Goal: Task Accomplishment & Management: Manage account settings

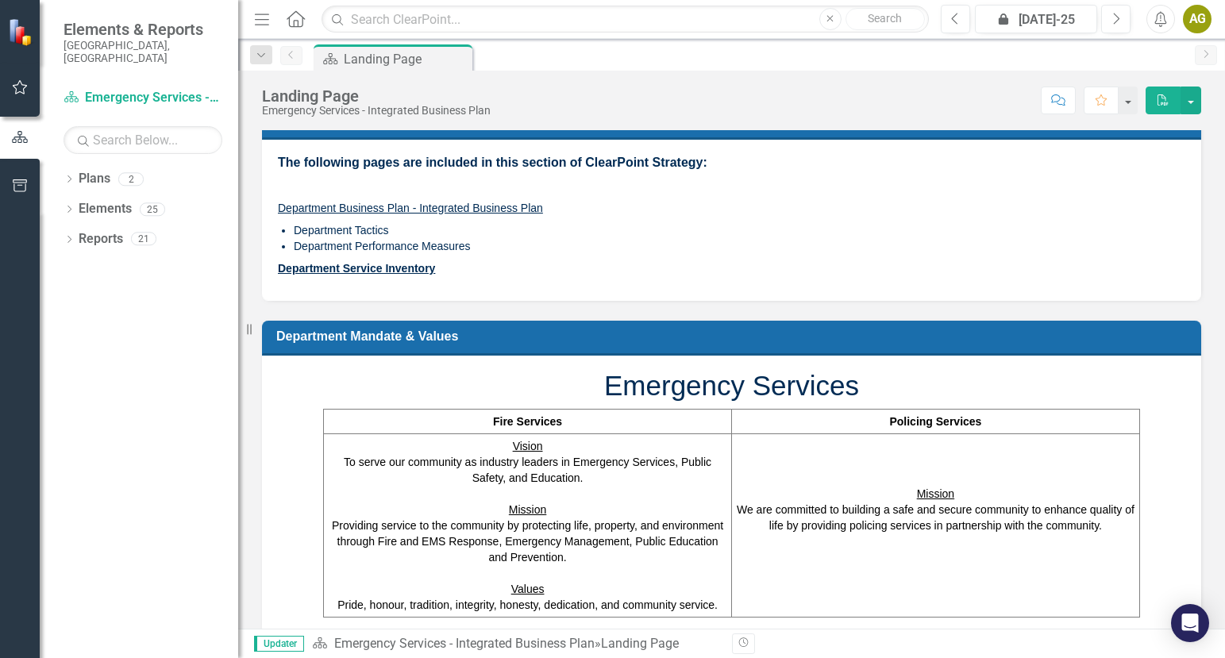
scroll to position [47, 0]
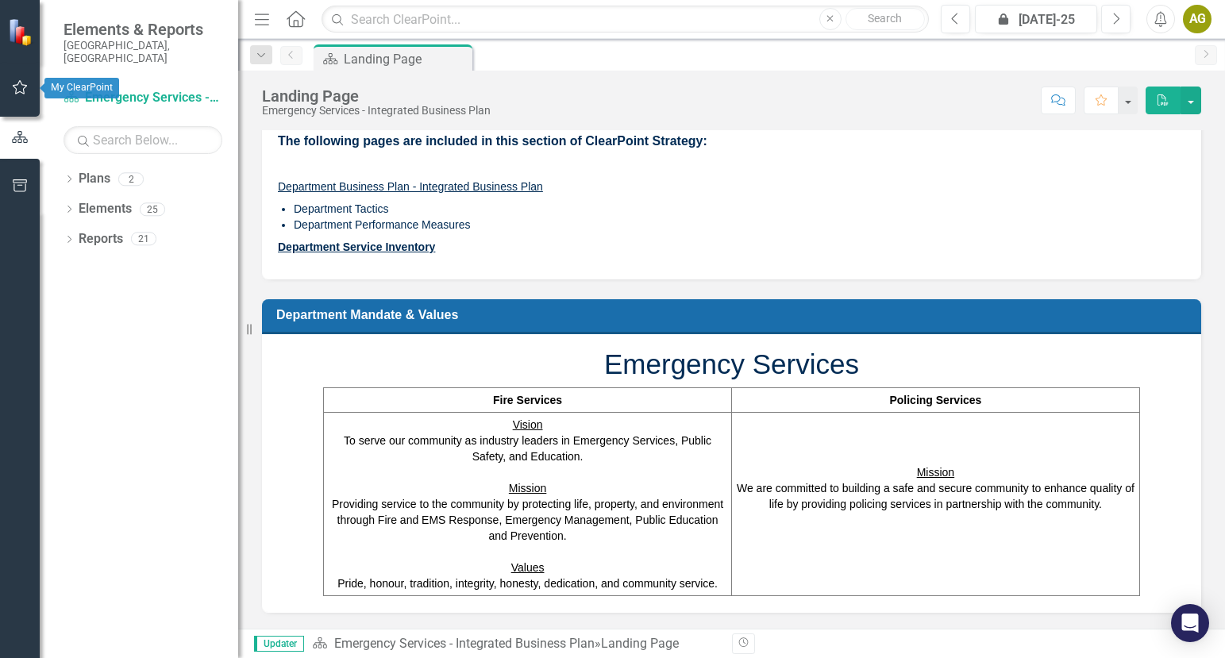
click at [23, 88] on icon "button" at bounding box center [20, 87] width 17 height 13
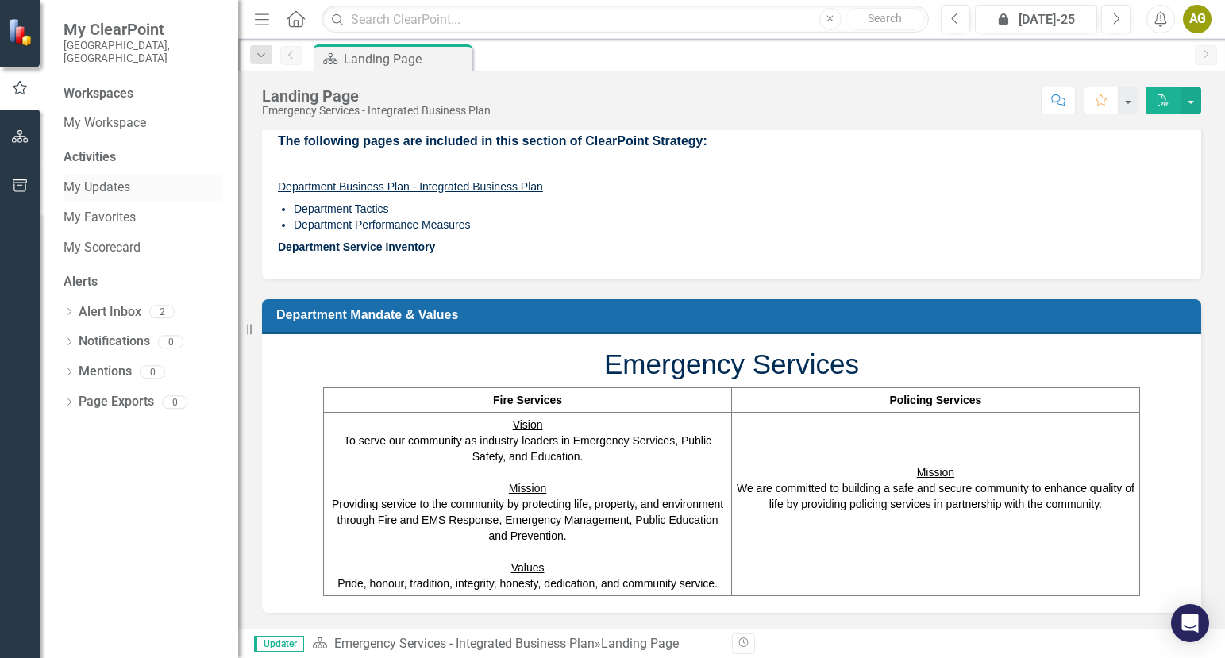
click at [109, 179] on link "My Updates" at bounding box center [142, 188] width 159 height 18
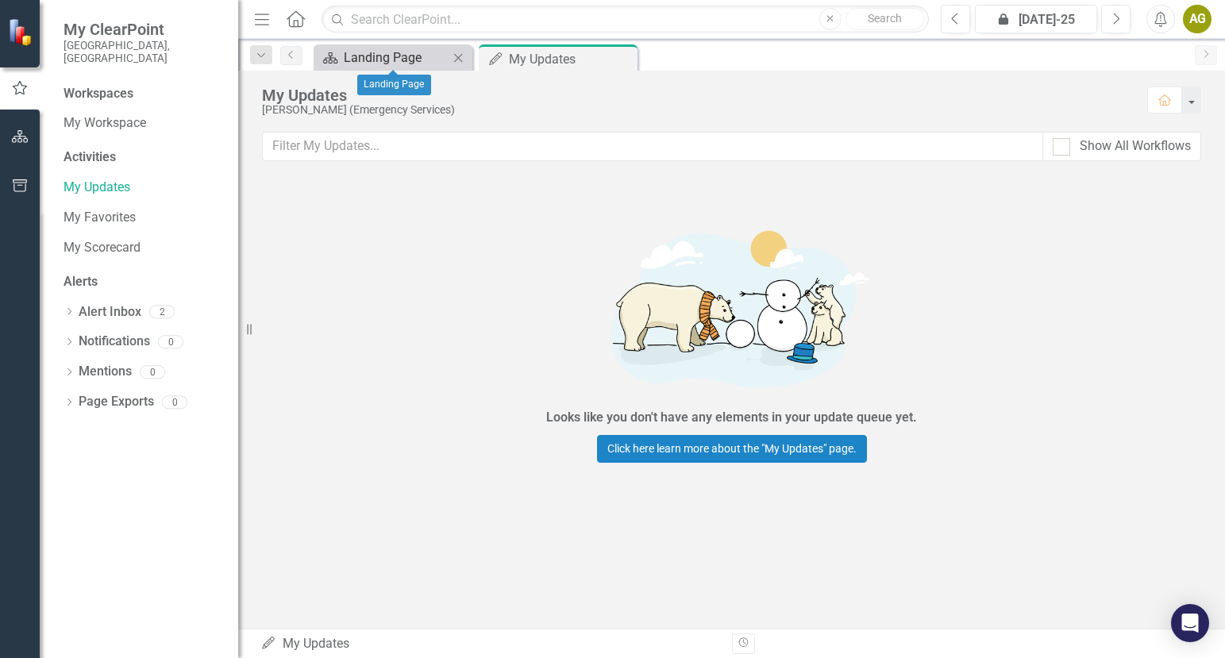
click at [386, 58] on div "Landing Page" at bounding box center [396, 58] width 105 height 20
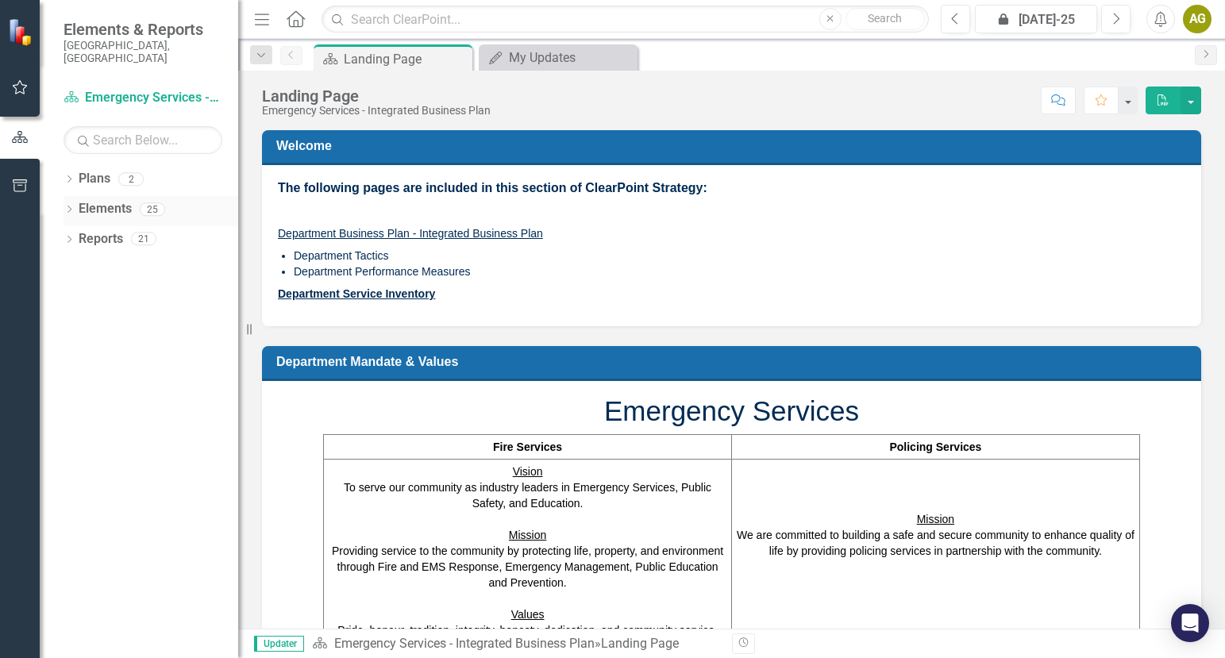
click at [114, 200] on link "Elements" at bounding box center [105, 209] width 53 height 18
click at [94, 170] on link "Plans" at bounding box center [95, 179] width 32 height 18
click at [20, 90] on icon "button" at bounding box center [20, 87] width 17 height 13
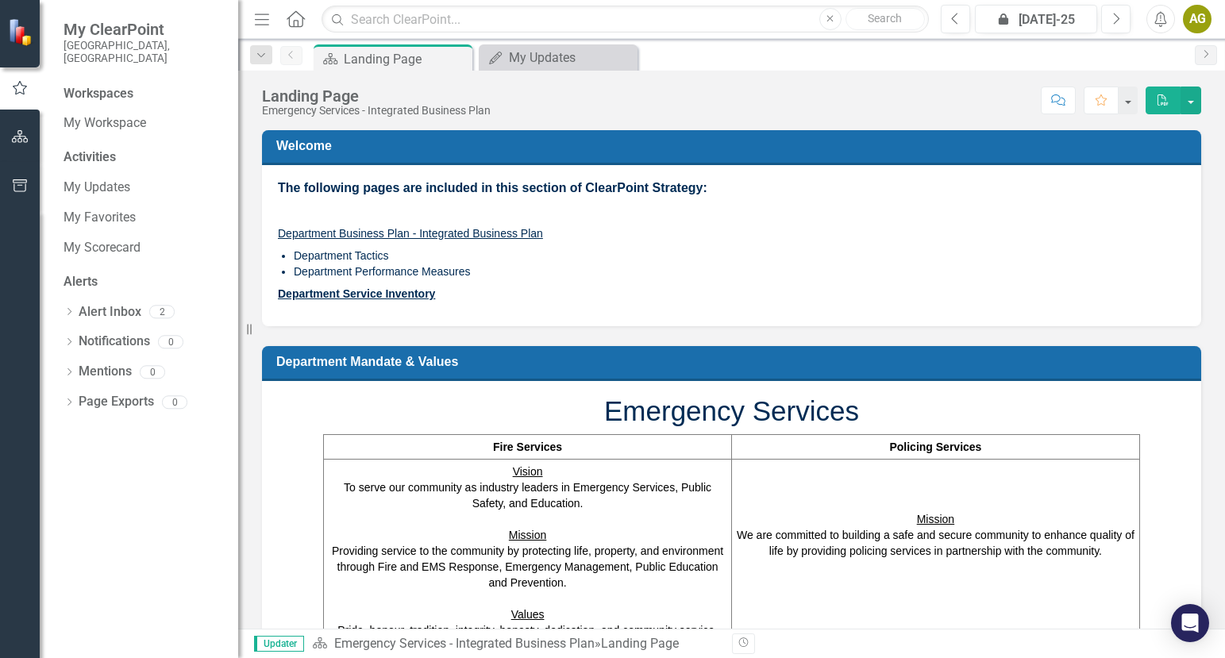
click at [95, 148] on div "Activities" at bounding box center [142, 157] width 159 height 18
click at [110, 303] on link "Alert Inbox" at bounding box center [110, 312] width 63 height 18
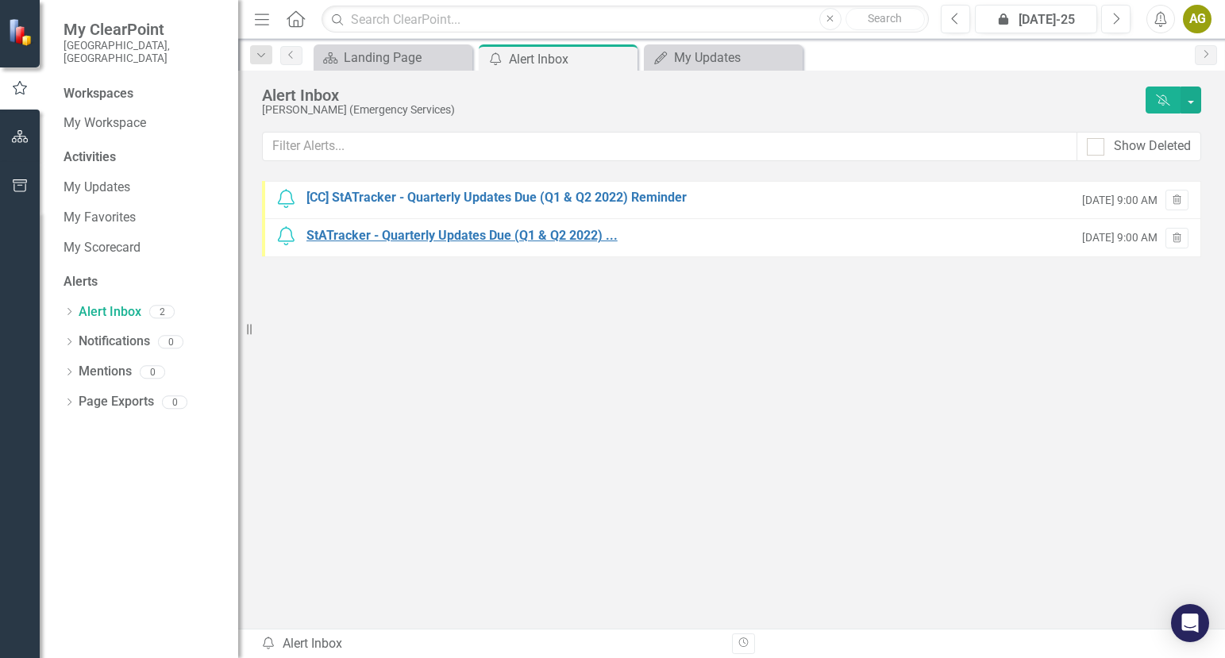
click at [444, 234] on div "StATracker - Quarterly Updates Due (Q1 & Q2 2022) ..." at bounding box center [461, 236] width 311 height 18
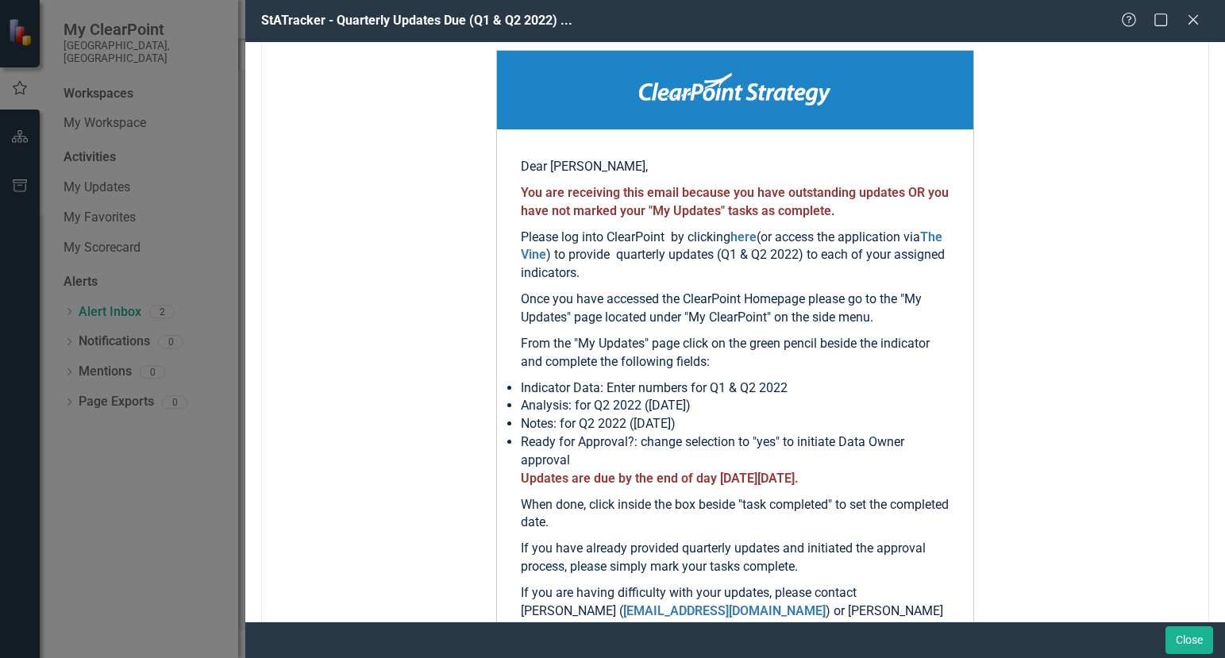
scroll to position [159, 0]
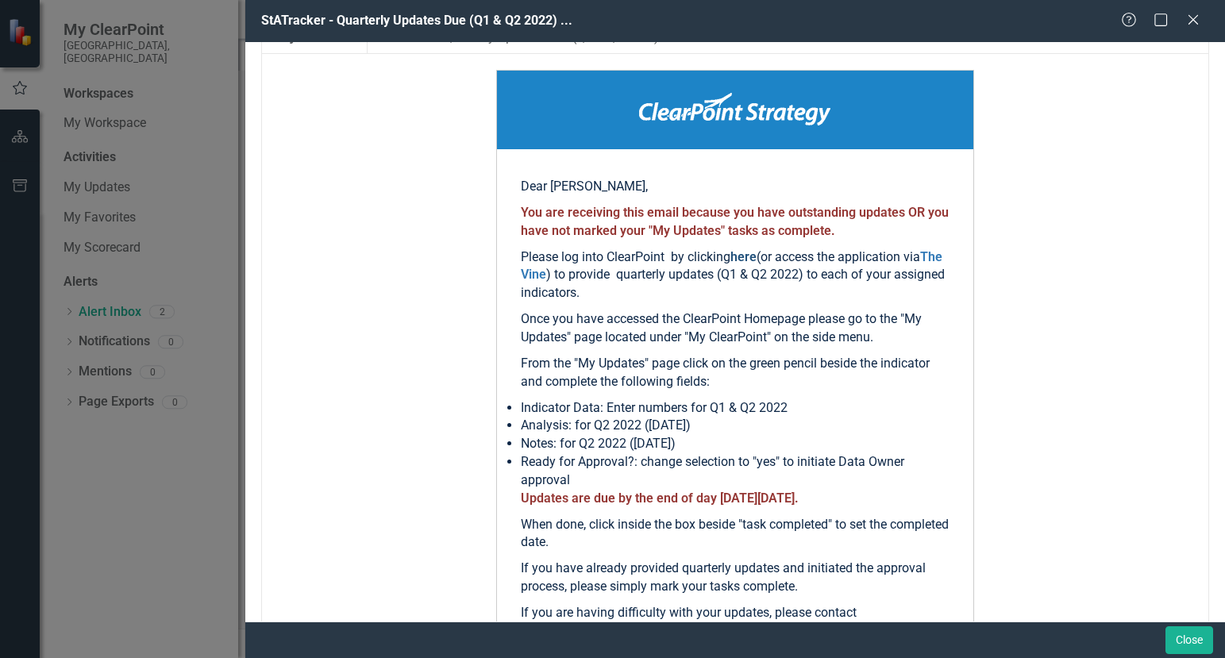
click at [747, 258] on link "here" at bounding box center [743, 256] width 26 height 15
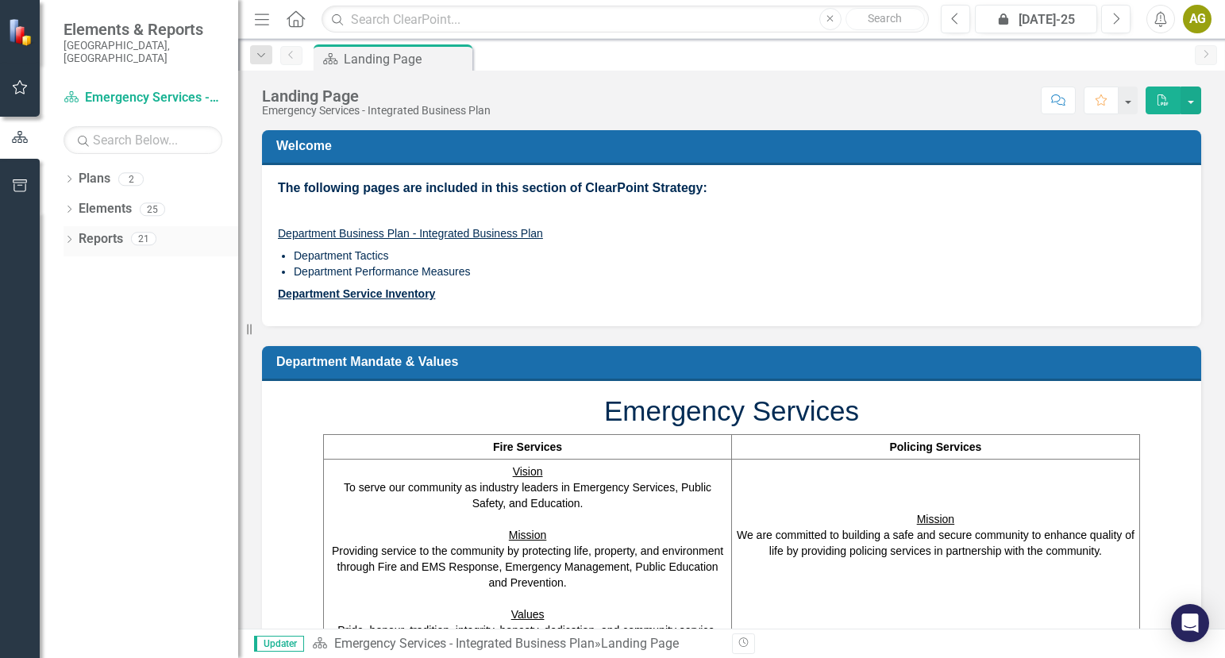
click at [104, 230] on link "Reports" at bounding box center [101, 239] width 44 height 18
click at [129, 89] on link "Plan Emergency Services - Integrated Business Plan" at bounding box center [142, 98] width 159 height 18
click at [264, 57] on icon "Dropdown" at bounding box center [261, 55] width 14 height 11
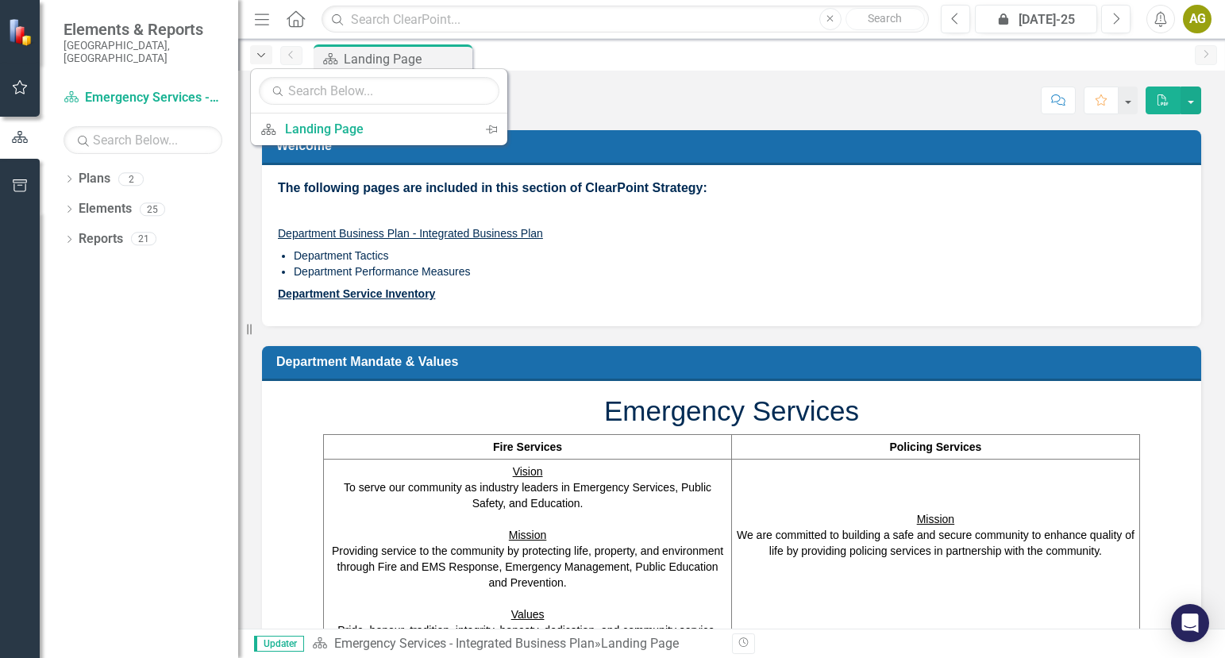
click at [264, 57] on icon "Dropdown" at bounding box center [261, 55] width 14 height 11
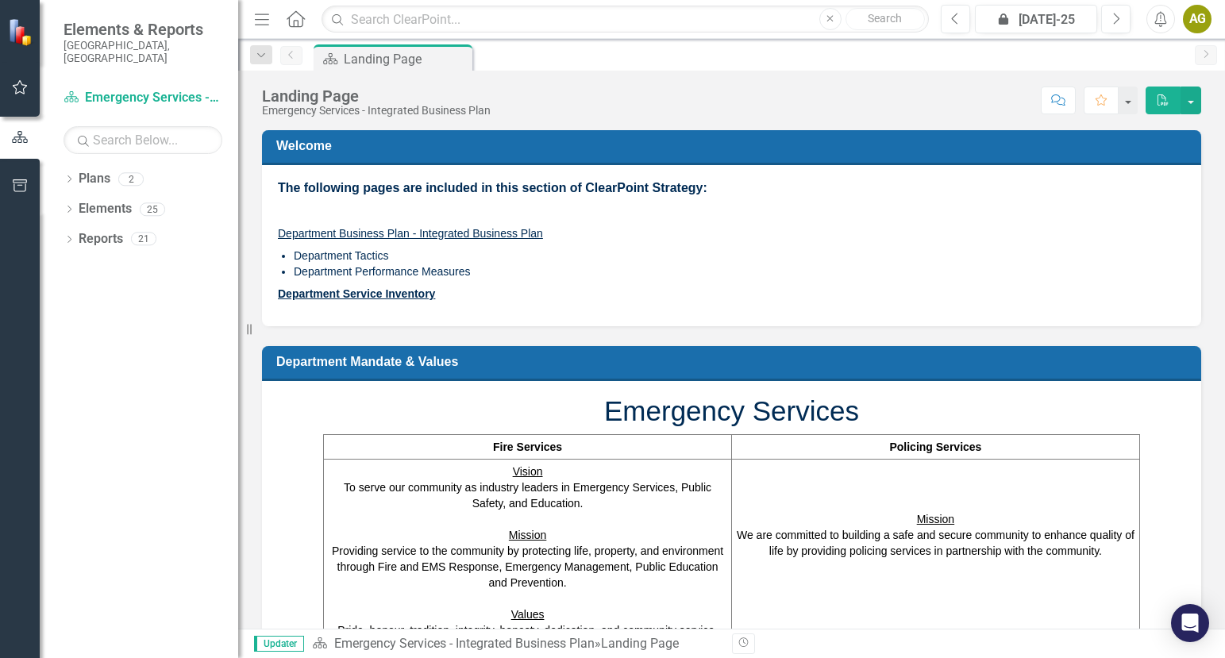
click at [25, 183] on icon "button" at bounding box center [20, 185] width 14 height 13
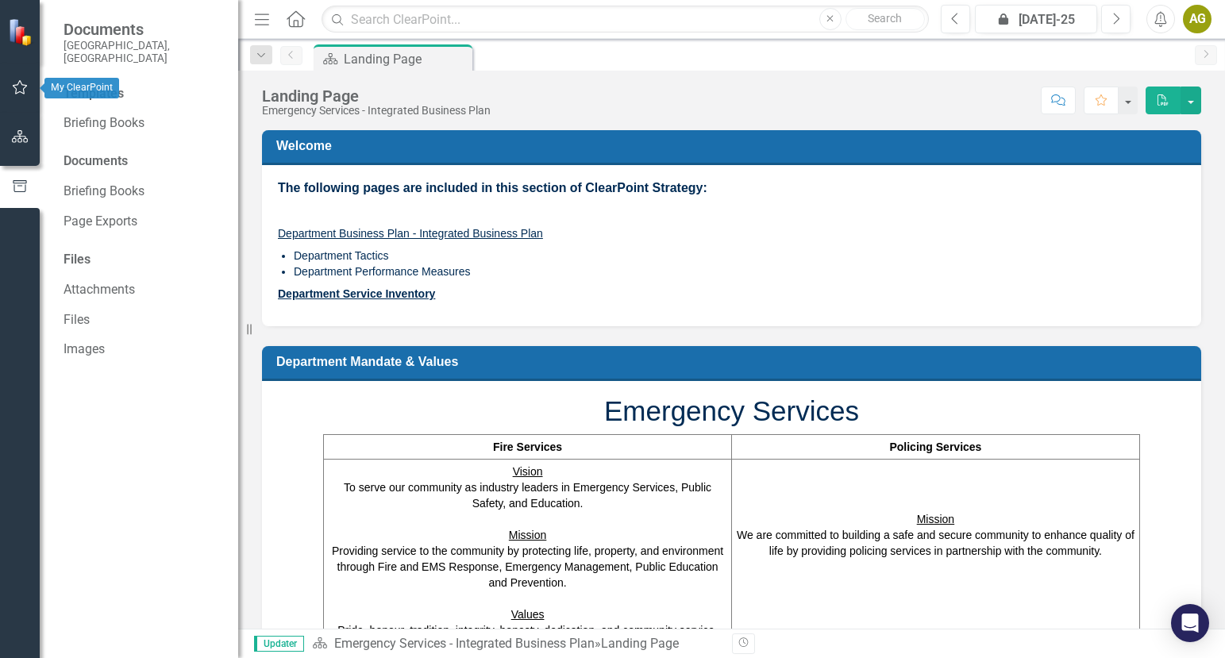
click at [19, 85] on icon "button" at bounding box center [20, 87] width 17 height 13
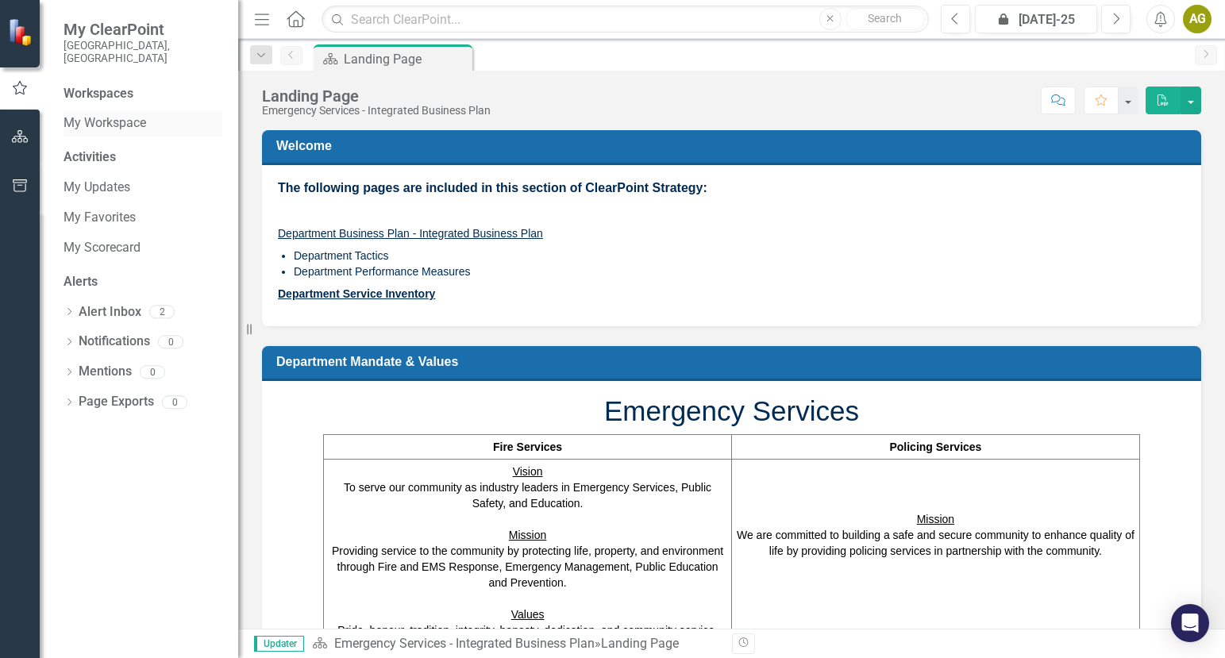
click at [116, 114] on link "My Workspace" at bounding box center [142, 123] width 159 height 18
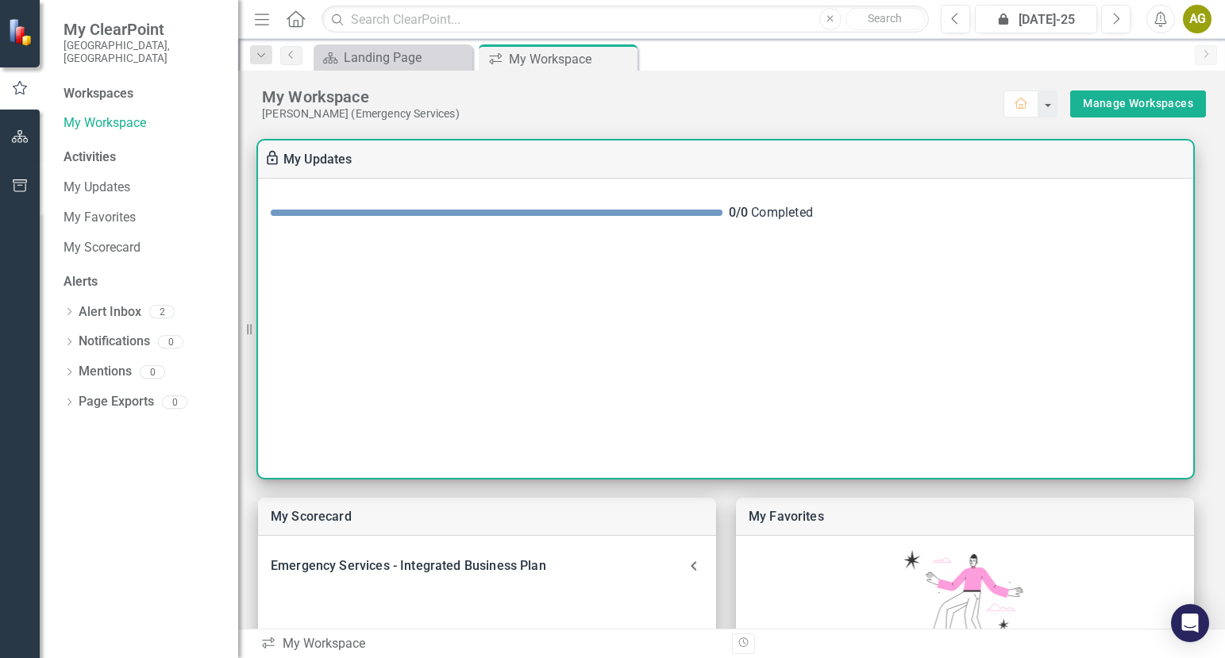
click at [637, 263] on div "0 / 0 Completed" at bounding box center [725, 328] width 935 height 299
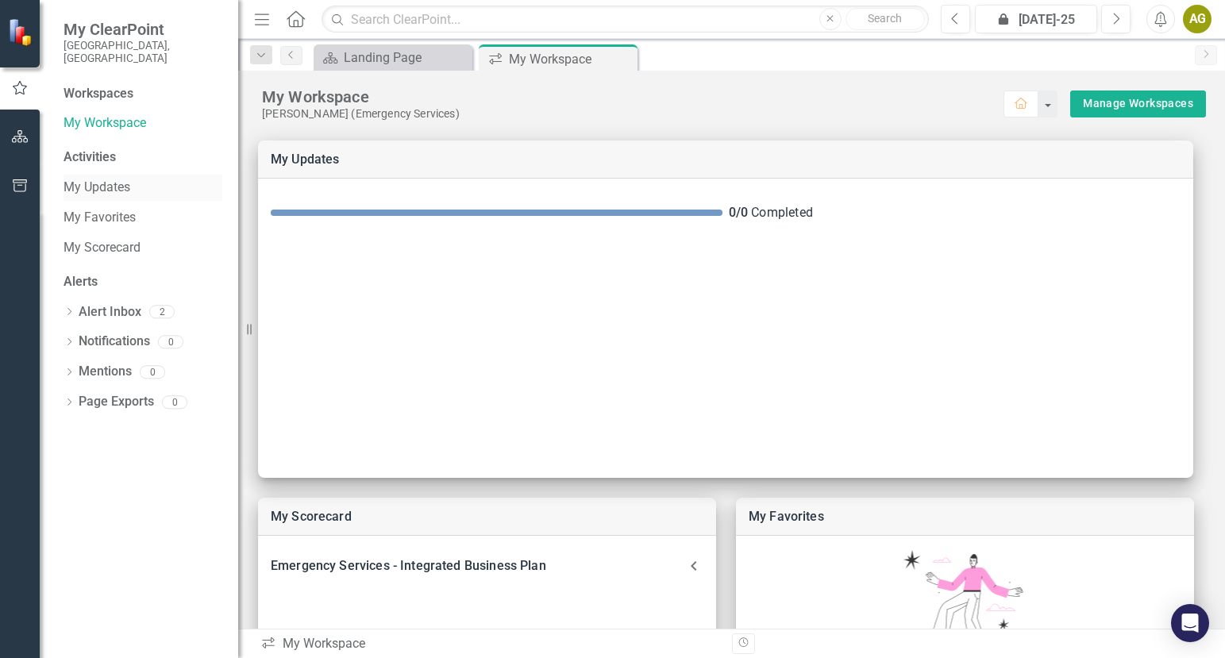
click at [93, 179] on link "My Updates" at bounding box center [142, 188] width 159 height 18
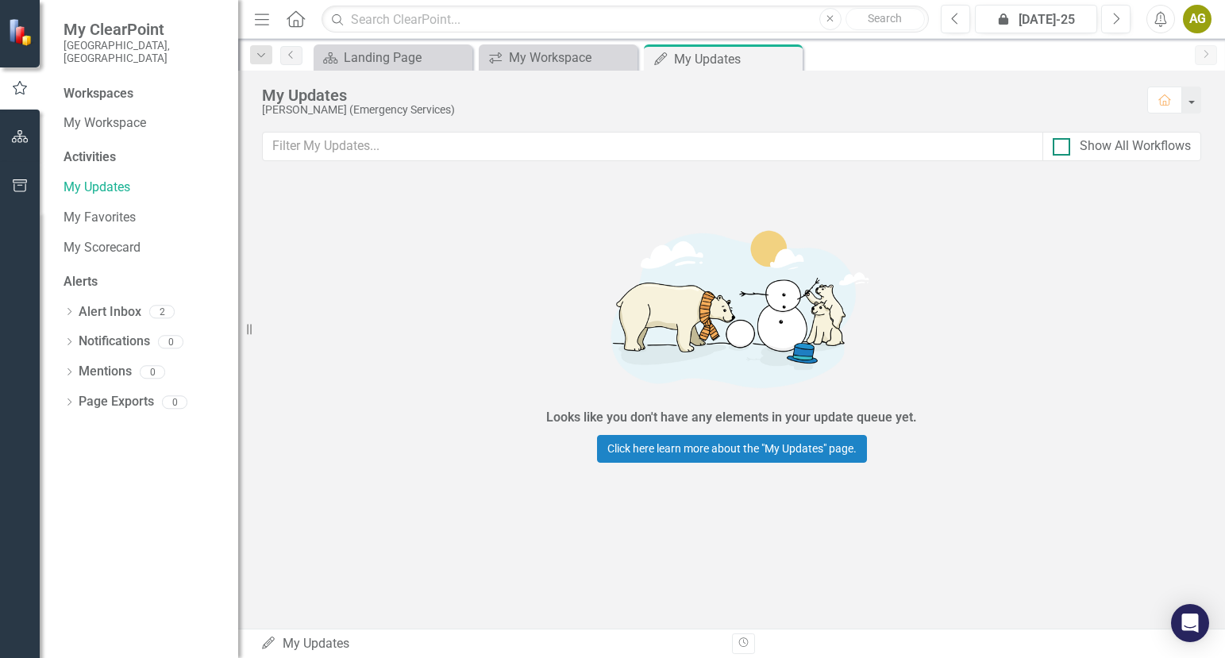
click at [1144, 147] on div "Show All Workflows" at bounding box center [1134, 146] width 111 height 18
click at [1063, 147] on input "Show All Workflows" at bounding box center [1057, 143] width 10 height 10
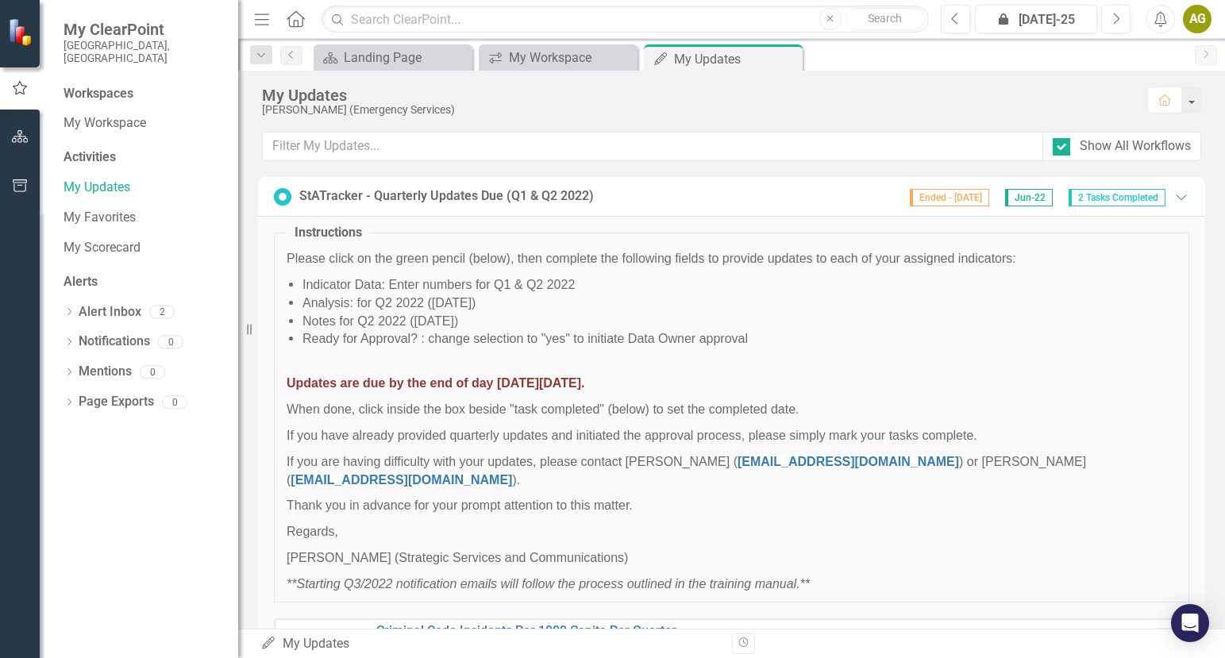
click at [941, 196] on span "Ended - [DATE]" at bounding box center [949, 197] width 79 height 17
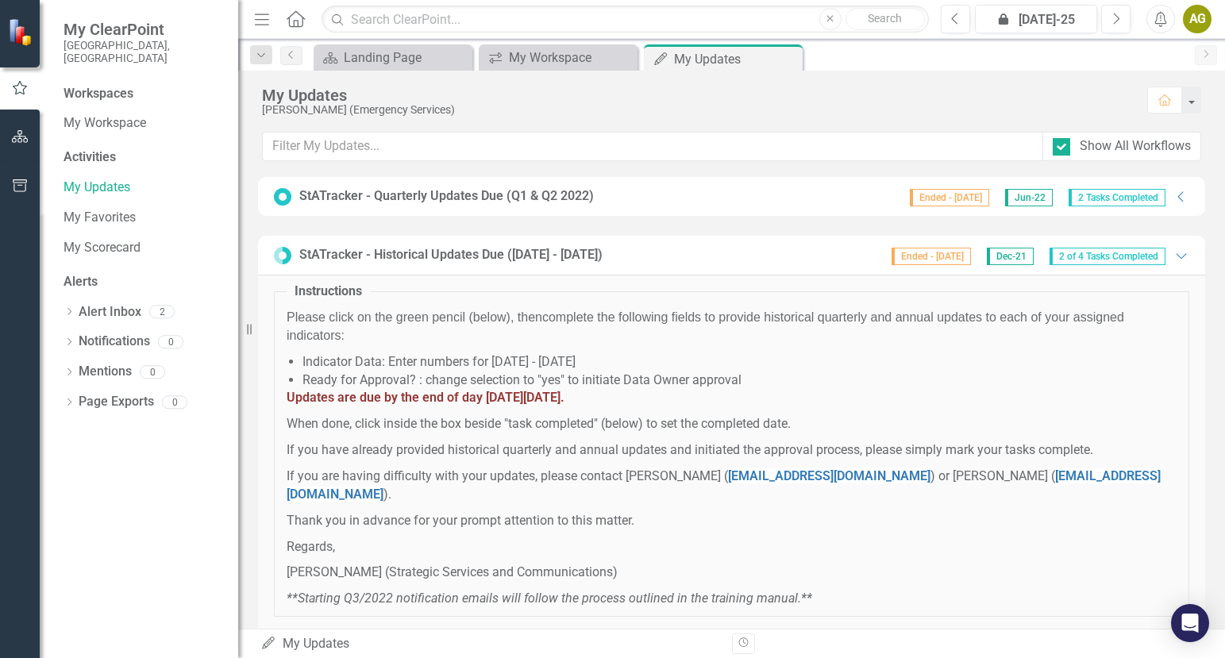
click at [941, 196] on span "Ended - [DATE]" at bounding box center [949, 197] width 79 height 17
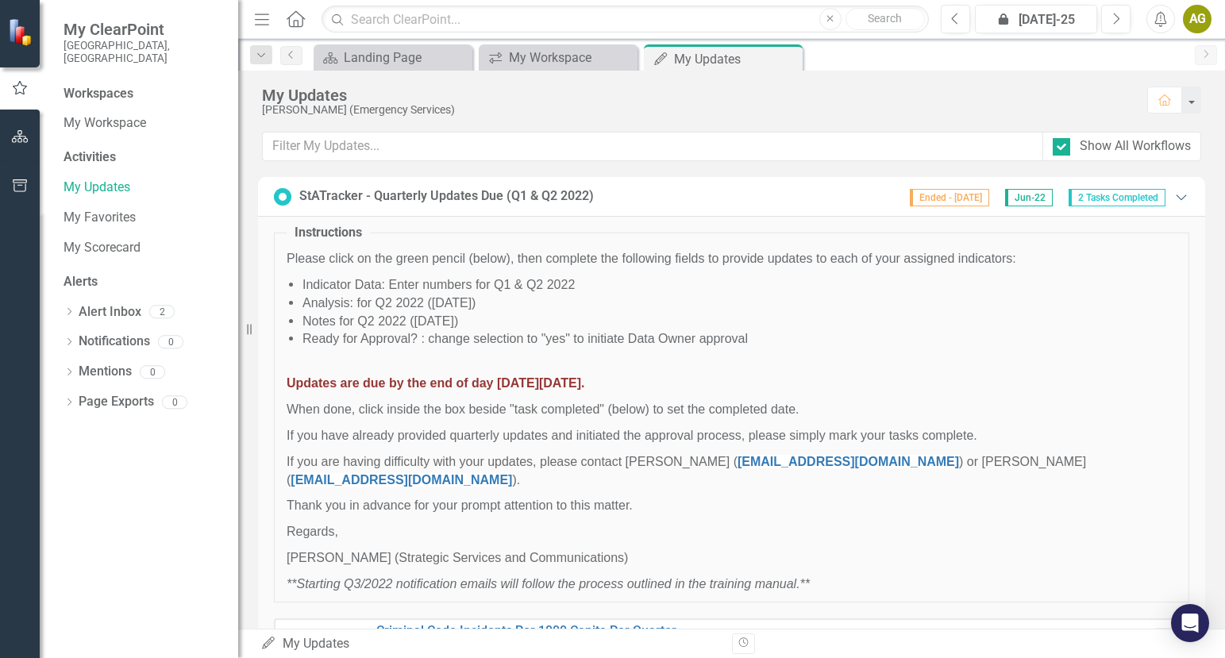
click at [1173, 195] on icon "Expanded" at bounding box center [1181, 196] width 16 height 13
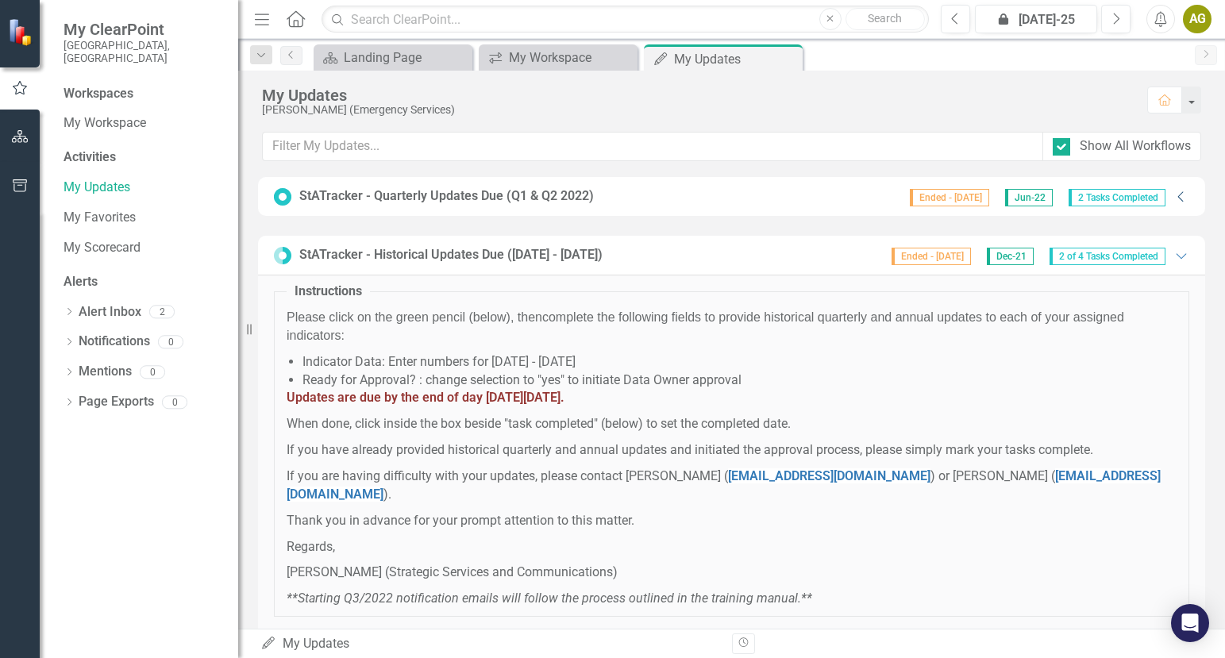
click at [1173, 195] on icon "Collapse" at bounding box center [1181, 196] width 16 height 13
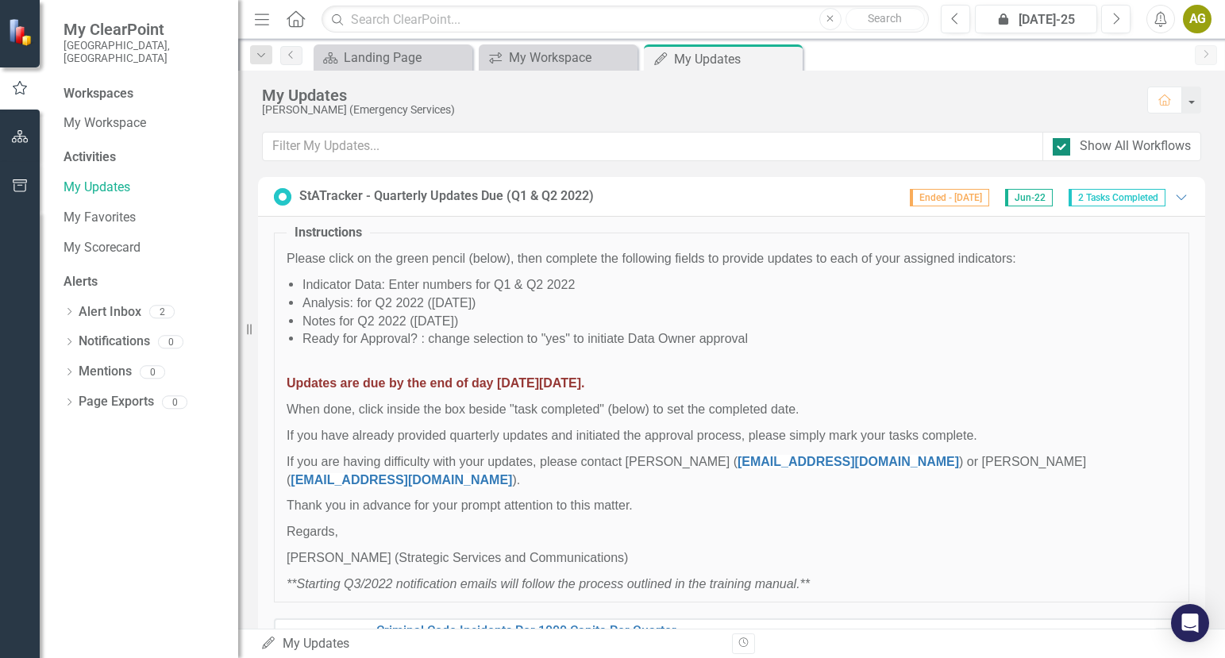
click at [1058, 146] on input "Show All Workflows" at bounding box center [1057, 143] width 10 height 10
checkbox input "false"
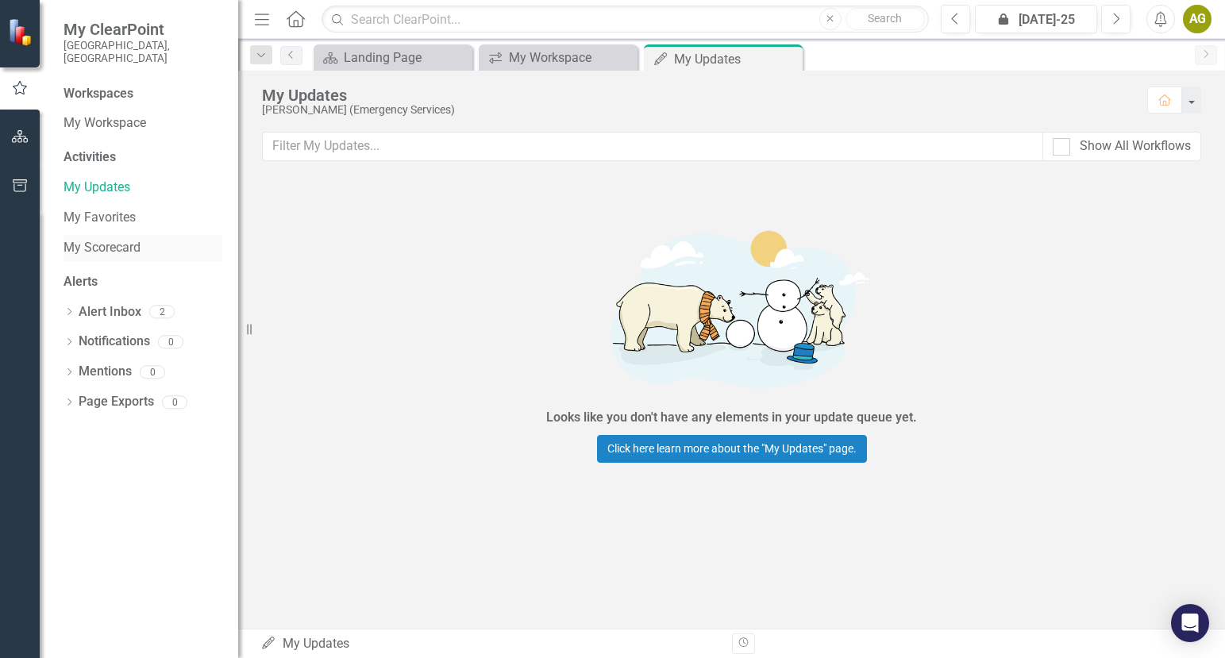
click at [106, 239] on link "My Scorecard" at bounding box center [142, 248] width 159 height 18
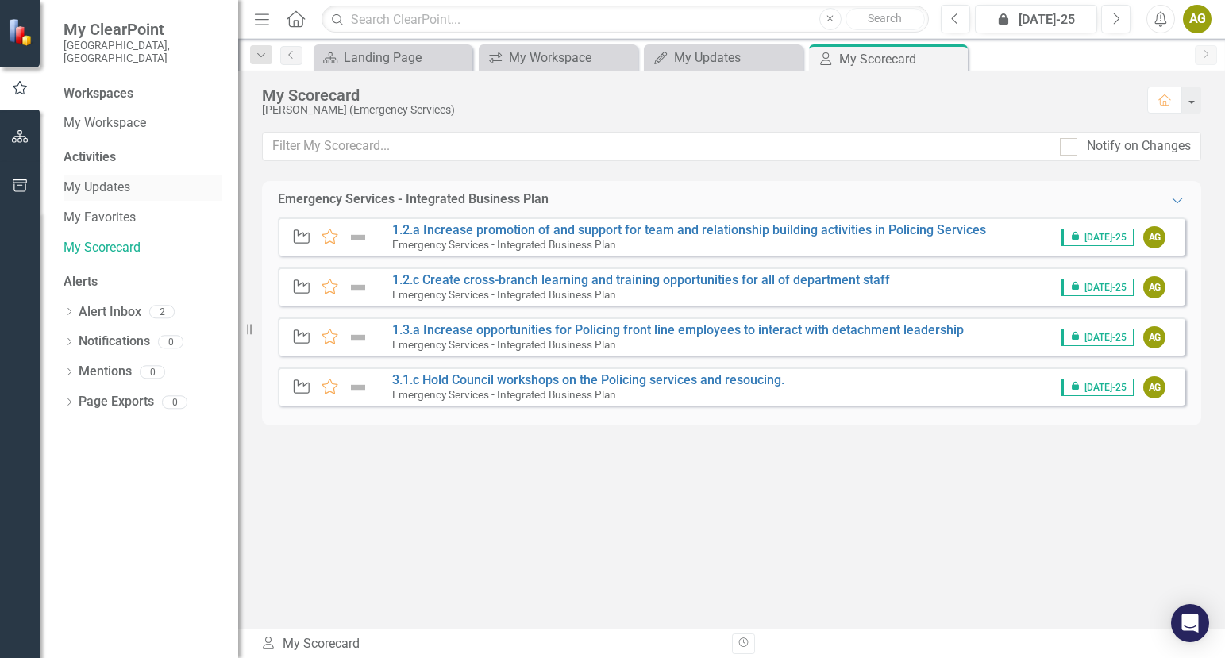
click at [105, 179] on link "My Updates" at bounding box center [142, 188] width 159 height 18
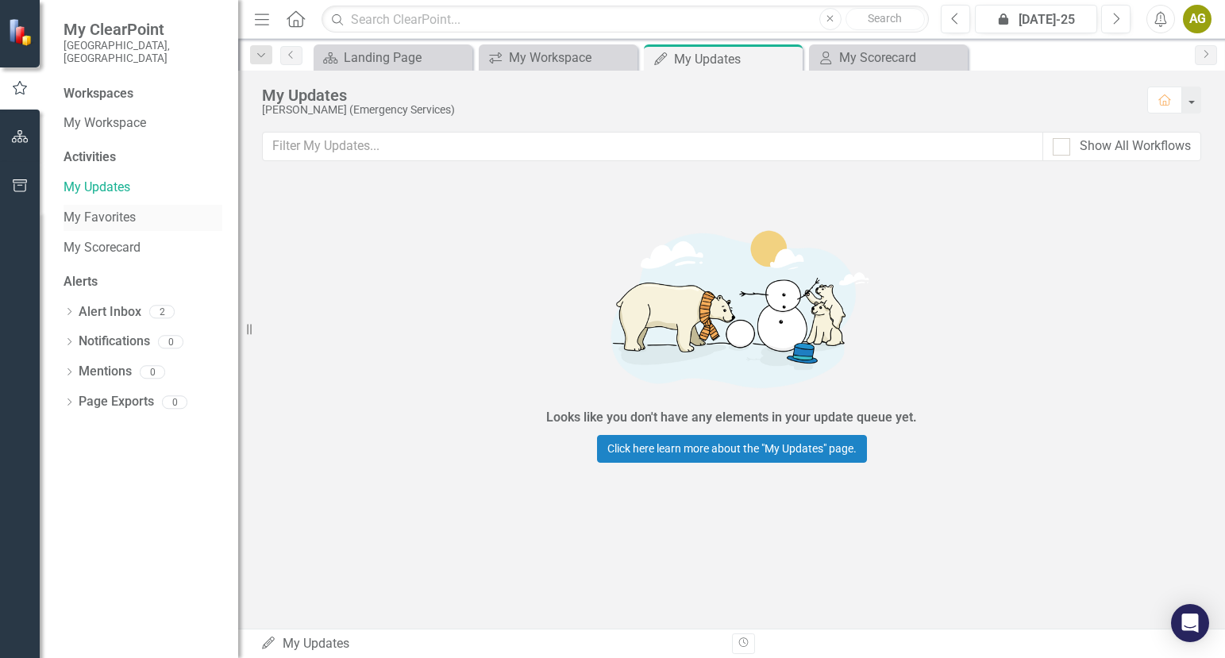
click at [109, 209] on link "My Favorites" at bounding box center [142, 218] width 159 height 18
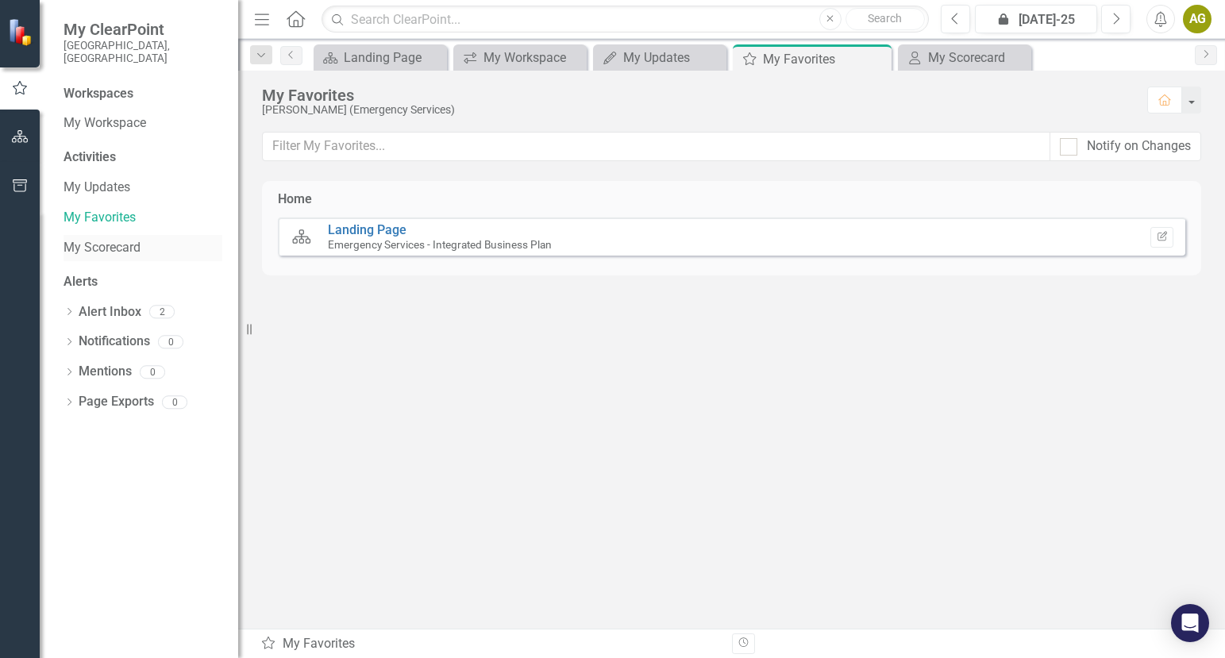
click at [107, 239] on link "My Scorecard" at bounding box center [142, 248] width 159 height 18
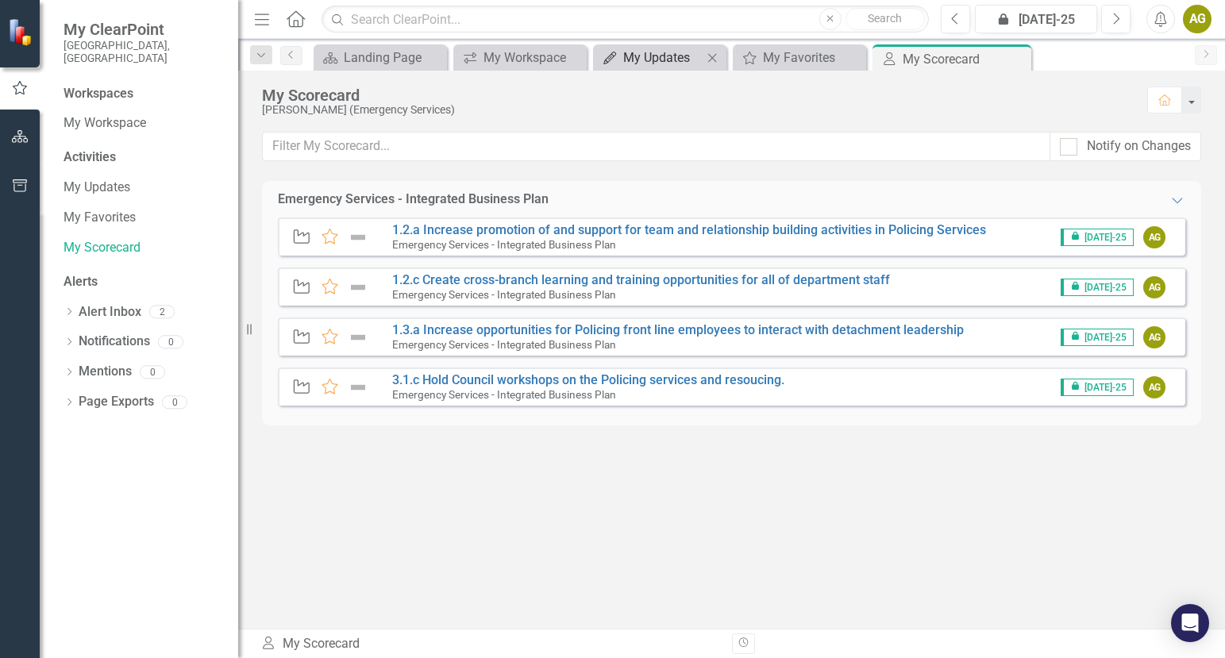
click at [649, 66] on div "My Updates" at bounding box center [662, 58] width 79 height 20
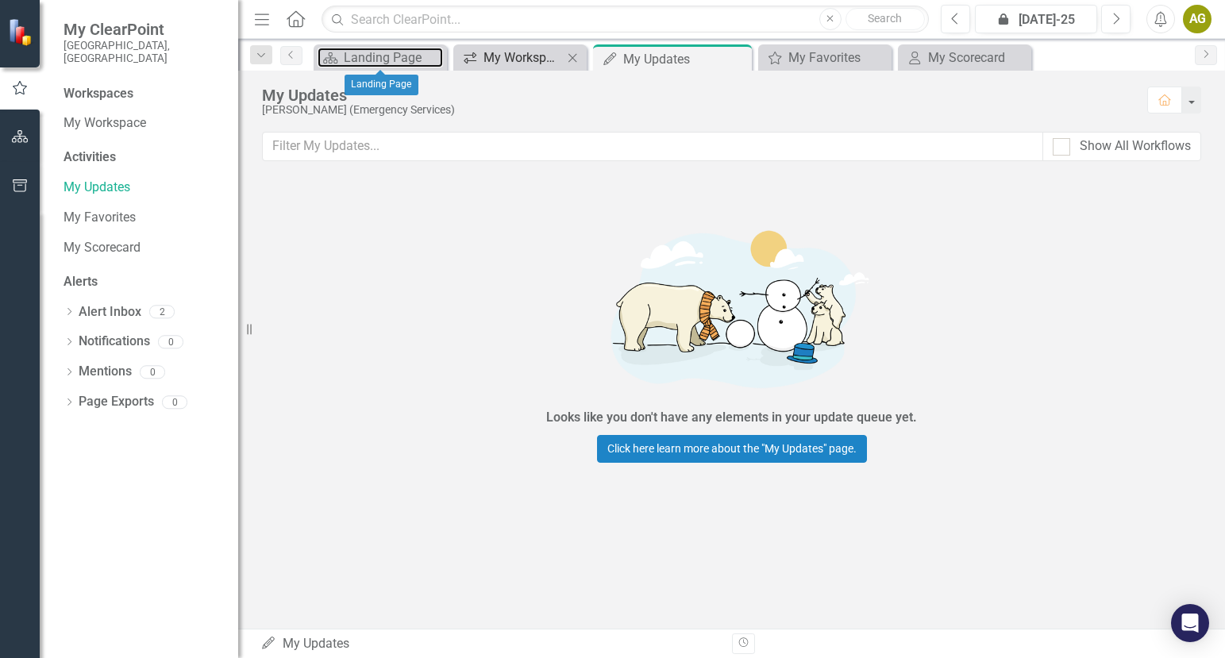
drag, startPoint x: 369, startPoint y: 60, endPoint x: 510, endPoint y: 62, distance: 140.5
click at [387, 61] on div "Landing Page" at bounding box center [393, 58] width 99 height 20
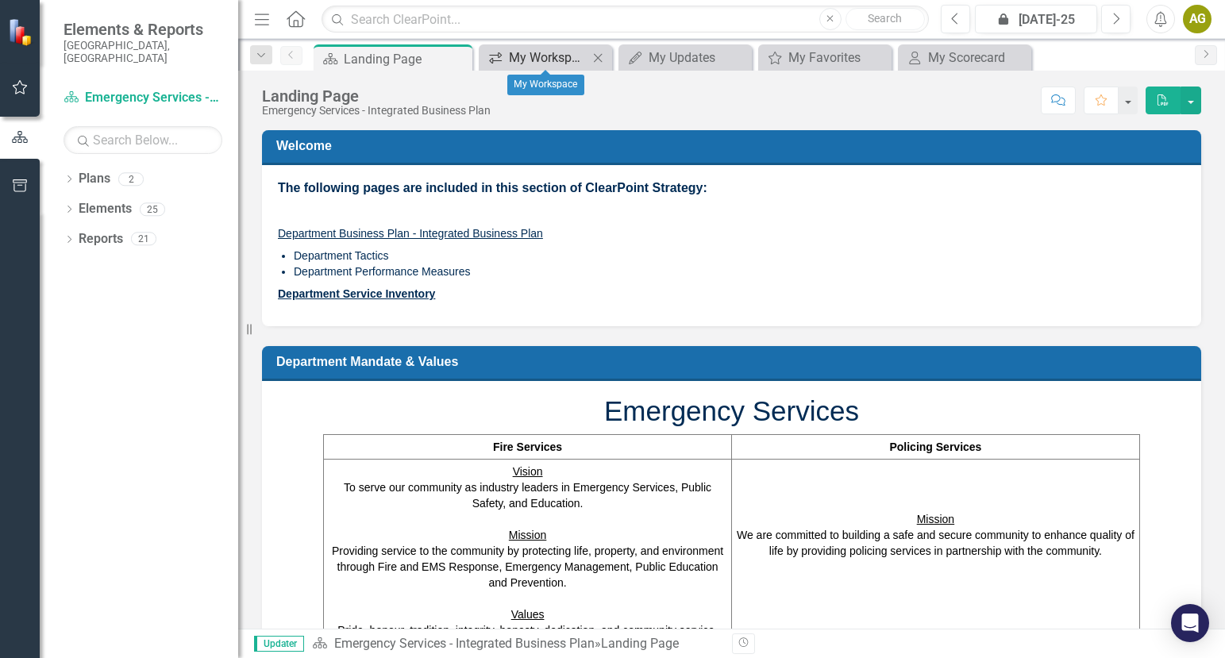
click at [541, 56] on div "My Workspace" at bounding box center [548, 58] width 79 height 20
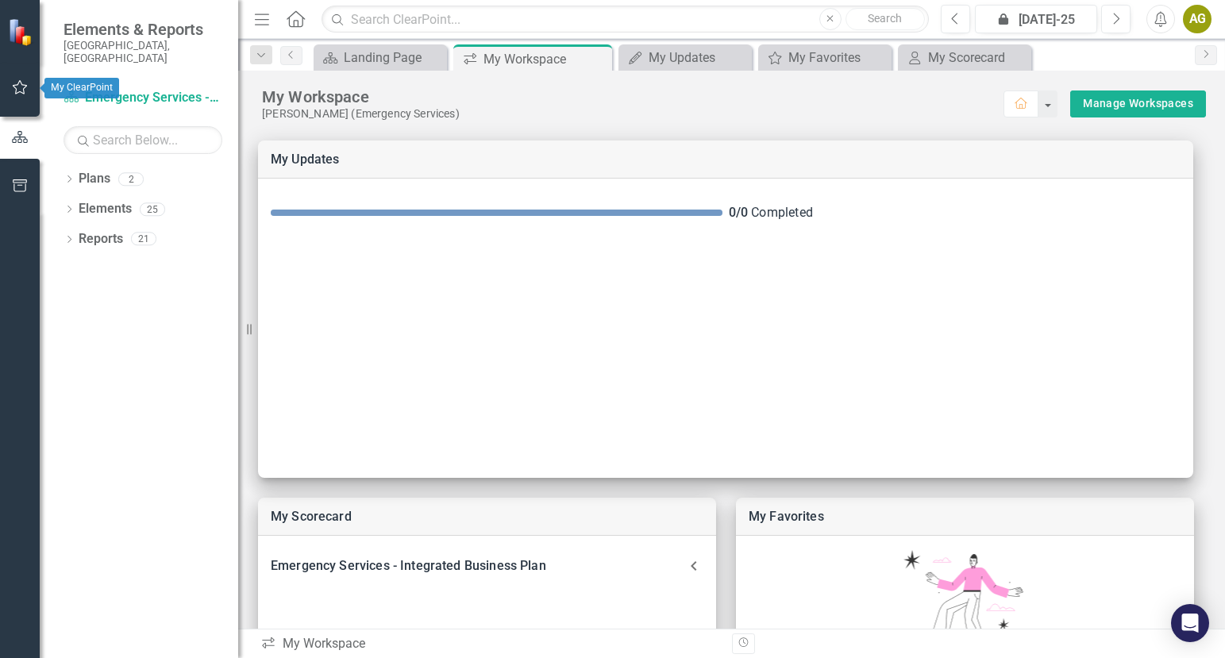
click at [19, 84] on icon "button" at bounding box center [20, 87] width 17 height 13
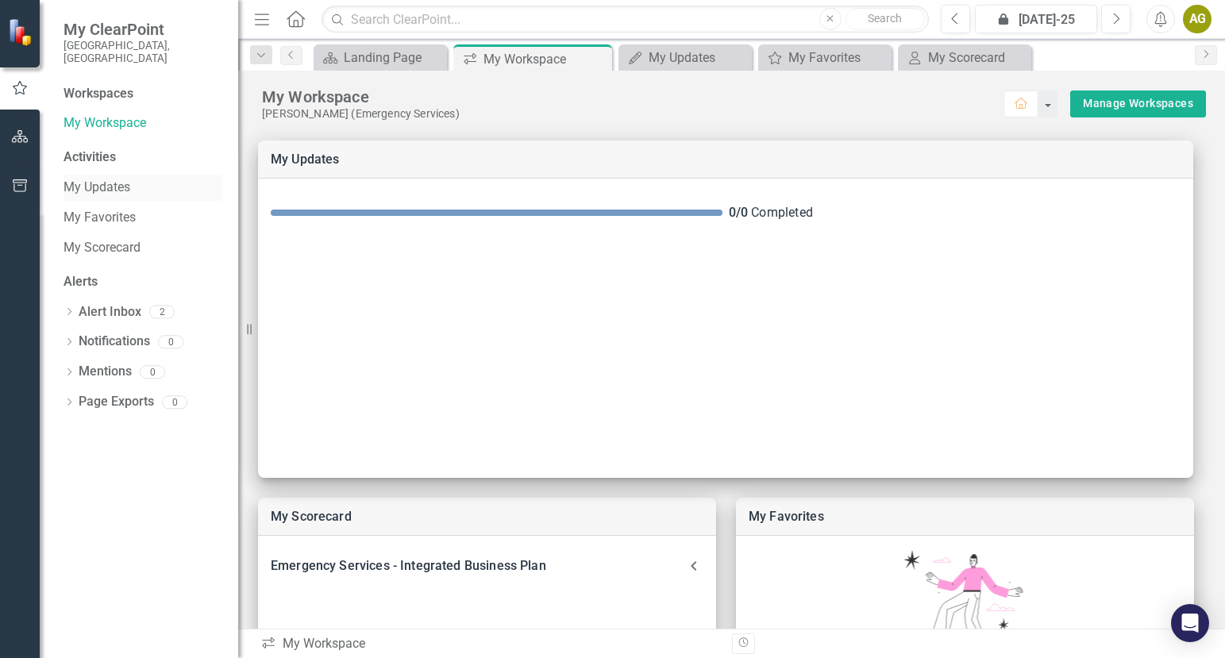
click at [106, 179] on link "My Updates" at bounding box center [142, 188] width 159 height 18
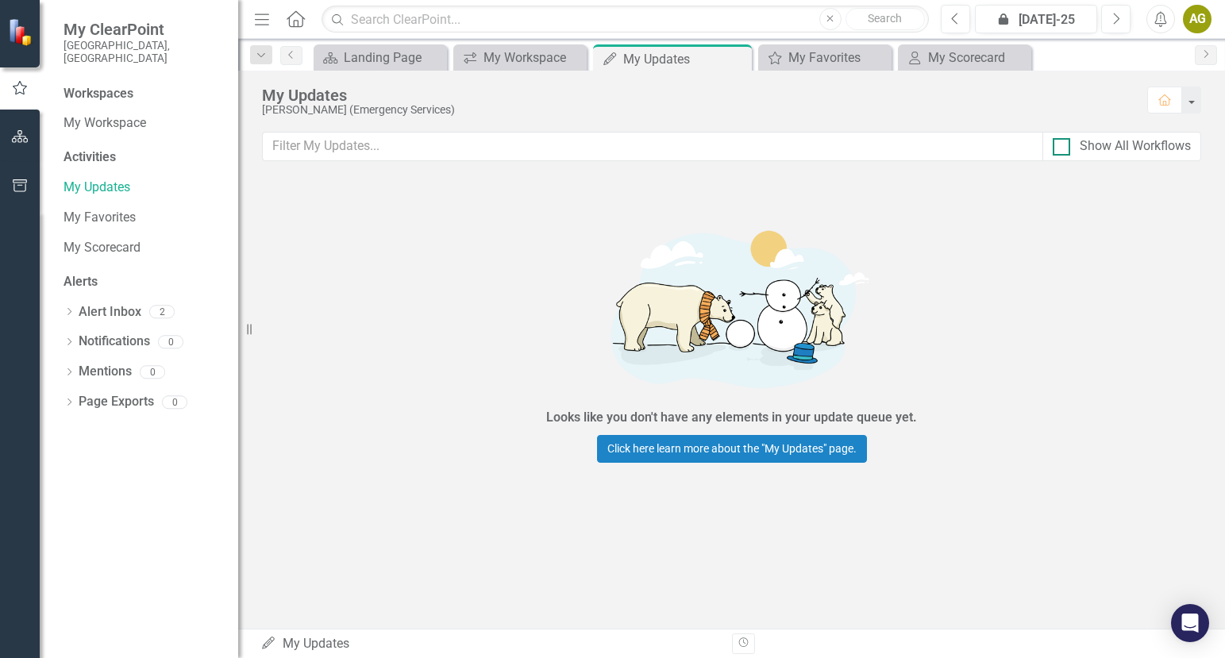
click at [1063, 147] on div at bounding box center [1060, 146] width 17 height 17
click at [1063, 147] on input "Show All Workflows" at bounding box center [1057, 143] width 10 height 10
checkbox input "true"
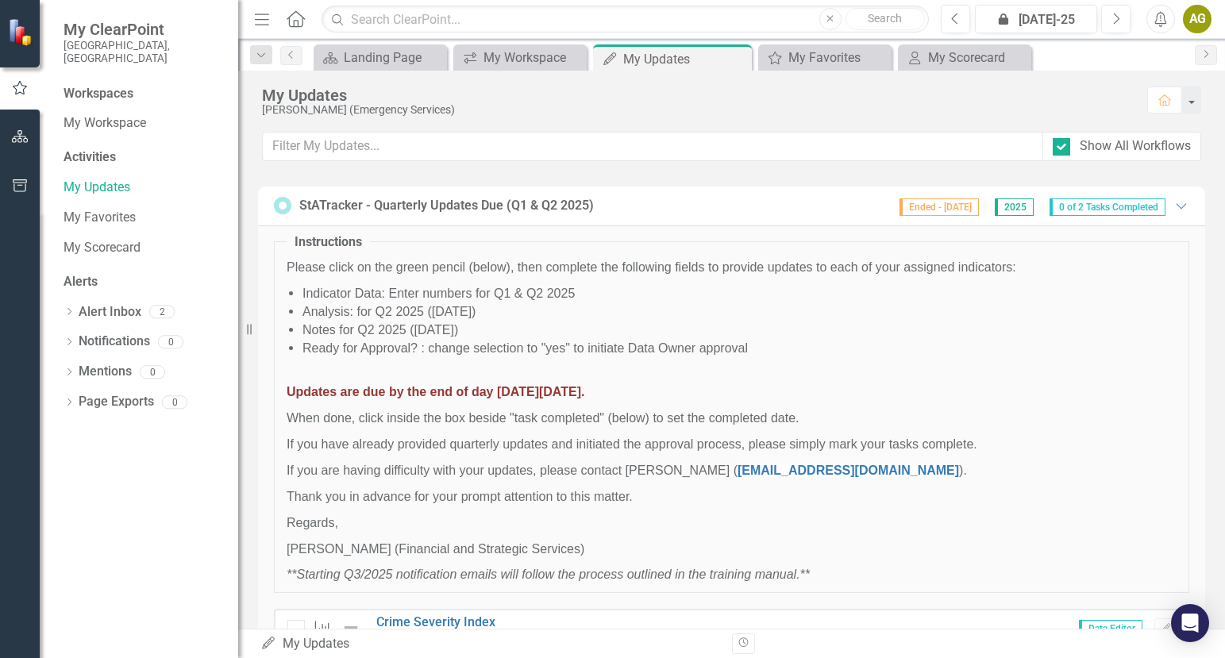
scroll to position [1279, 0]
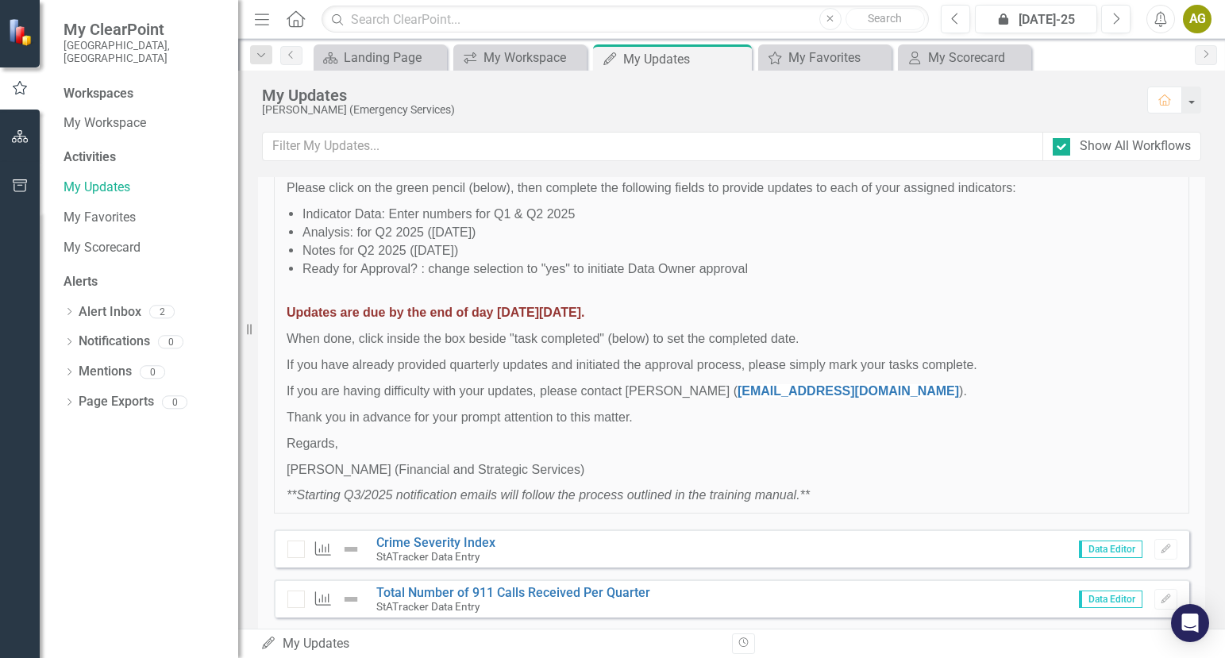
click at [1010, 579] on div "Performance Measure Total Number of 911 Calls Received Per Quarter StATracker D…" at bounding box center [731, 598] width 915 height 38
click at [518, 585] on link "Total Number of 911 Calls Received Per Quarter" at bounding box center [513, 592] width 274 height 15
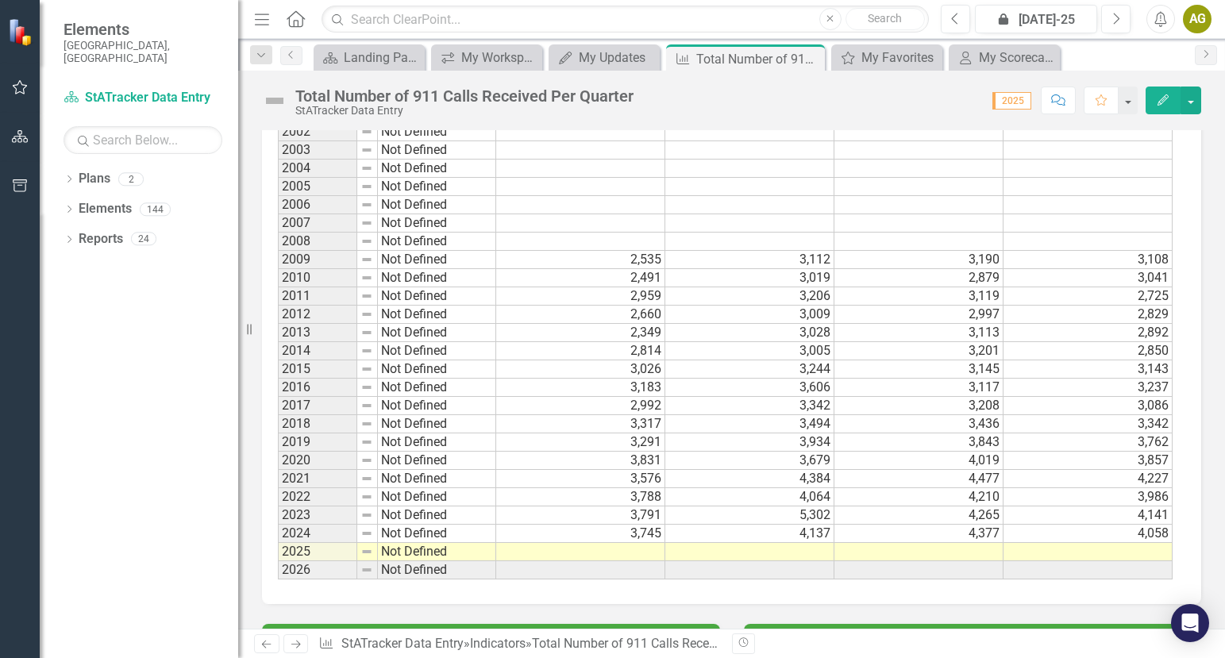
scroll to position [1111, 0]
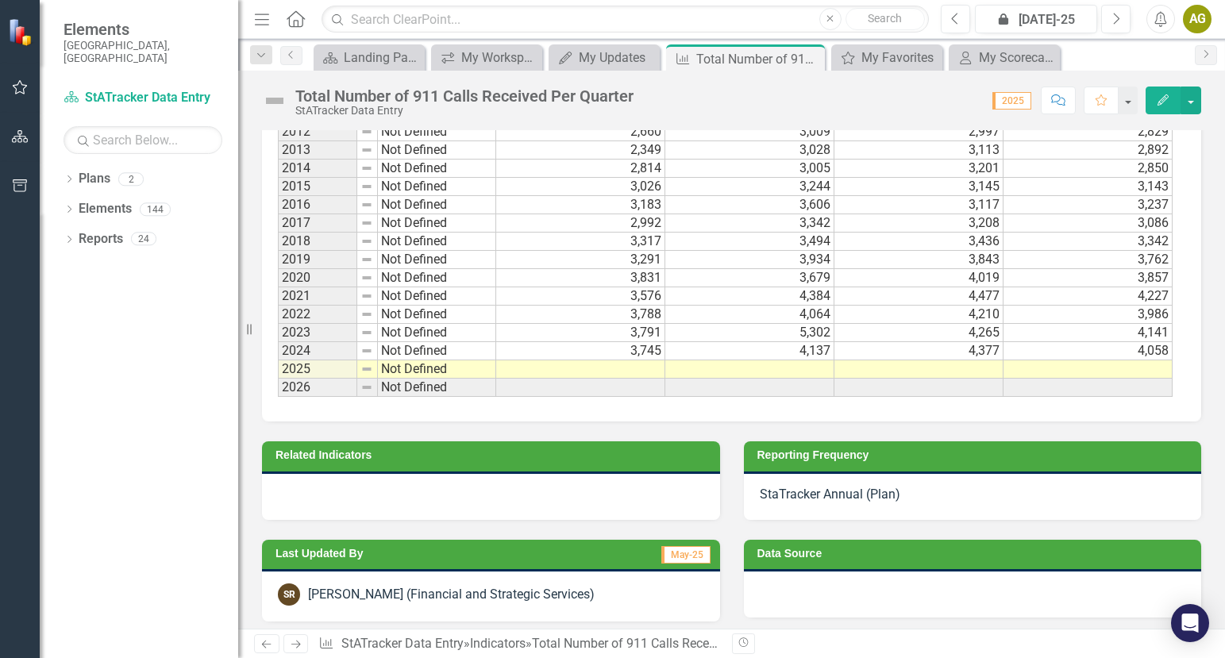
click at [633, 372] on td at bounding box center [580, 369] width 169 height 18
click at [572, 371] on td at bounding box center [580, 369] width 169 height 18
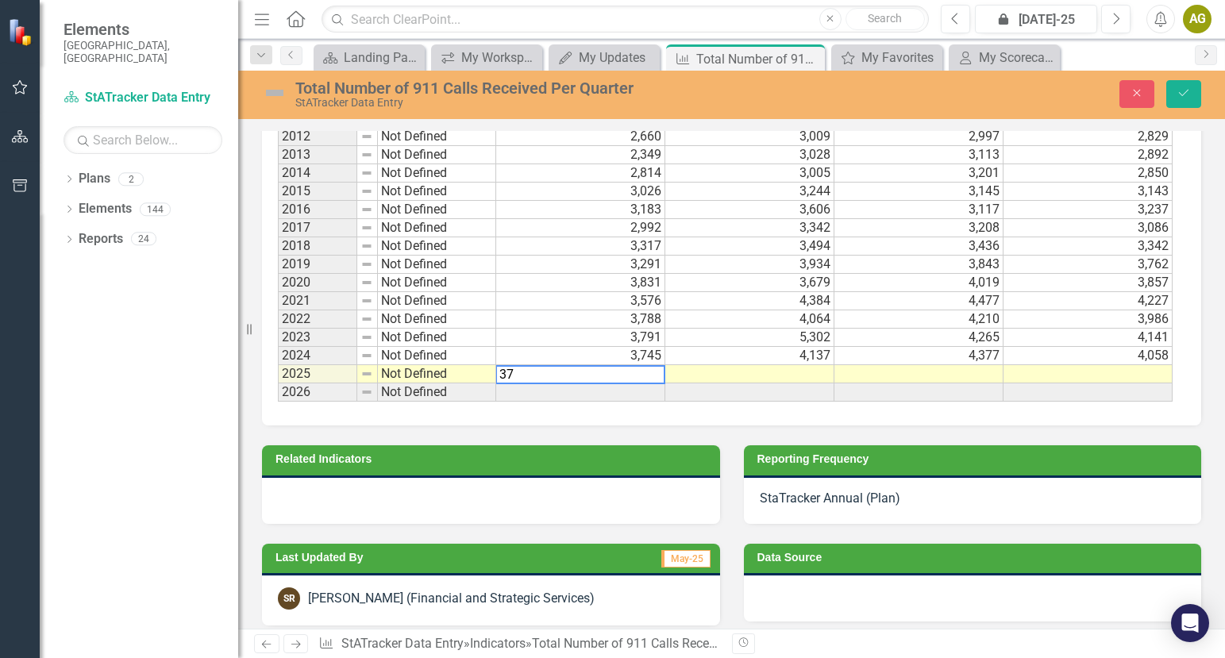
scroll to position [1115, 0]
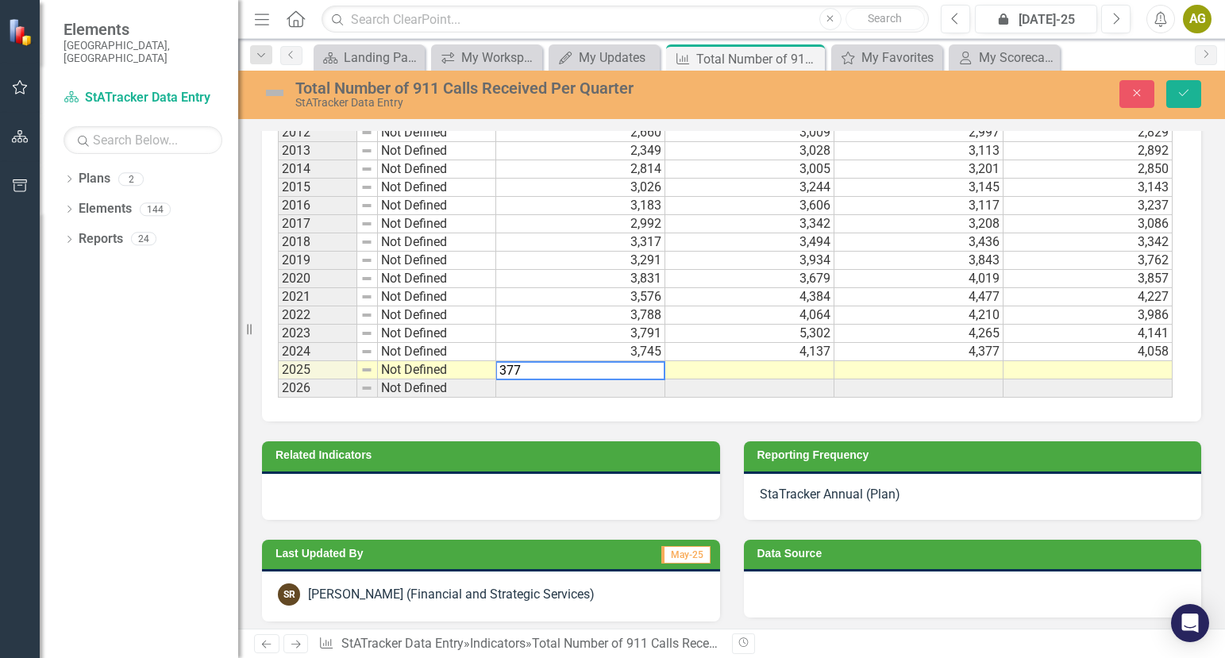
type textarea "3772"
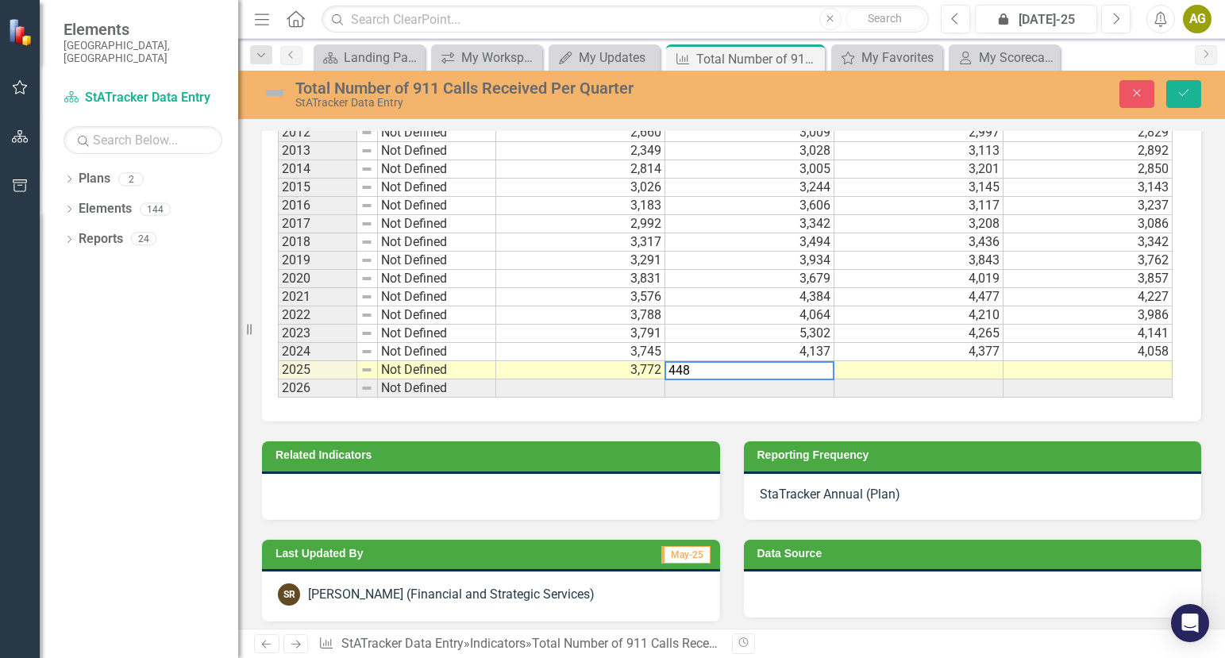
type textarea "4480"
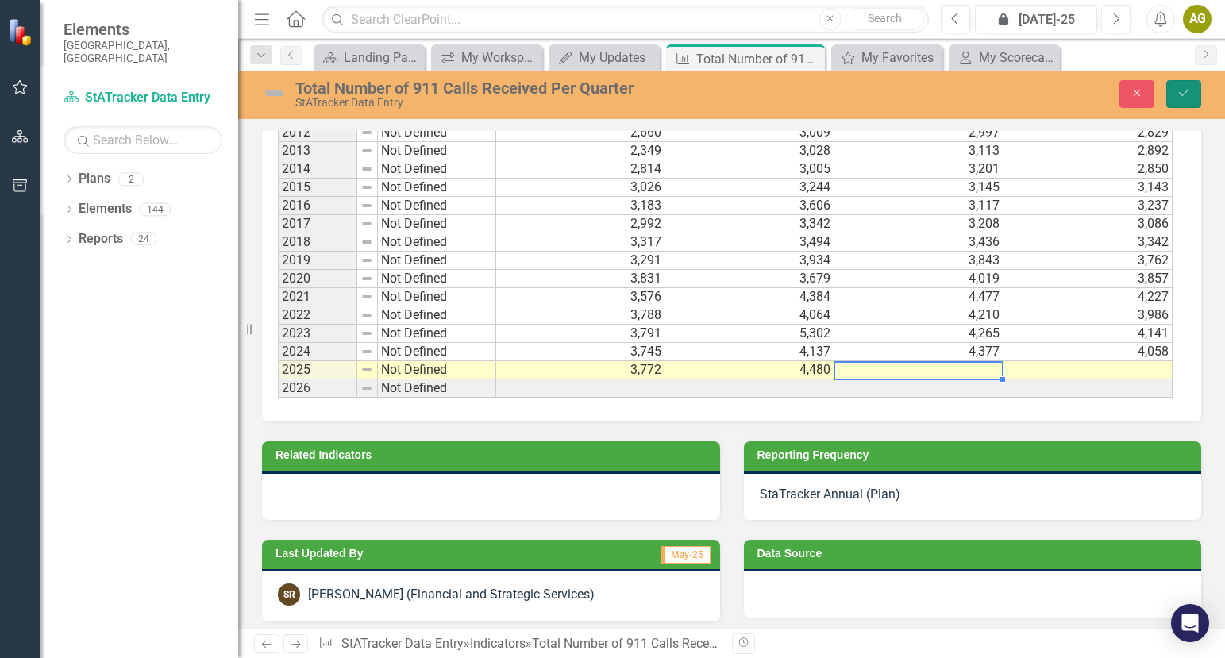
click at [1189, 92] on icon "Save" at bounding box center [1183, 92] width 14 height 11
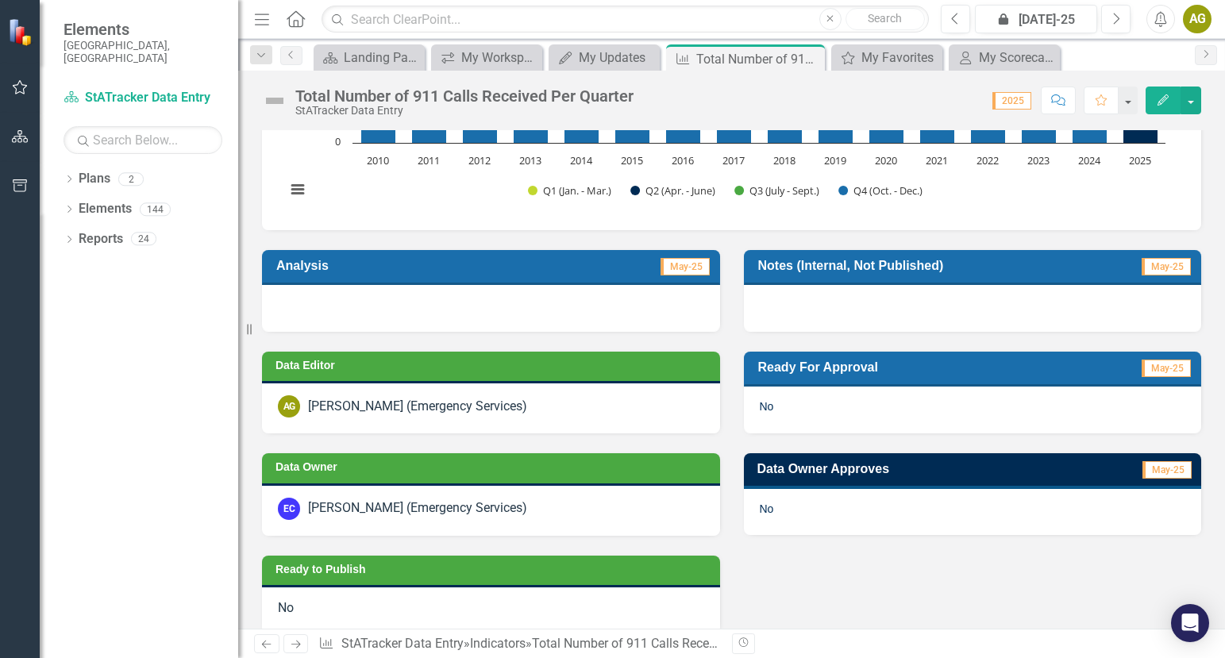
scroll to position [266, 0]
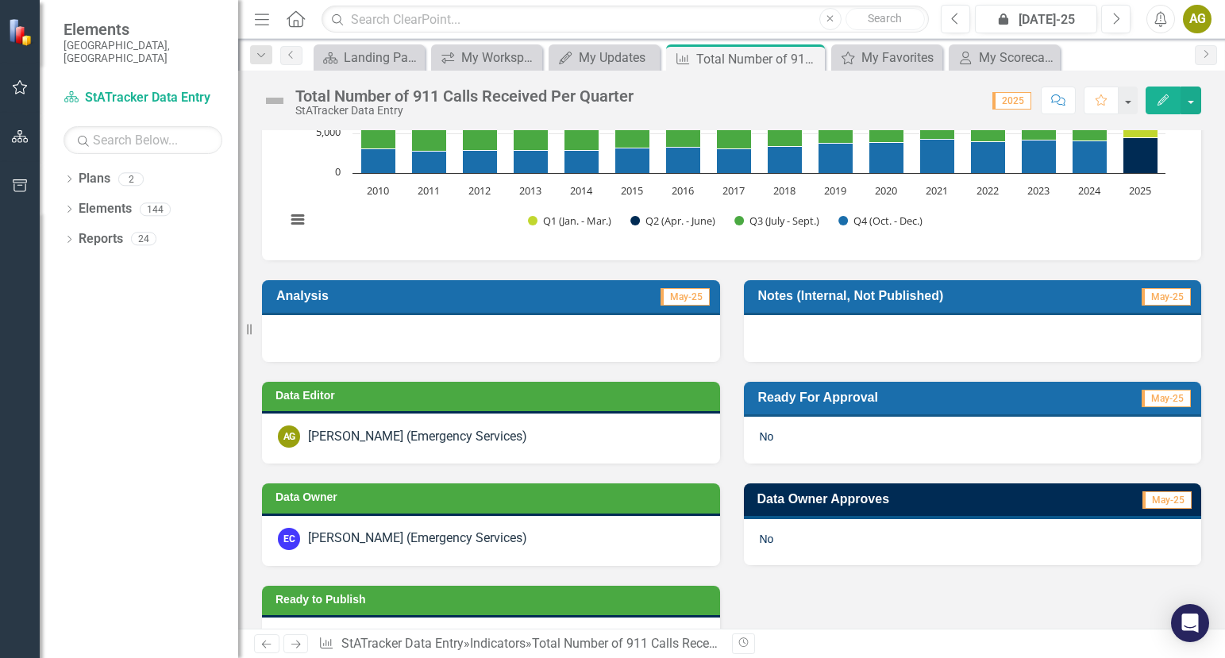
click at [898, 427] on div "No" at bounding box center [973, 440] width 458 height 46
drag, startPoint x: 1164, startPoint y: 397, endPoint x: 982, endPoint y: 431, distance: 184.9
click at [1163, 397] on span "May-25" at bounding box center [1165, 398] width 49 height 17
click at [883, 443] on div "No" at bounding box center [973, 440] width 458 height 46
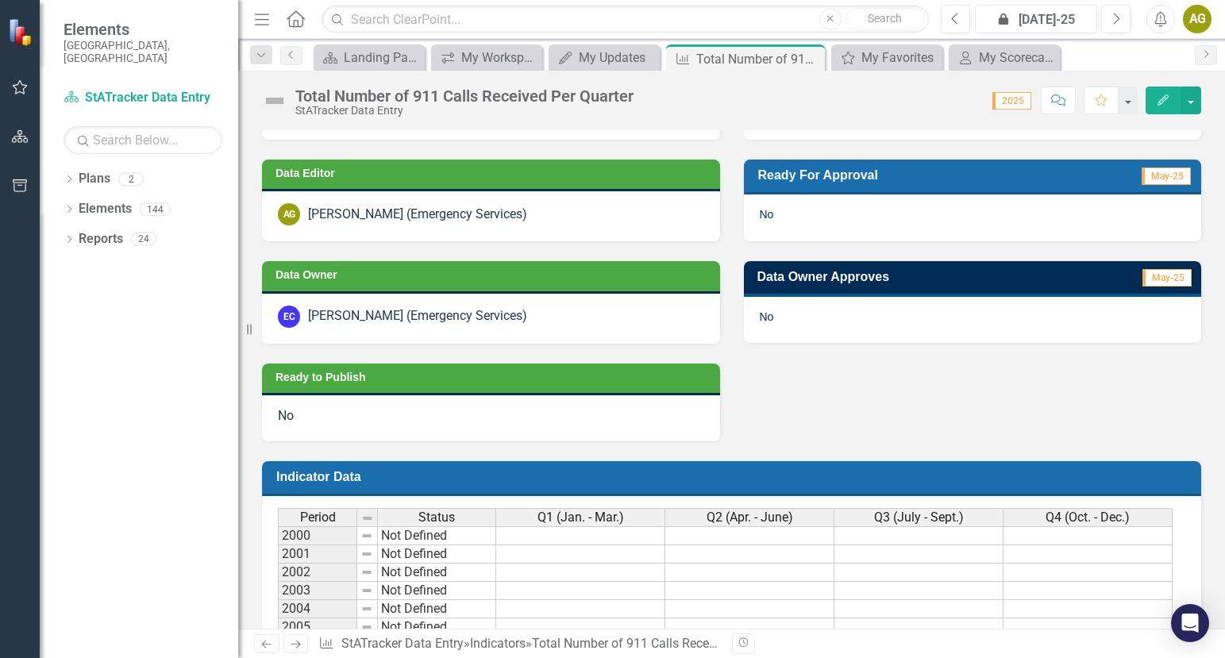
scroll to position [504, 0]
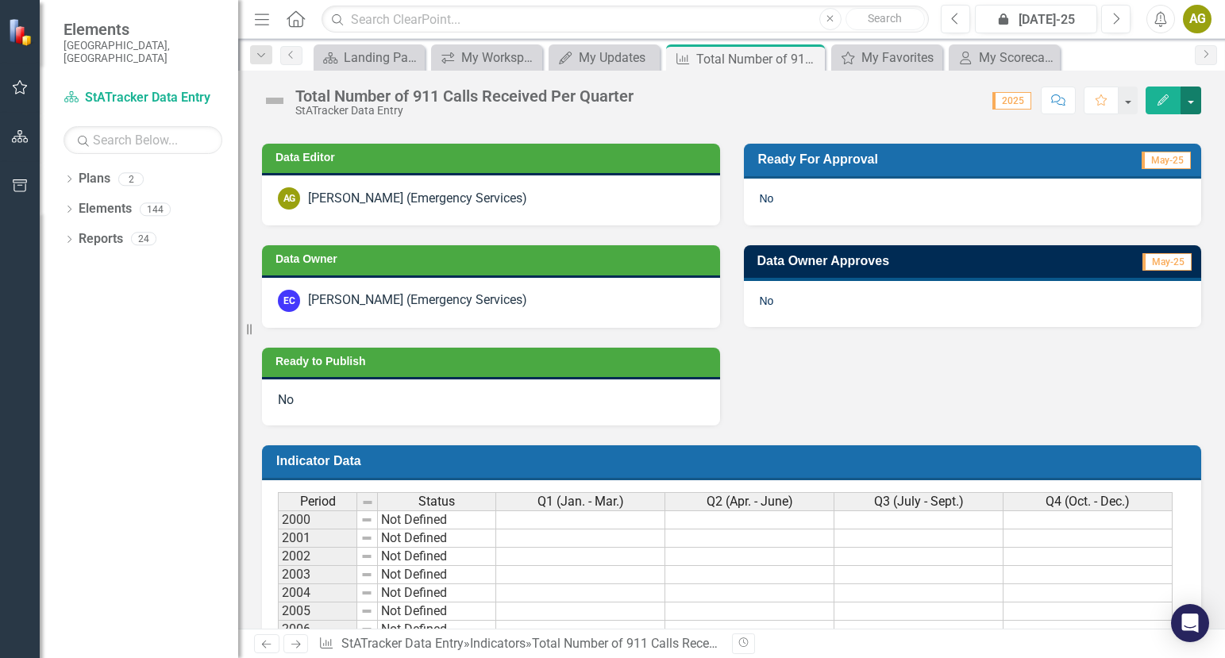
click at [1191, 100] on button "button" at bounding box center [1190, 101] width 21 height 28
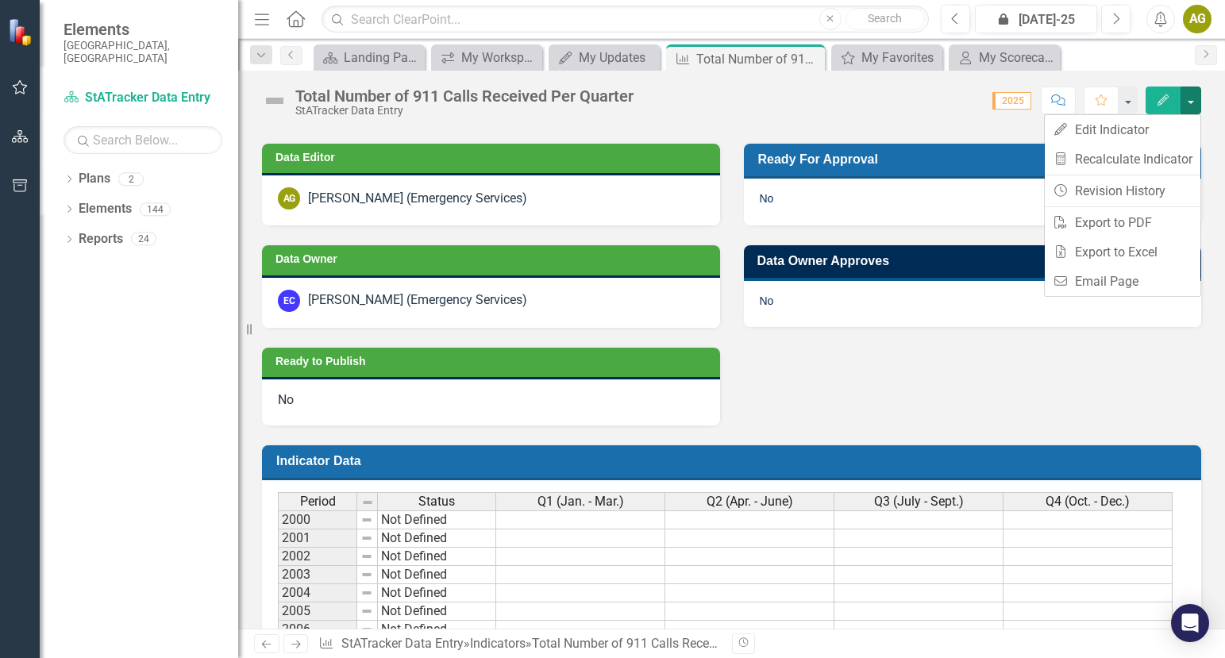
click at [995, 370] on div "Data Editor AG [PERSON_NAME] (Emergency Services) Data Owner EC [PERSON_NAME] (…" at bounding box center [731, 275] width 963 height 302
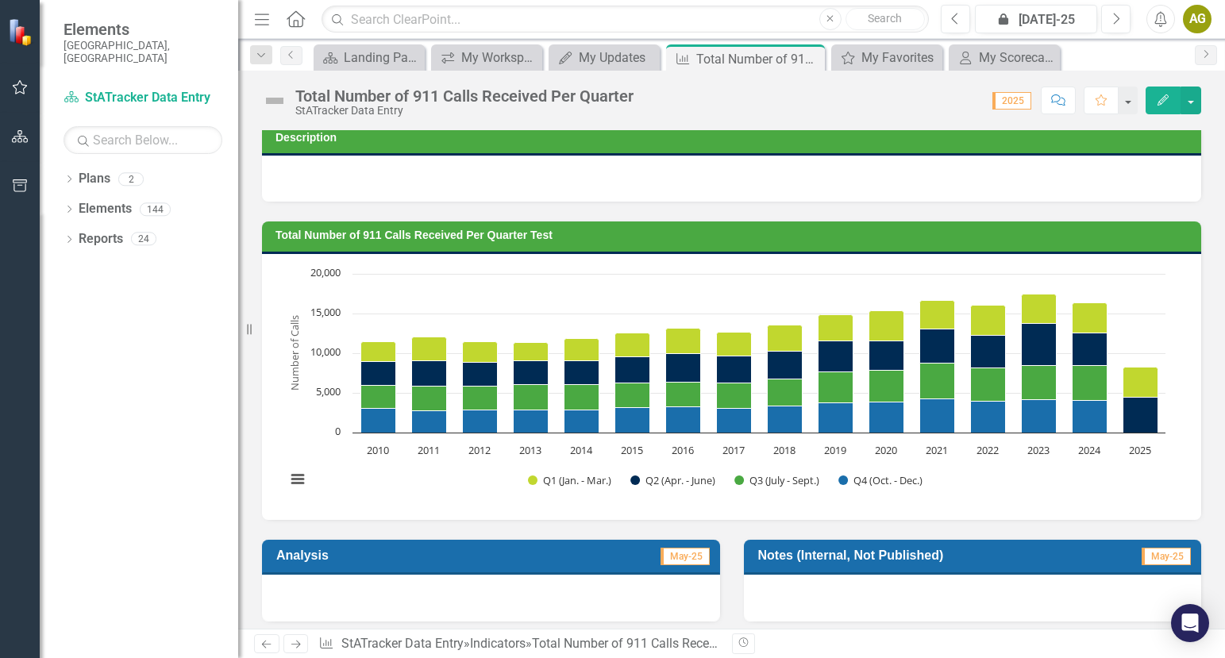
scroll to position [0, 0]
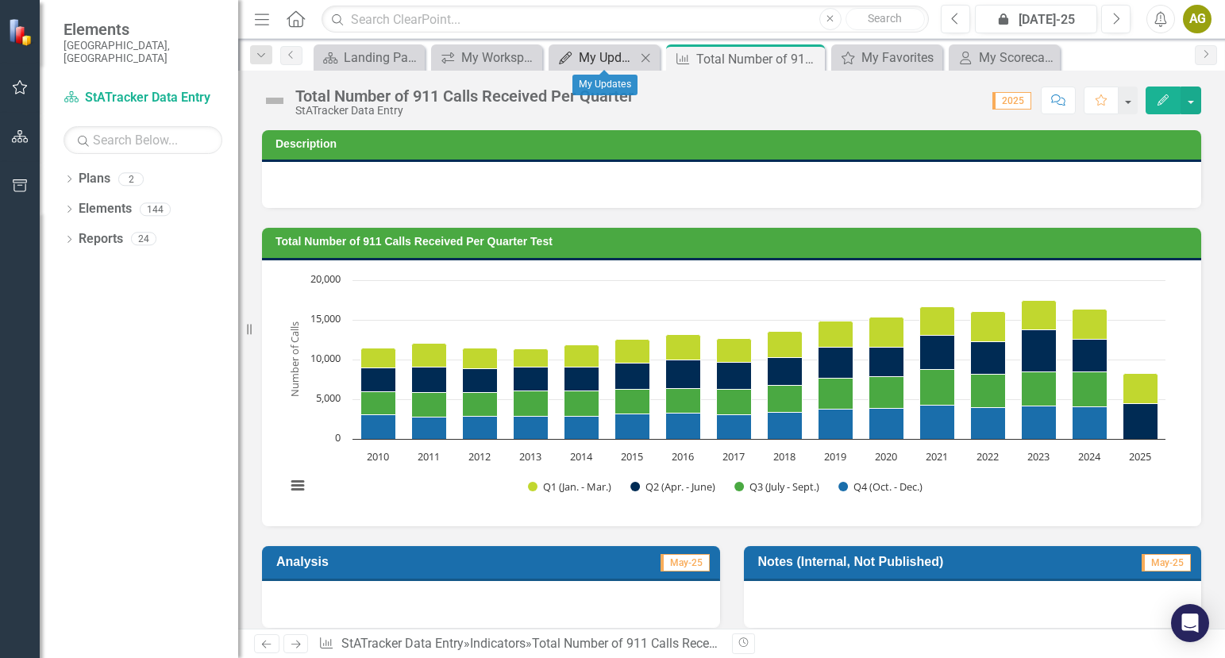
click at [610, 55] on div "My Updates" at bounding box center [607, 58] width 57 height 20
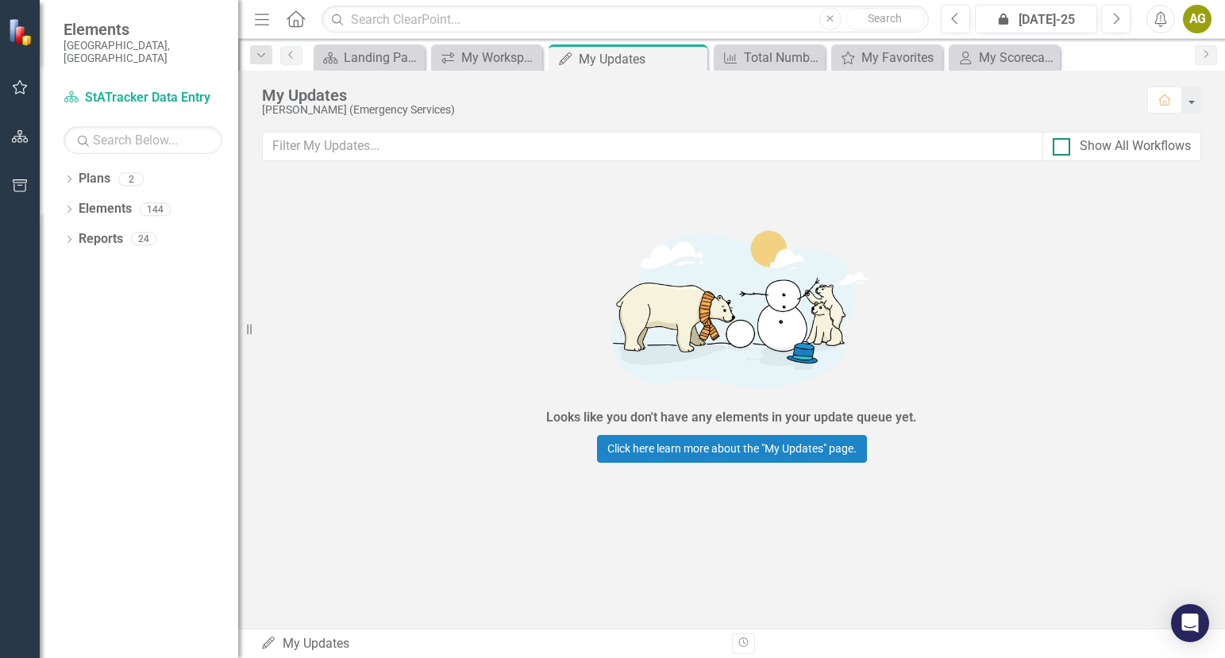
click at [1062, 147] on input "Show All Workflows" at bounding box center [1057, 143] width 10 height 10
checkbox input "true"
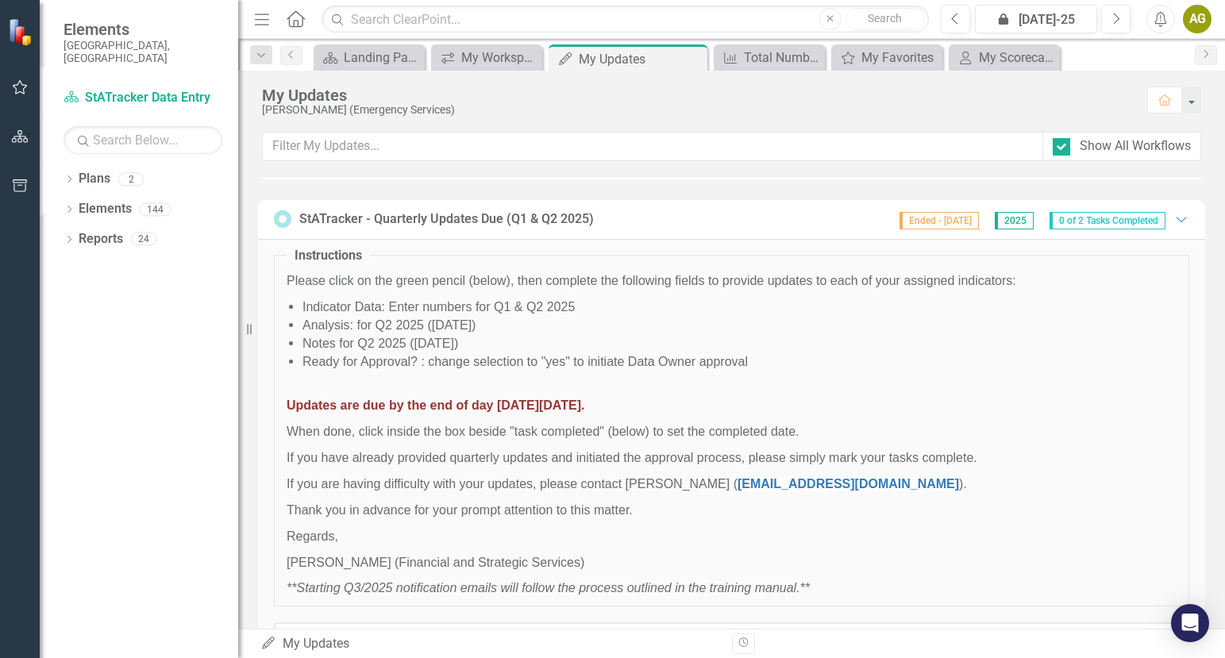
scroll to position [1279, 0]
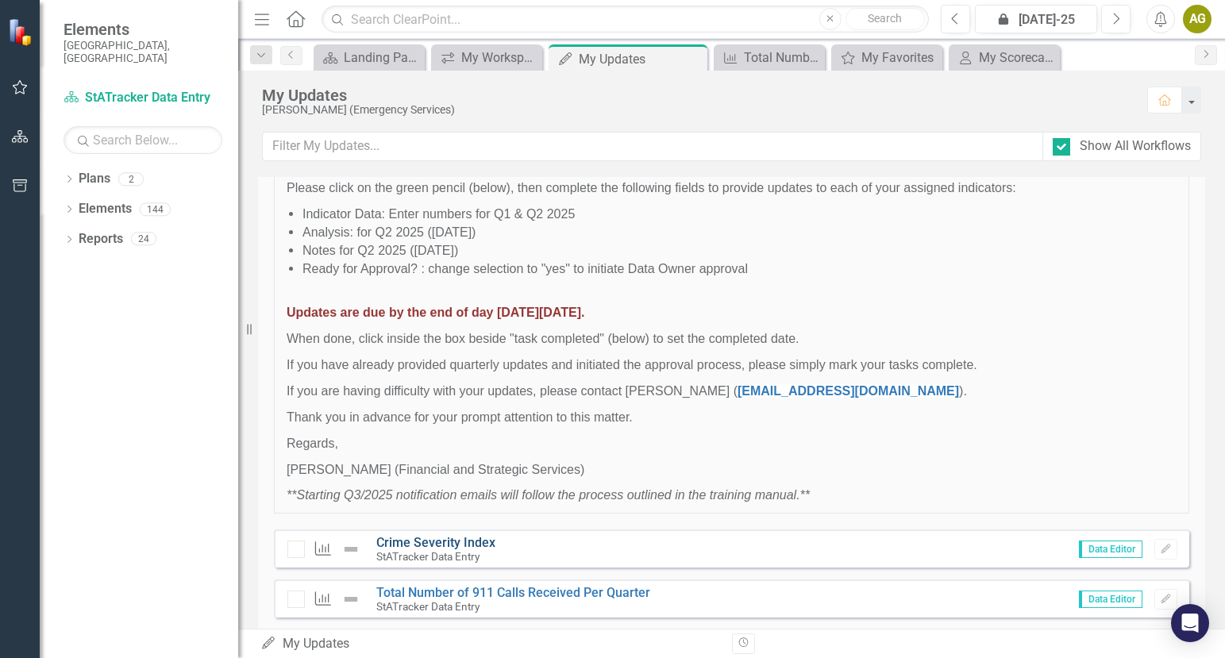
click at [432, 535] on link "Crime Severity Index" at bounding box center [435, 542] width 119 height 15
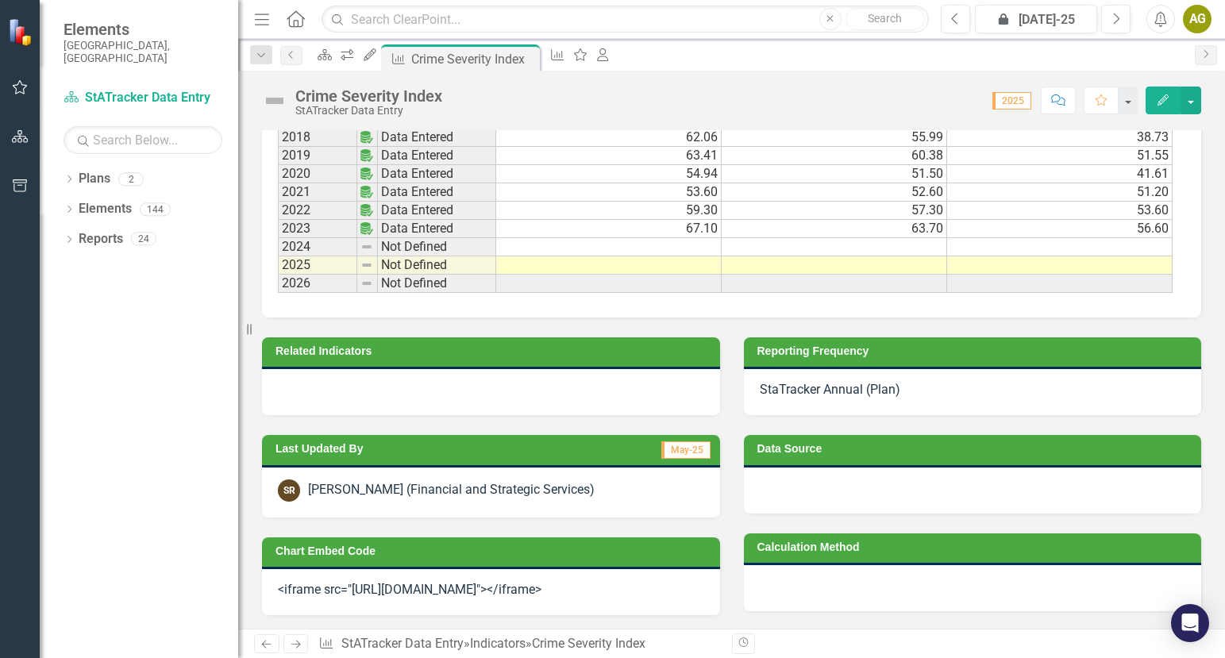
scroll to position [1191, 0]
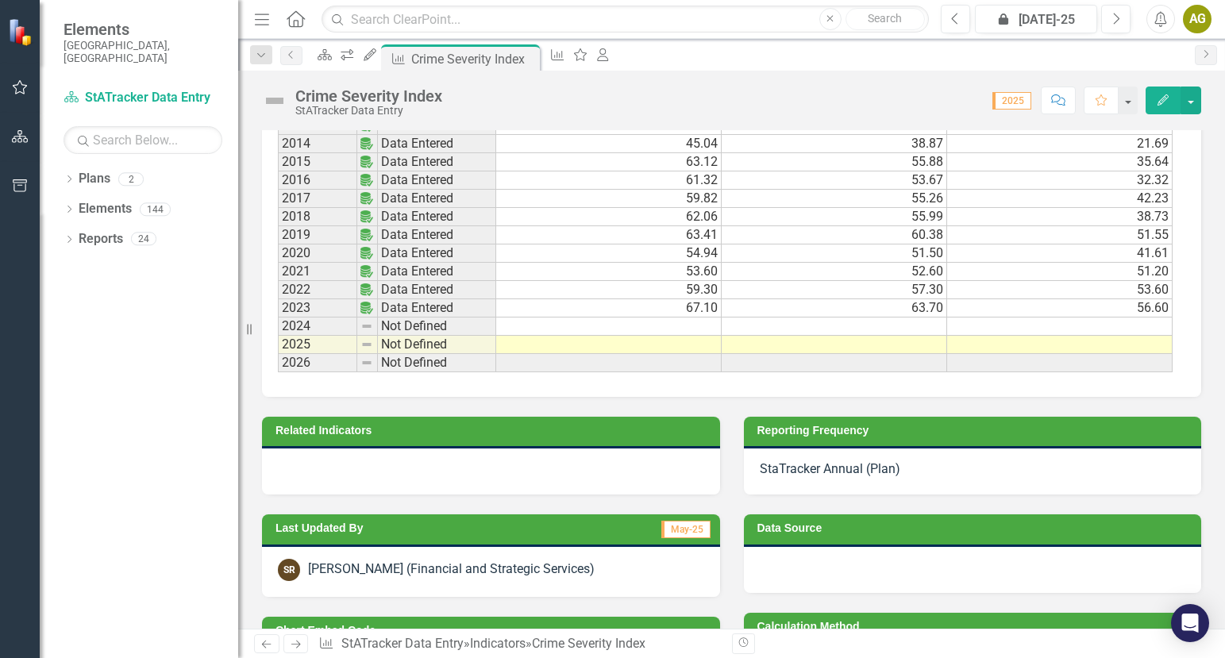
drag, startPoint x: 690, startPoint y: 306, endPoint x: 705, endPoint y: 304, distance: 15.2
click at [691, 317] on td at bounding box center [608, 326] width 225 height 18
drag, startPoint x: 639, startPoint y: 321, endPoint x: 650, endPoint y: 313, distance: 14.1
click at [641, 336] on td at bounding box center [608, 345] width 225 height 18
click at [652, 317] on td at bounding box center [608, 326] width 225 height 18
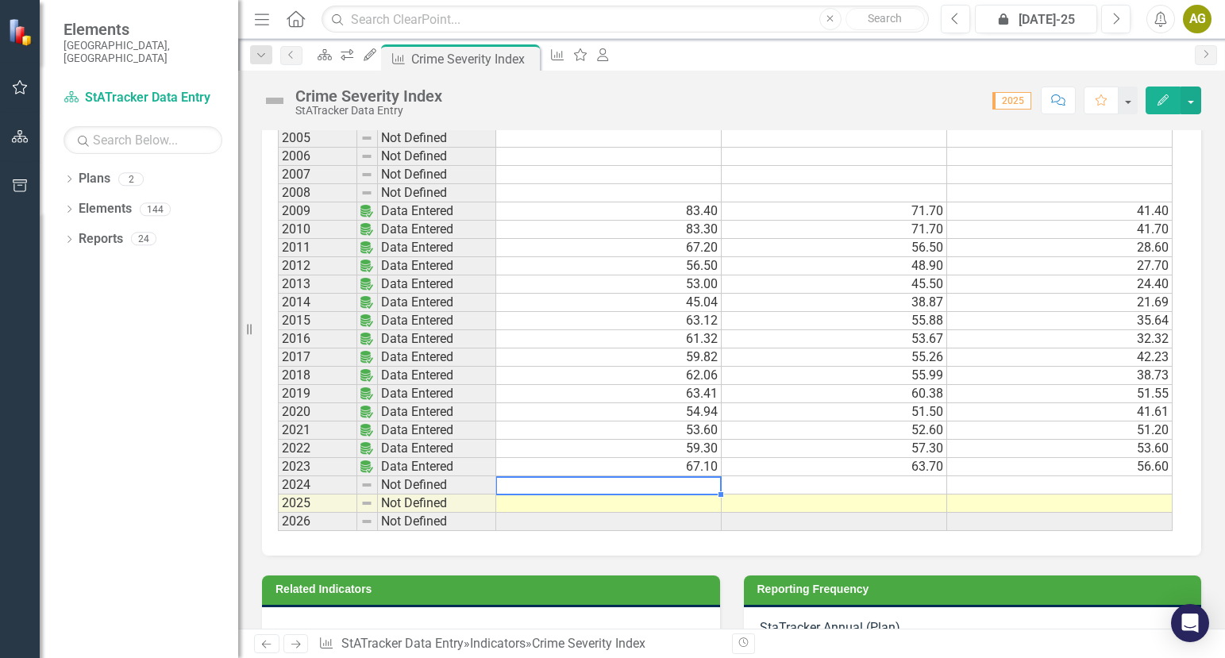
scroll to position [1035, 0]
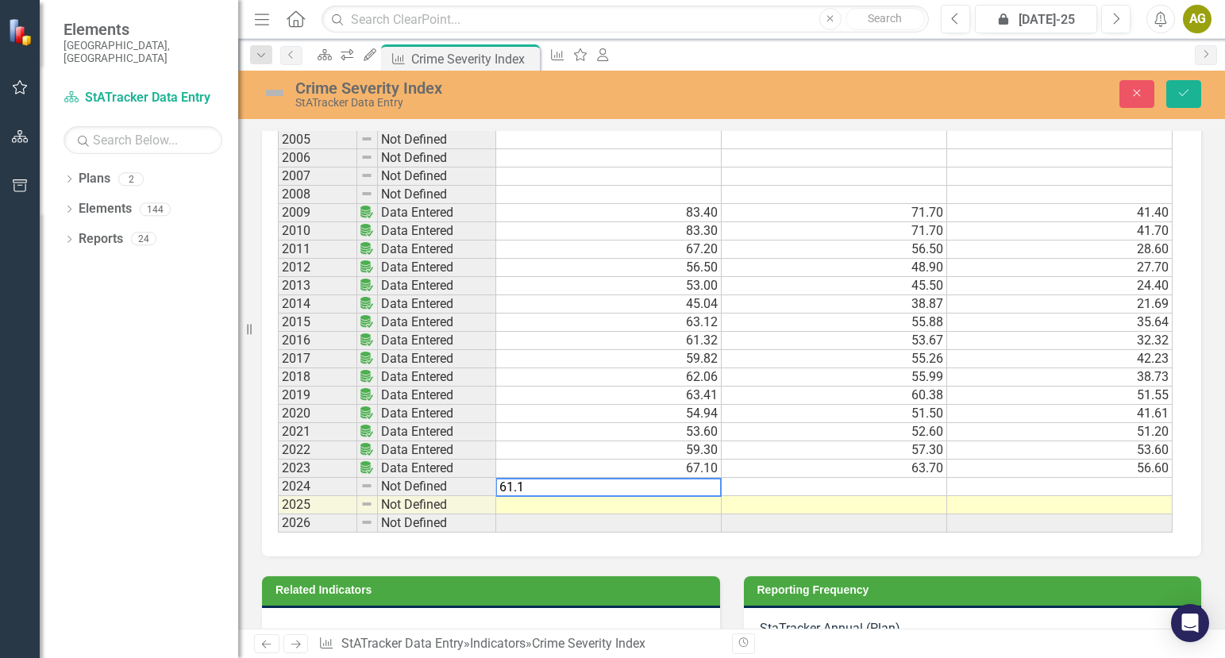
type textarea "61.18"
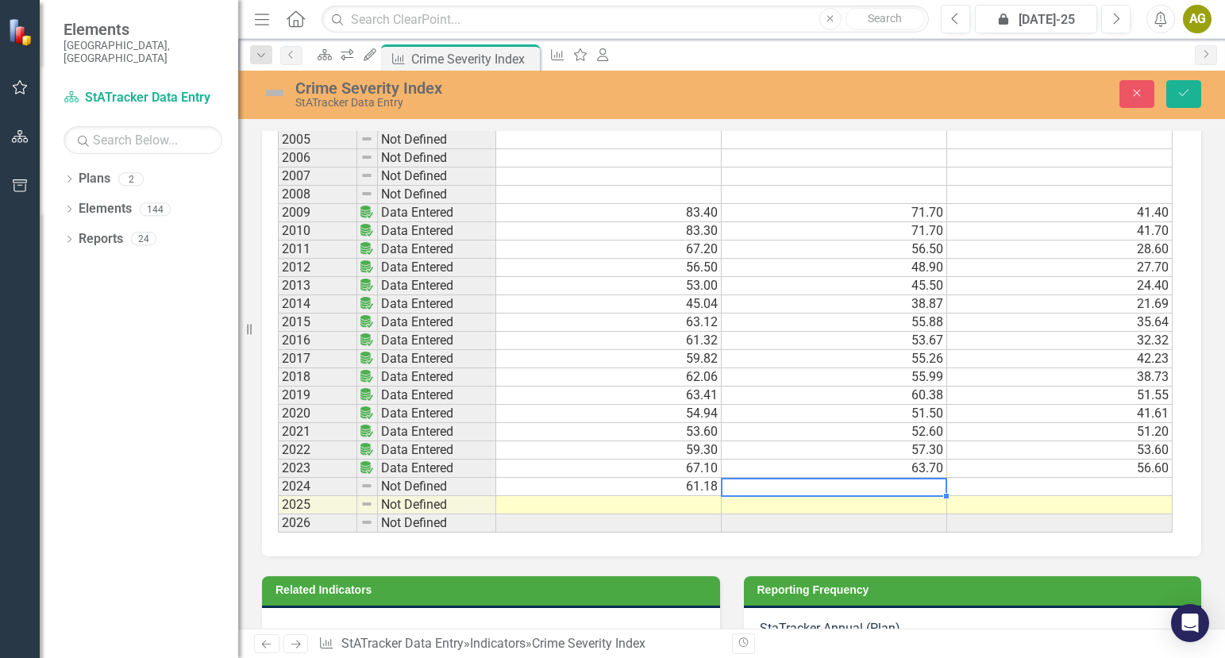
click at [897, 478] on td at bounding box center [833, 487] width 225 height 18
type textarea "59.36"
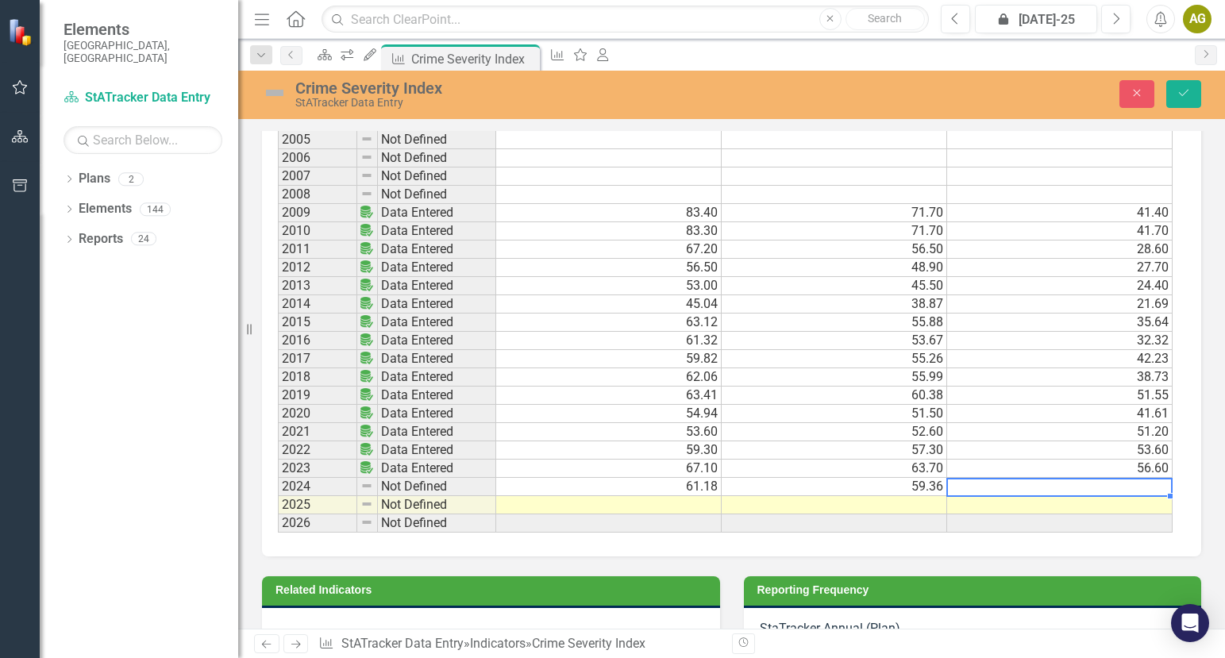
click at [1143, 478] on td at bounding box center [1059, 487] width 225 height 18
type textarea "56.06"
click at [1183, 98] on icon "Save" at bounding box center [1183, 92] width 14 height 11
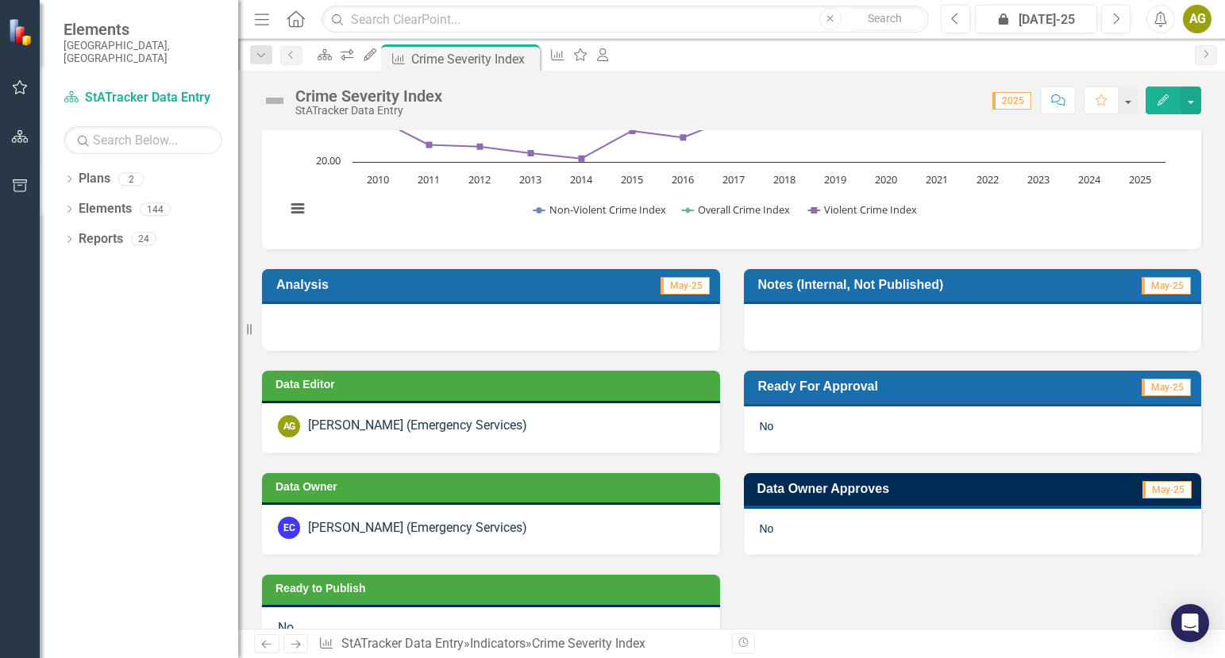
scroll to position [476, 0]
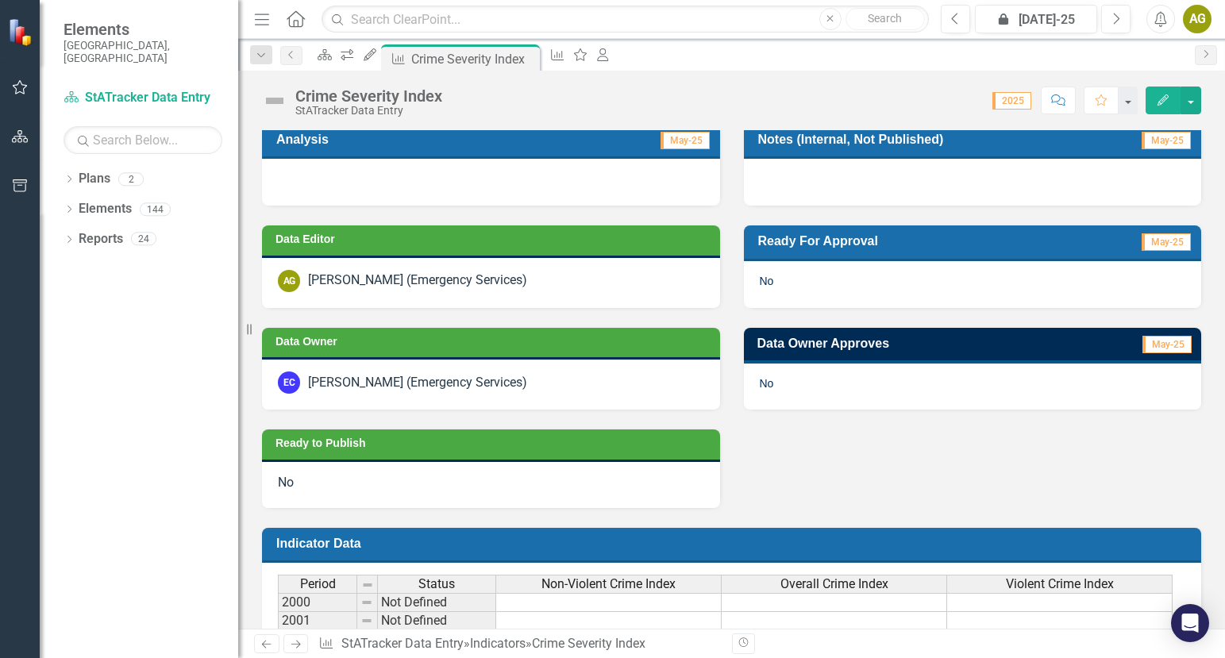
click at [828, 233] on h3 "Ready For Approval" at bounding box center [911, 240] width 306 height 15
click at [1162, 233] on span "May-25" at bounding box center [1165, 241] width 49 height 17
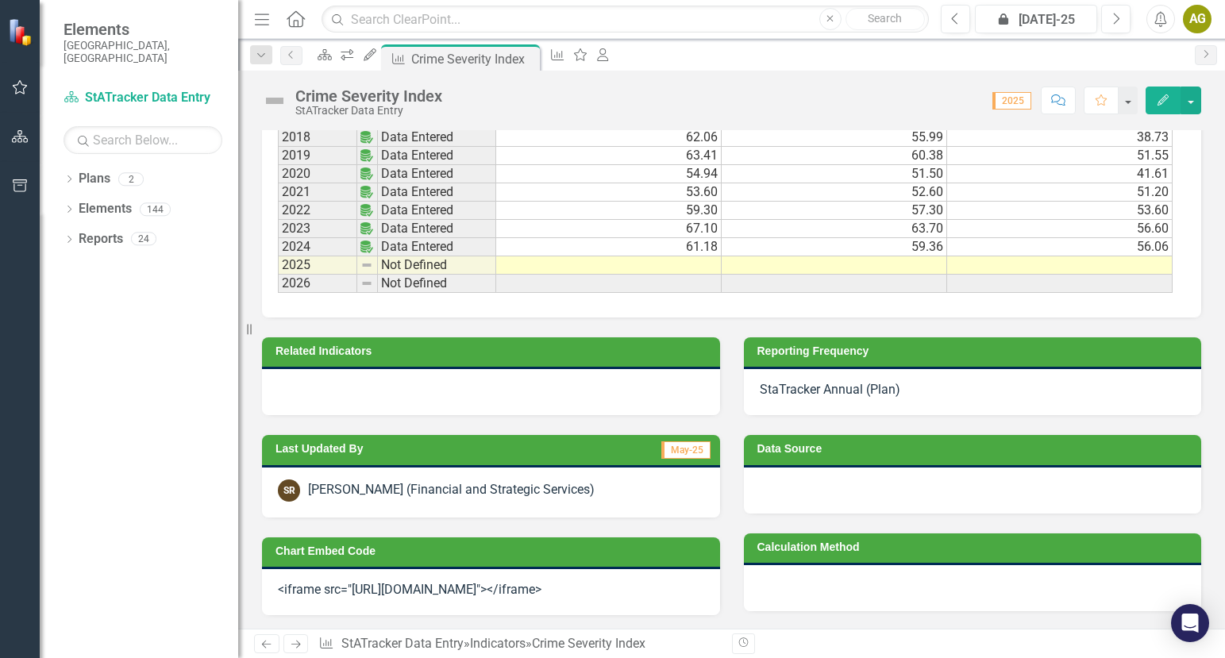
scroll to position [1272, 0]
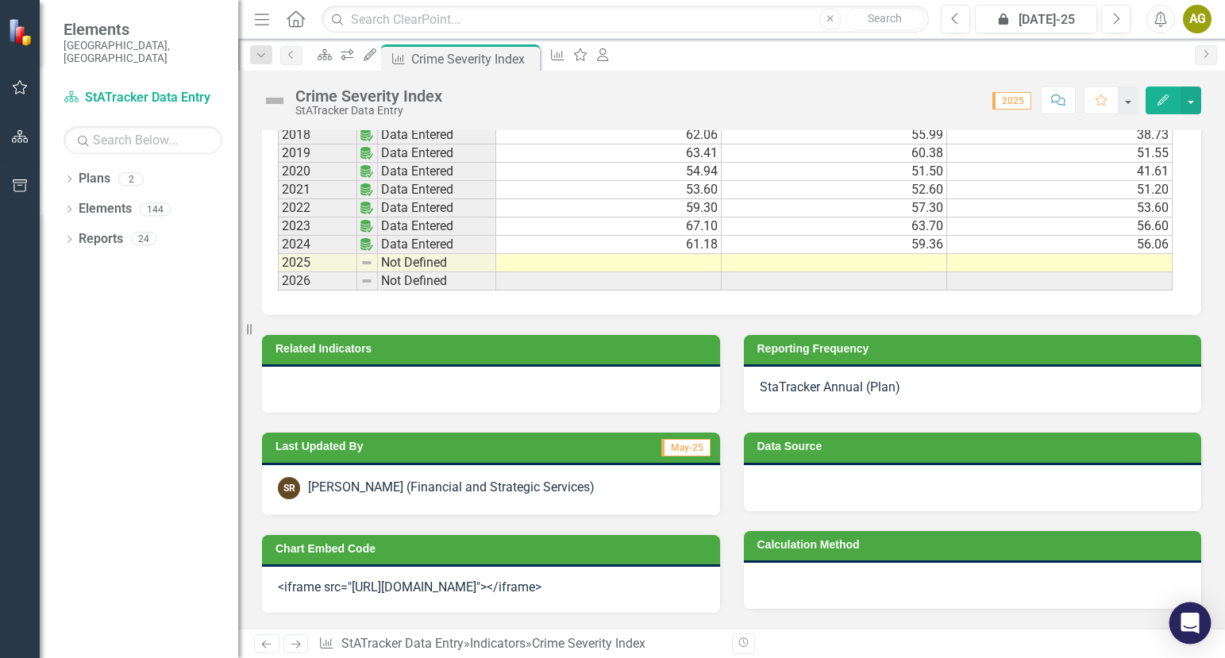
click at [1191, 630] on icon "Open Intercom Messenger" at bounding box center [1189, 623] width 21 height 21
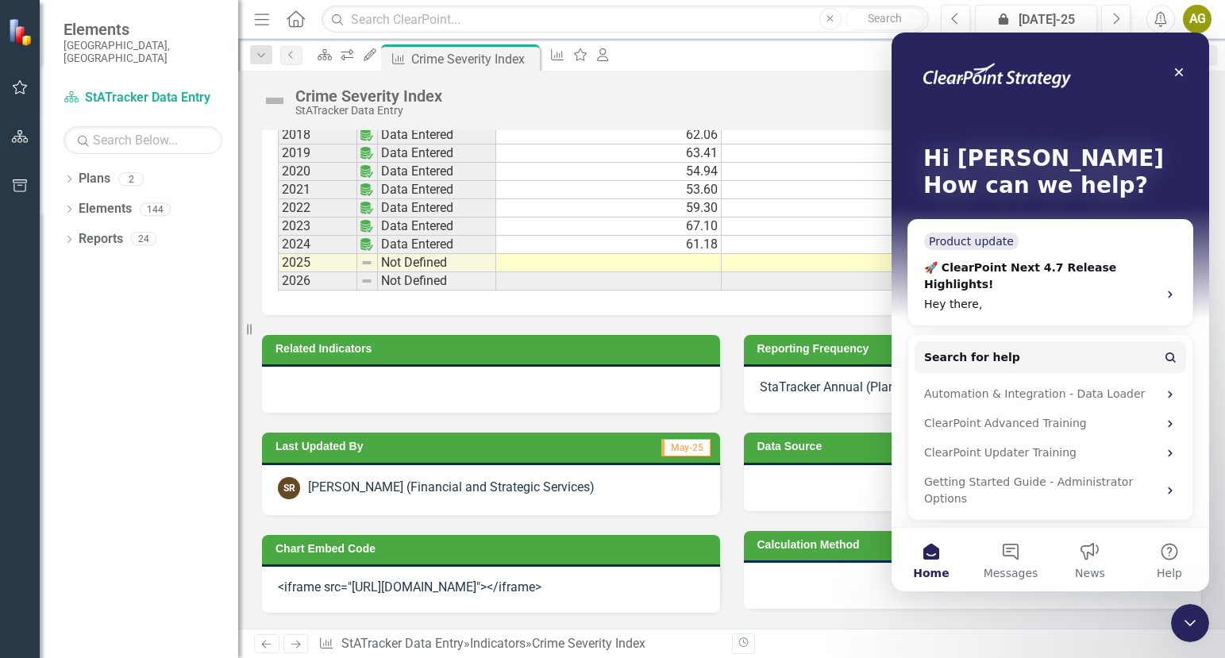
scroll to position [0, 0]
click at [1174, 72] on icon "Close" at bounding box center [1178, 72] width 13 height 13
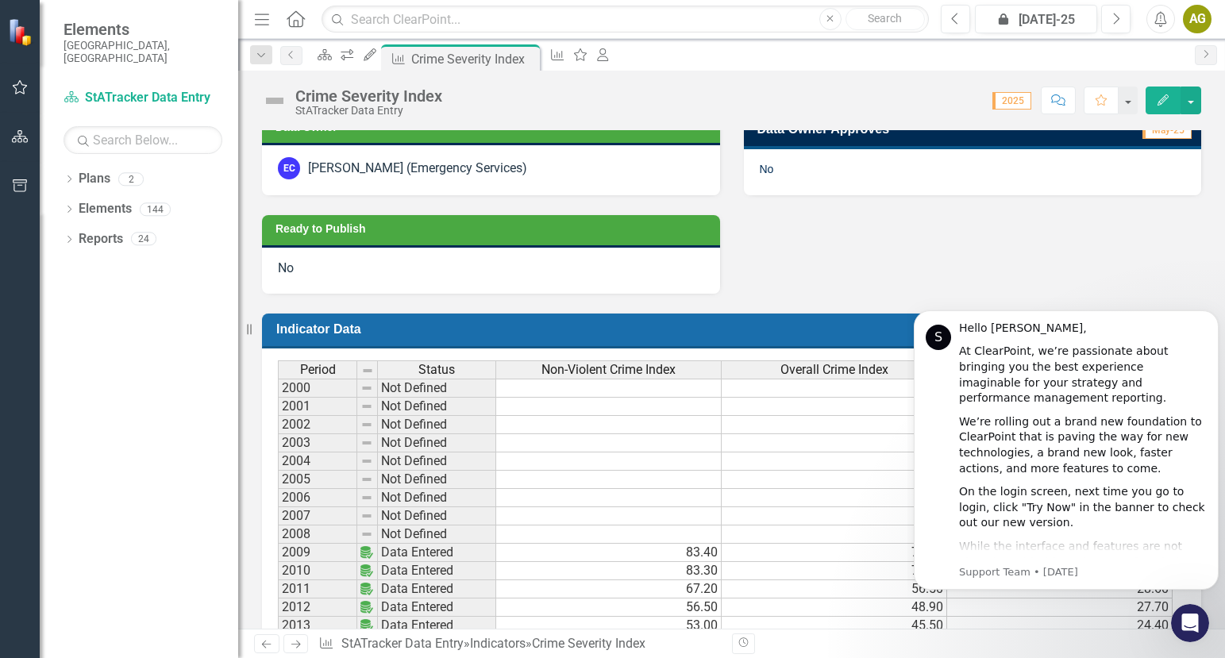
scroll to position [558, 0]
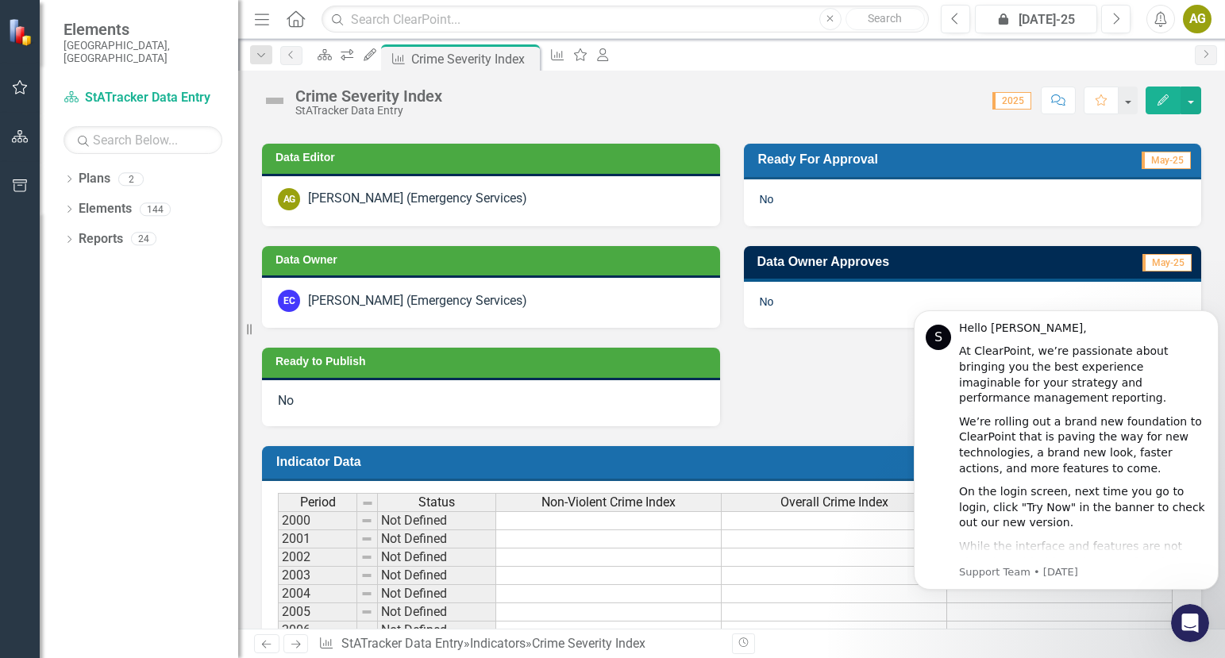
click at [764, 193] on span "No" at bounding box center [767, 199] width 14 height 13
click at [1189, 102] on button "button" at bounding box center [1190, 101] width 21 height 28
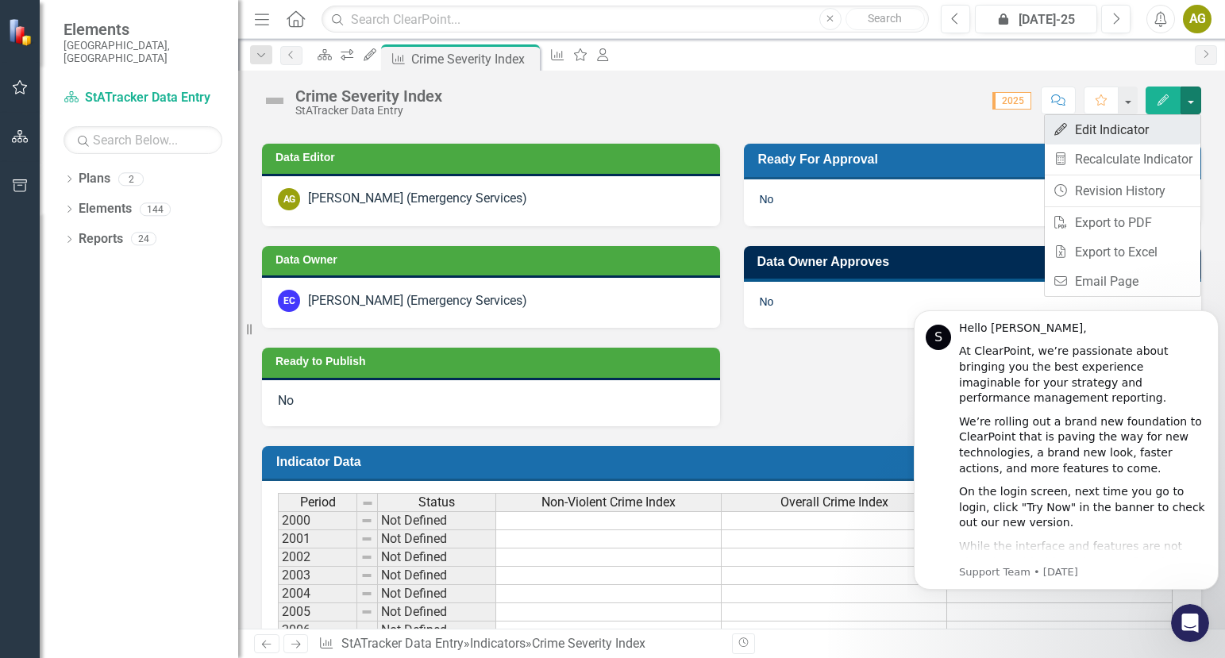
click at [1148, 129] on link "Edit Edit Indicator" at bounding box center [1123, 129] width 156 height 29
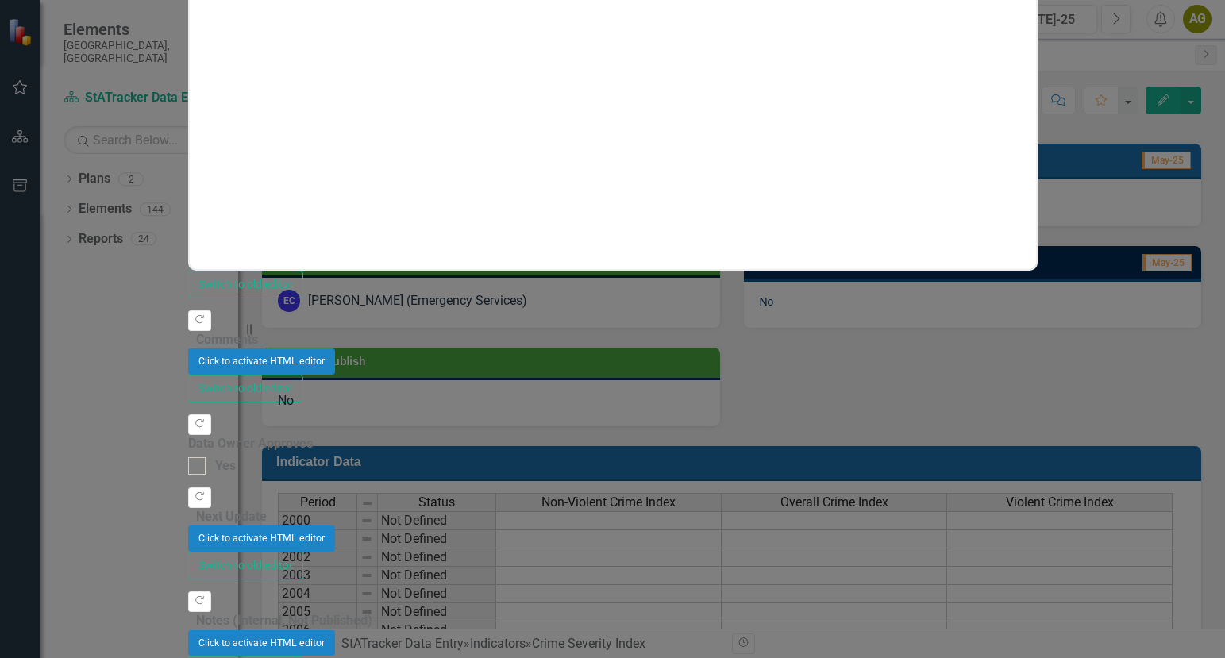
scroll to position [0, 0]
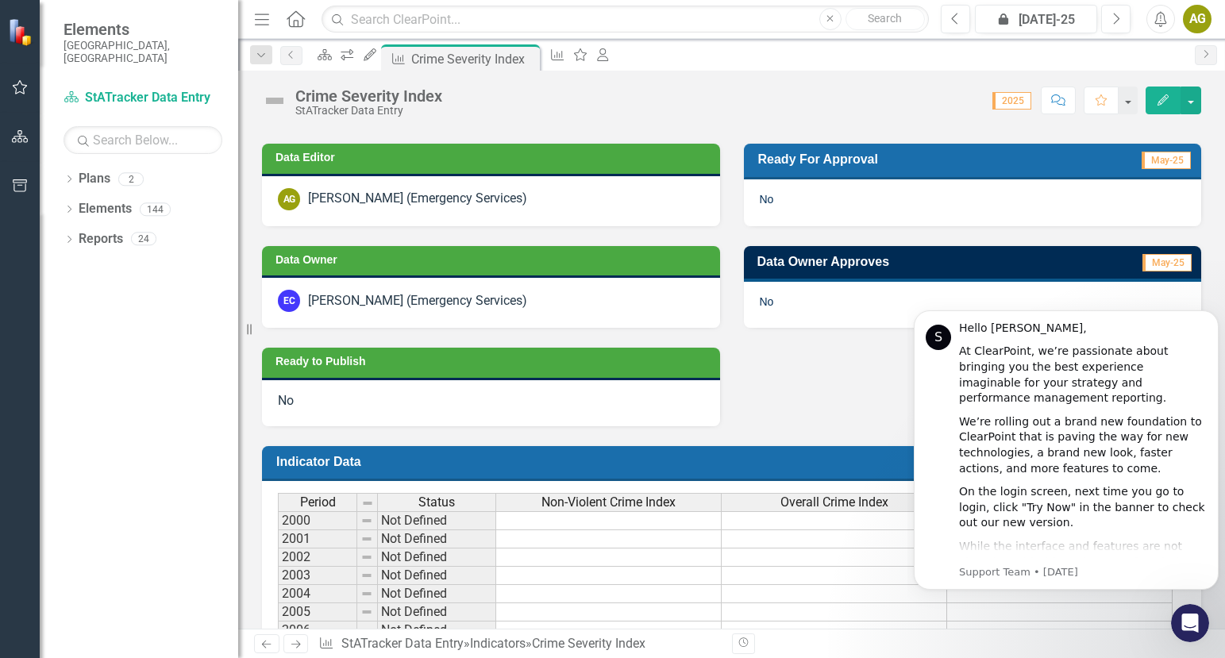
click at [795, 353] on div "Data Editor AG [PERSON_NAME] (Emergency Services) Data Owner EC [PERSON_NAME] (…" at bounding box center [731, 275] width 963 height 302
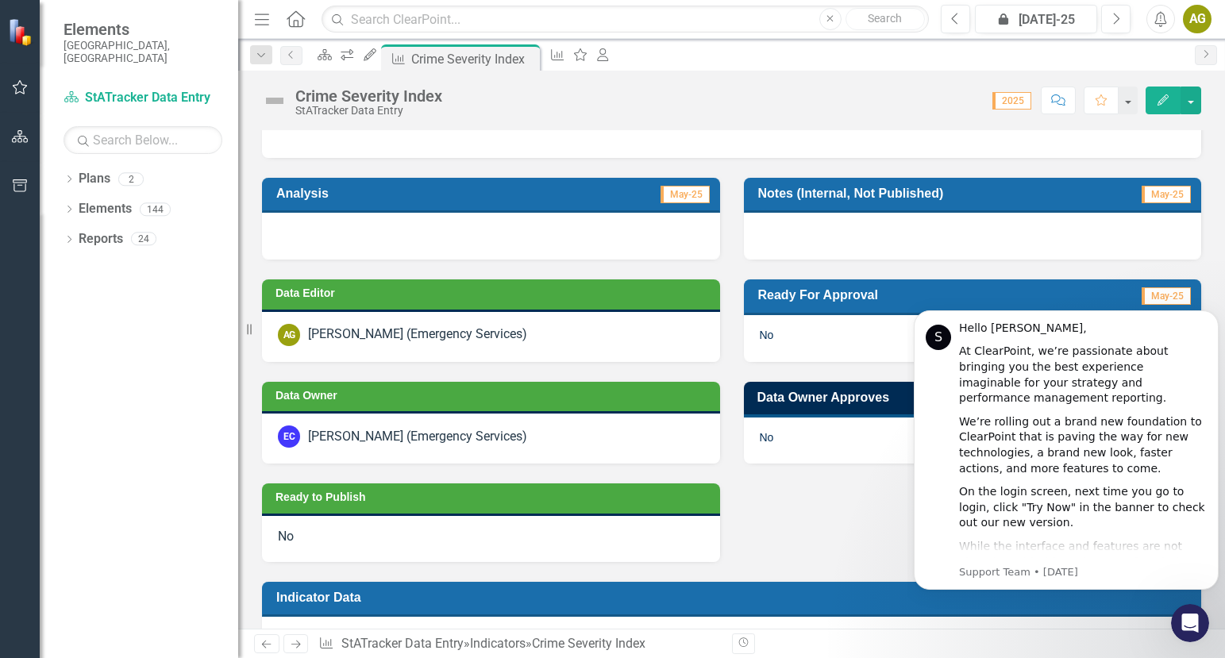
scroll to position [556, 0]
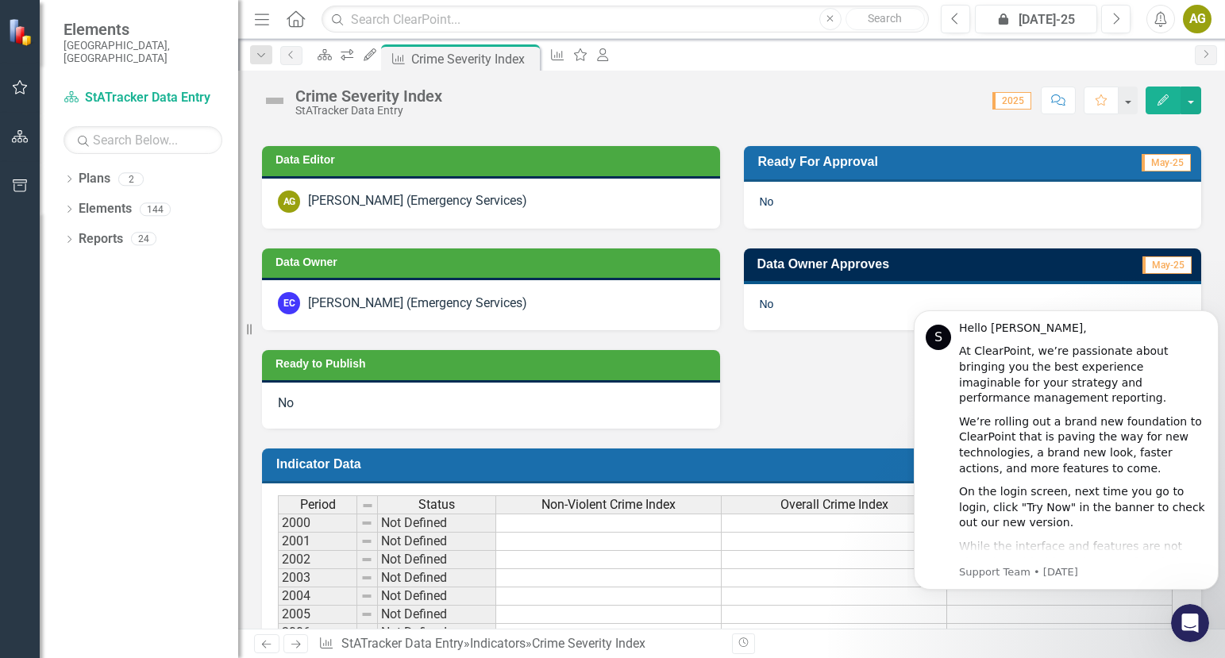
click at [811, 150] on td "Ready For Approval" at bounding box center [911, 163] width 306 height 27
click at [1167, 154] on span "May-25" at bounding box center [1165, 162] width 49 height 17
click at [1128, 108] on button "button" at bounding box center [1127, 101] width 21 height 28
click at [925, 182] on div "No" at bounding box center [973, 205] width 458 height 46
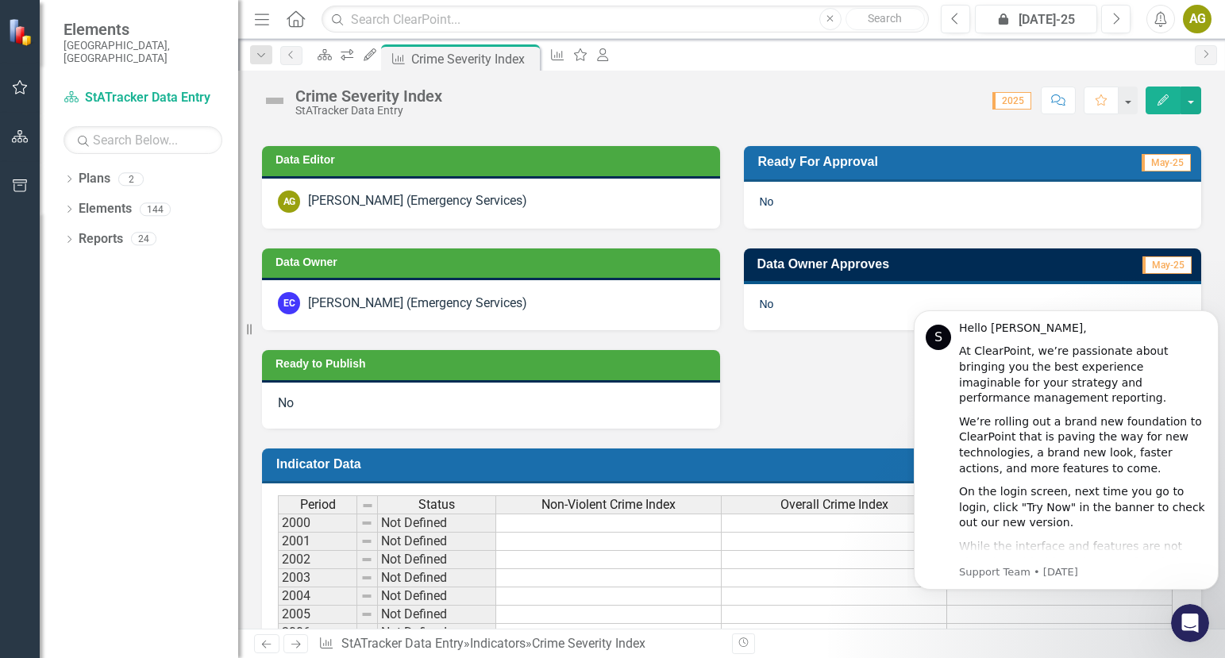
click at [842, 154] on h3 "Ready For Approval" at bounding box center [911, 161] width 306 height 15
drag, startPoint x: 842, startPoint y: 139, endPoint x: 817, endPoint y: 175, distance: 44.5
click at [818, 182] on div "No" at bounding box center [973, 205] width 458 height 46
click at [760, 195] on span "No" at bounding box center [767, 201] width 14 height 13
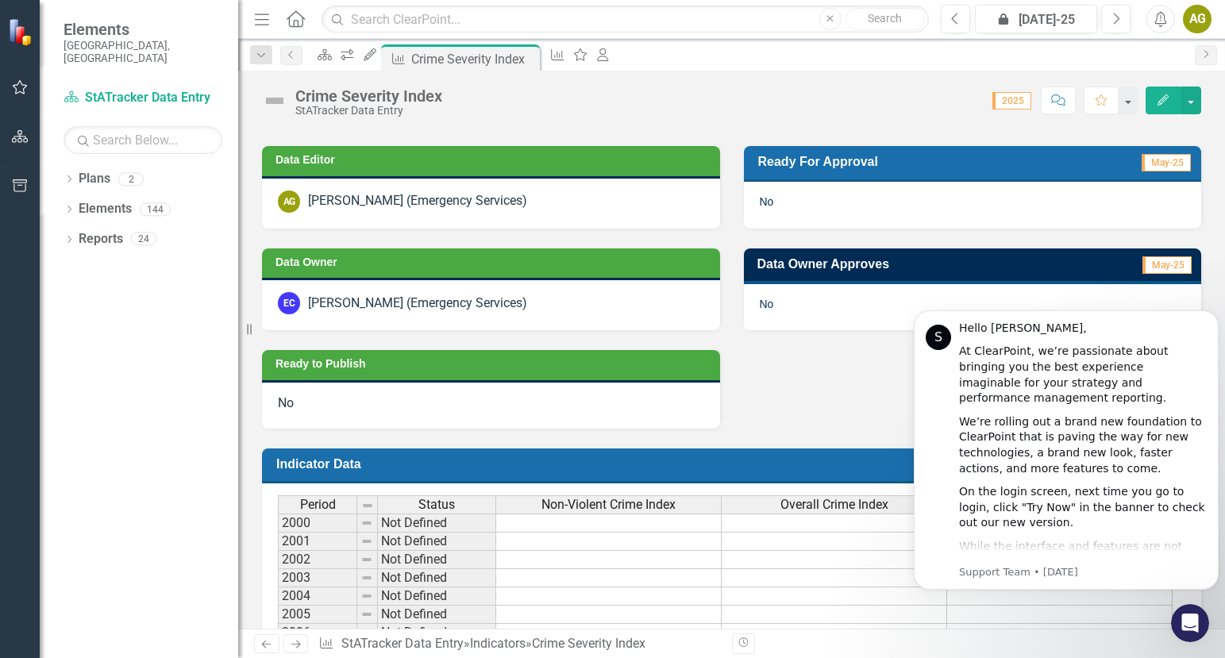
click at [760, 195] on span "No" at bounding box center [767, 201] width 14 height 13
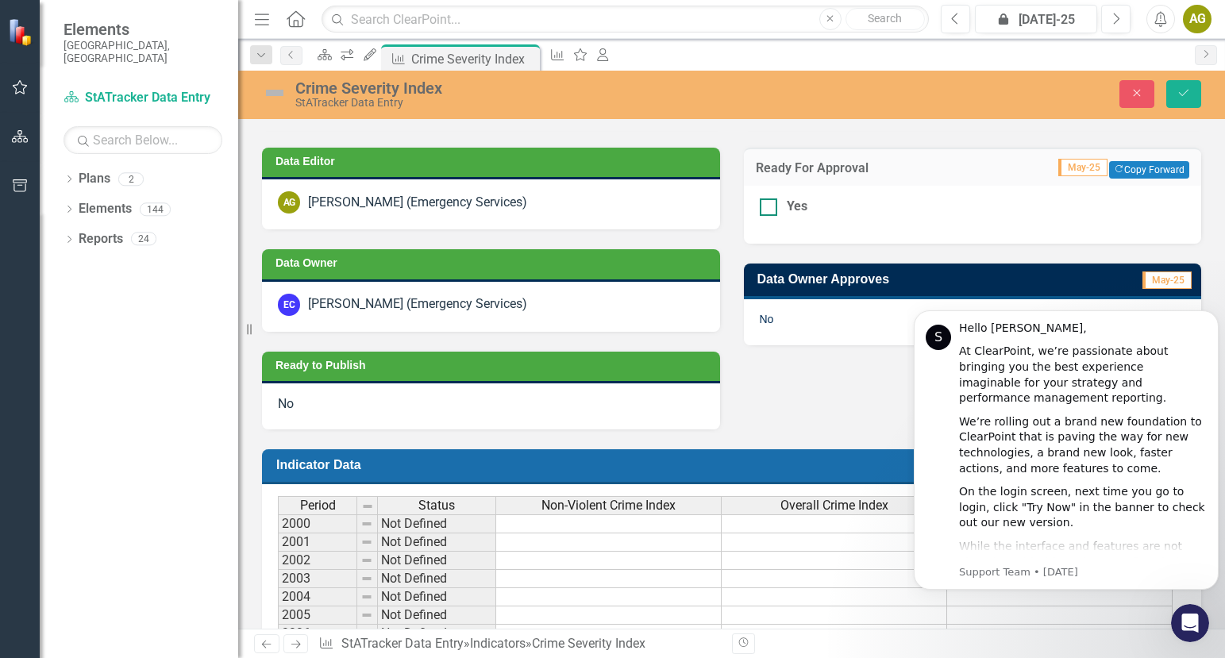
click at [761, 198] on input "Yes" at bounding box center [765, 203] width 10 height 10
checkbox input "true"
click at [1188, 93] on icon "Save" at bounding box center [1183, 92] width 14 height 11
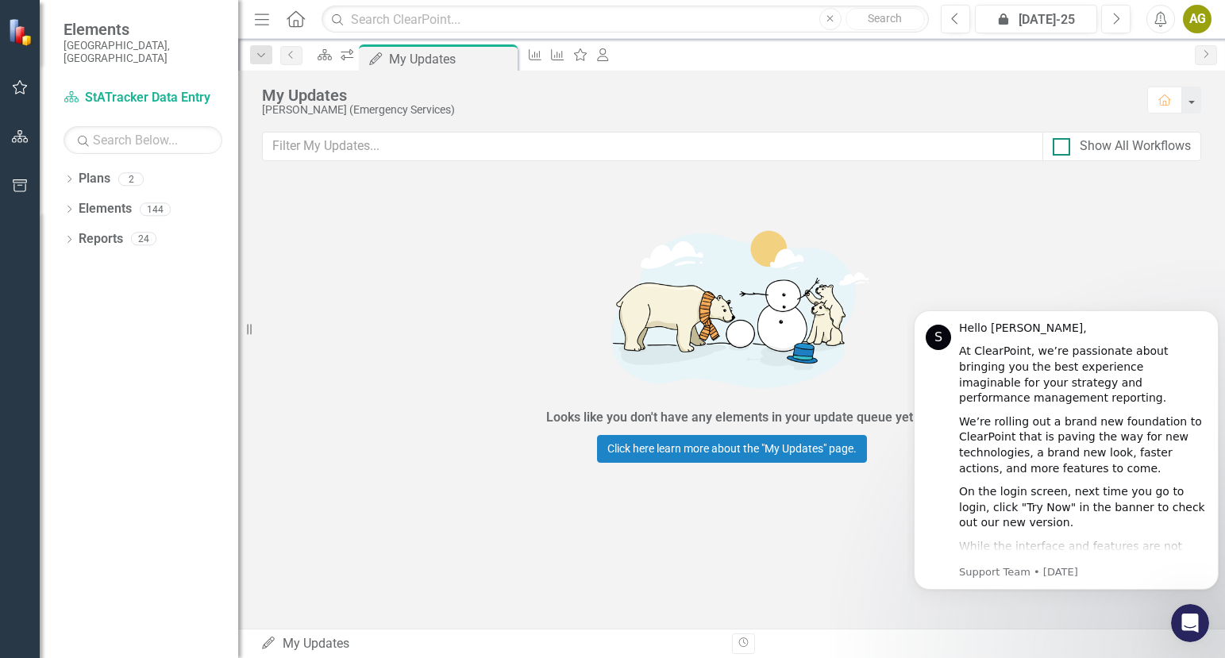
drag, startPoint x: 1066, startPoint y: 151, endPoint x: 1090, endPoint y: 150, distance: 23.8
click at [1068, 150] on div at bounding box center [1060, 146] width 17 height 17
click at [1063, 148] on input "Show All Workflows" at bounding box center [1057, 143] width 10 height 10
checkbox input "true"
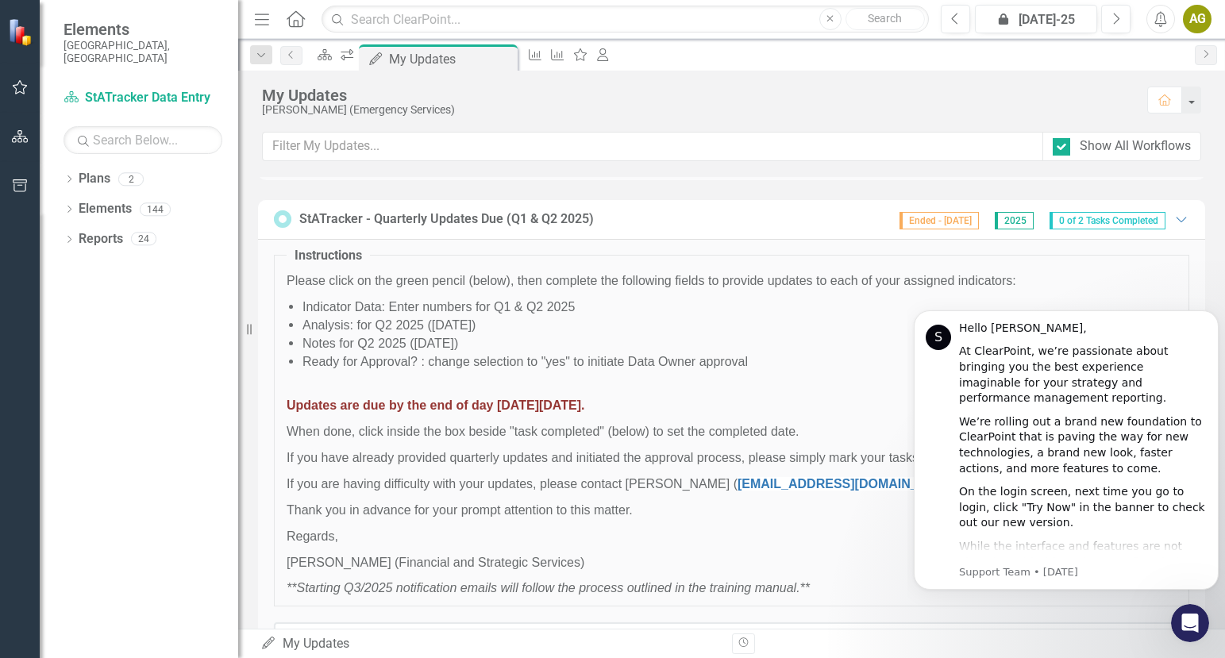
scroll to position [1279, 0]
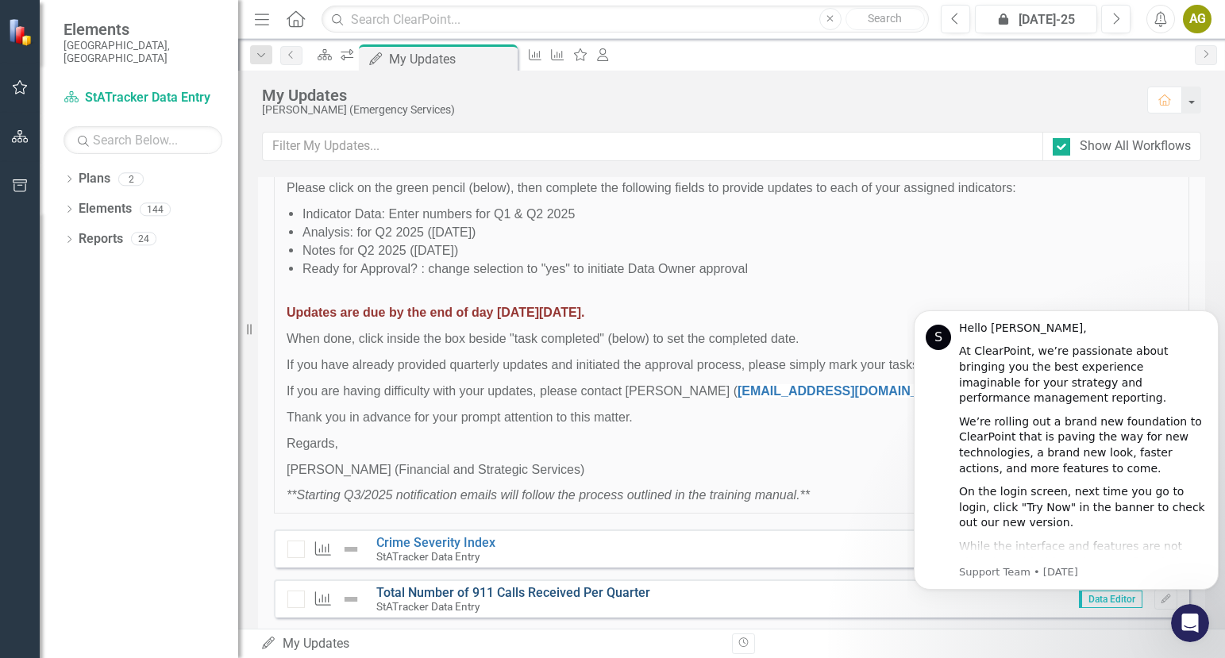
click at [439, 585] on link "Total Number of 911 Calls Received Per Quarter" at bounding box center [513, 592] width 274 height 15
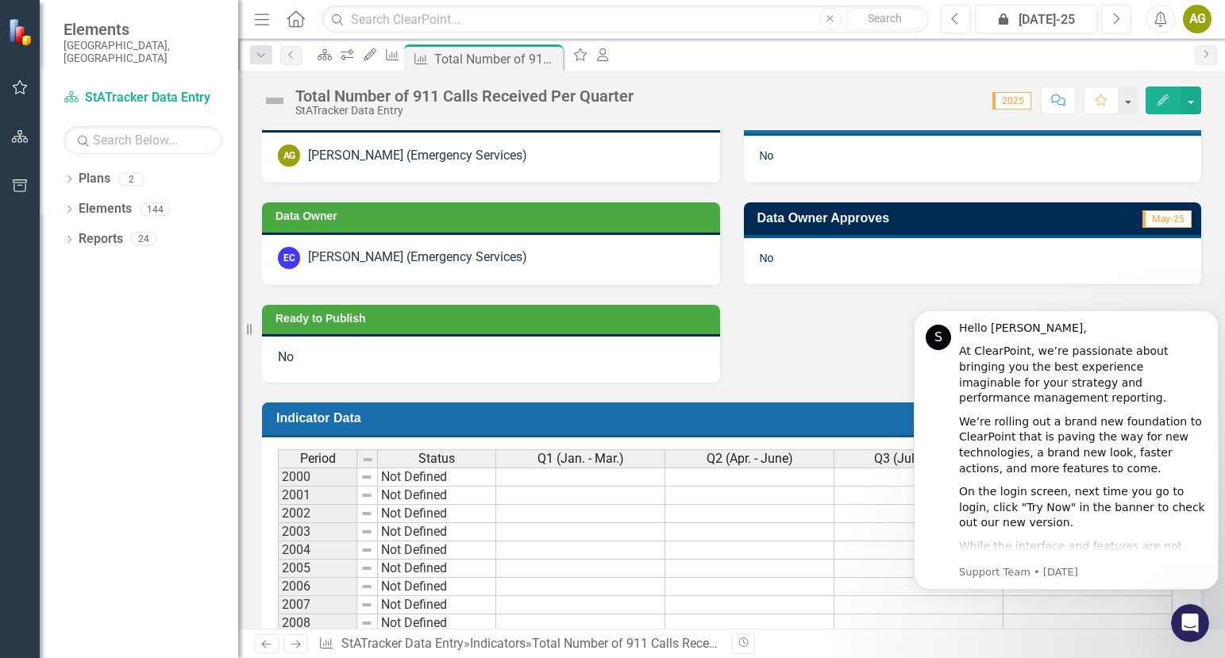
scroll to position [556, 0]
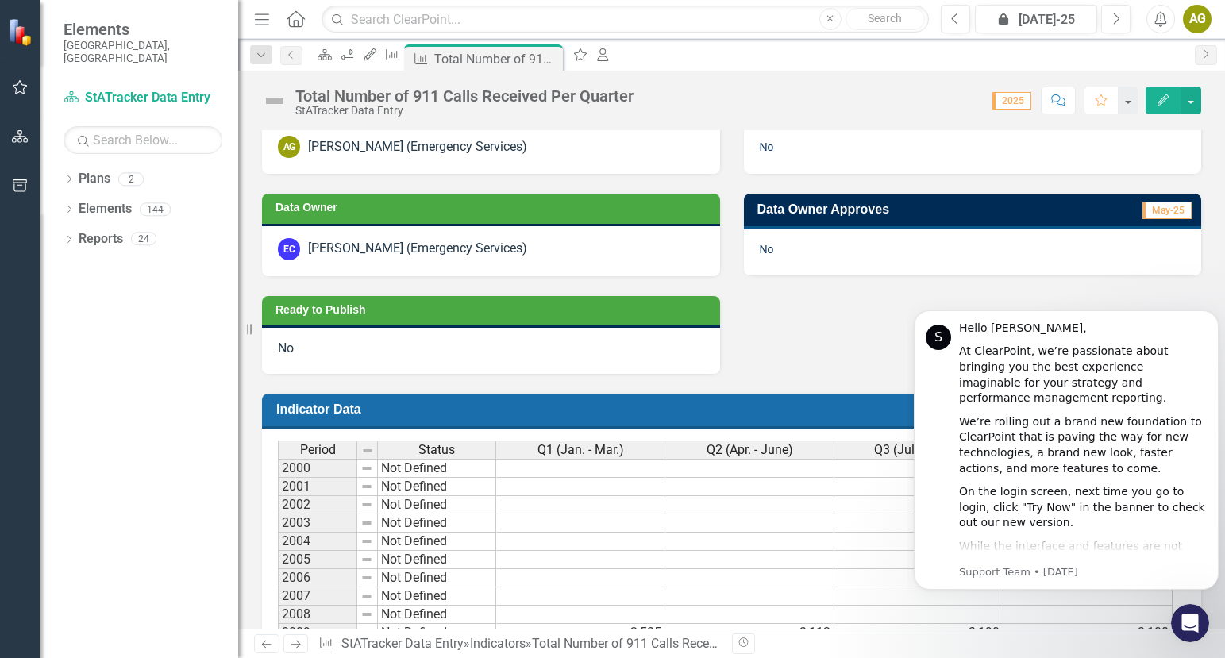
click at [768, 144] on div "No" at bounding box center [973, 150] width 458 height 46
click at [768, 150] on div "No" at bounding box center [973, 150] width 458 height 46
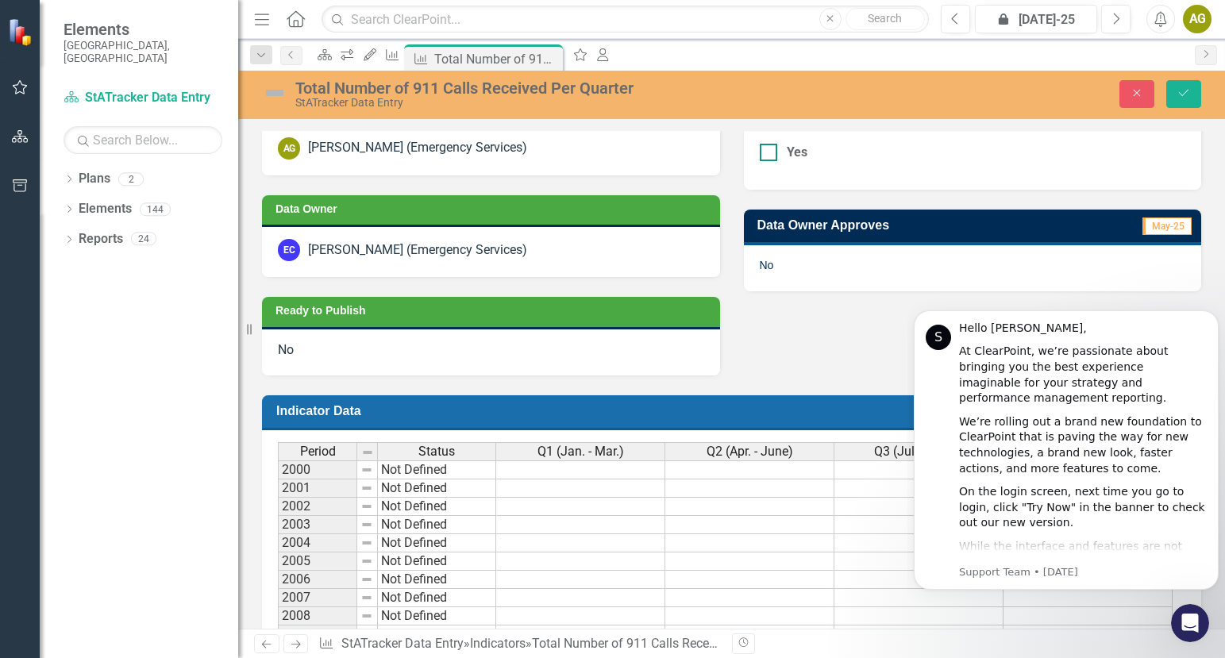
click at [761, 150] on input "Yes" at bounding box center [765, 149] width 10 height 10
checkbox input "true"
click at [1187, 90] on icon "Save" at bounding box center [1183, 92] width 14 height 11
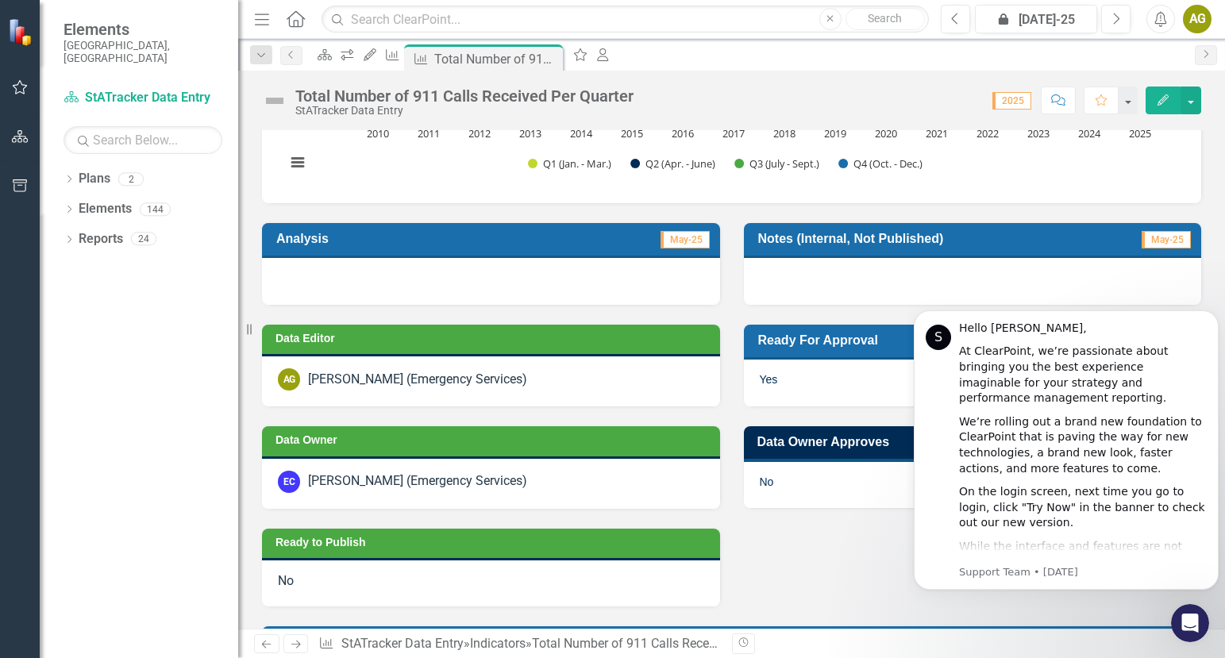
scroll to position [266, 0]
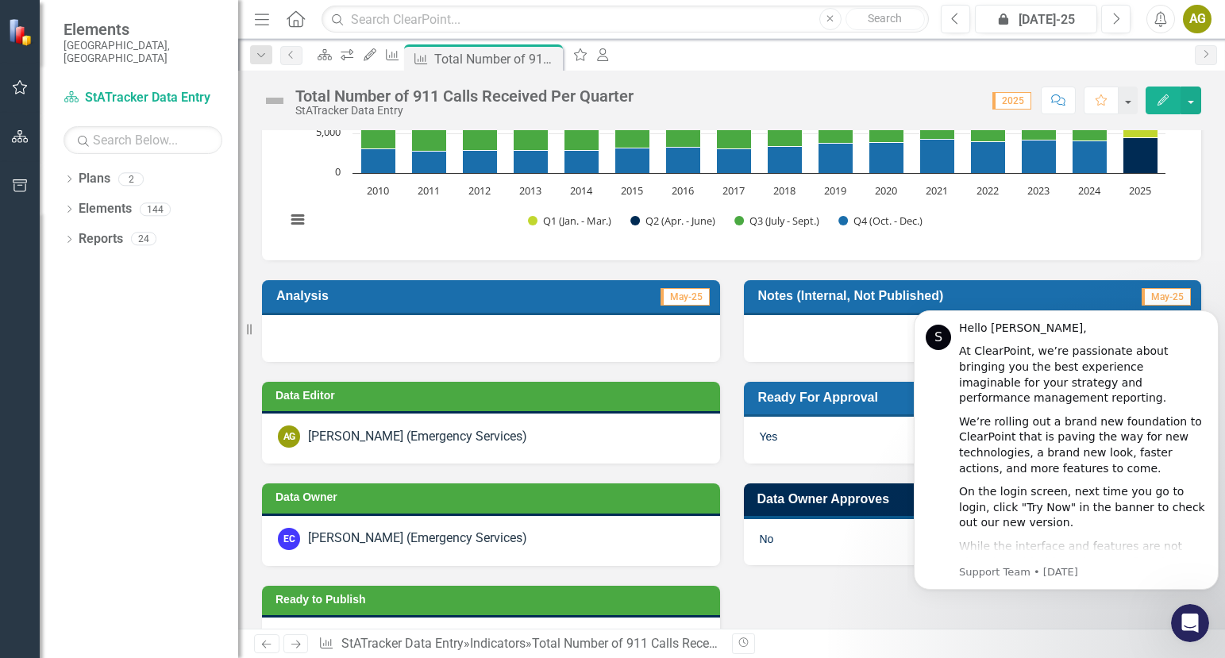
click at [395, 341] on div at bounding box center [491, 338] width 458 height 46
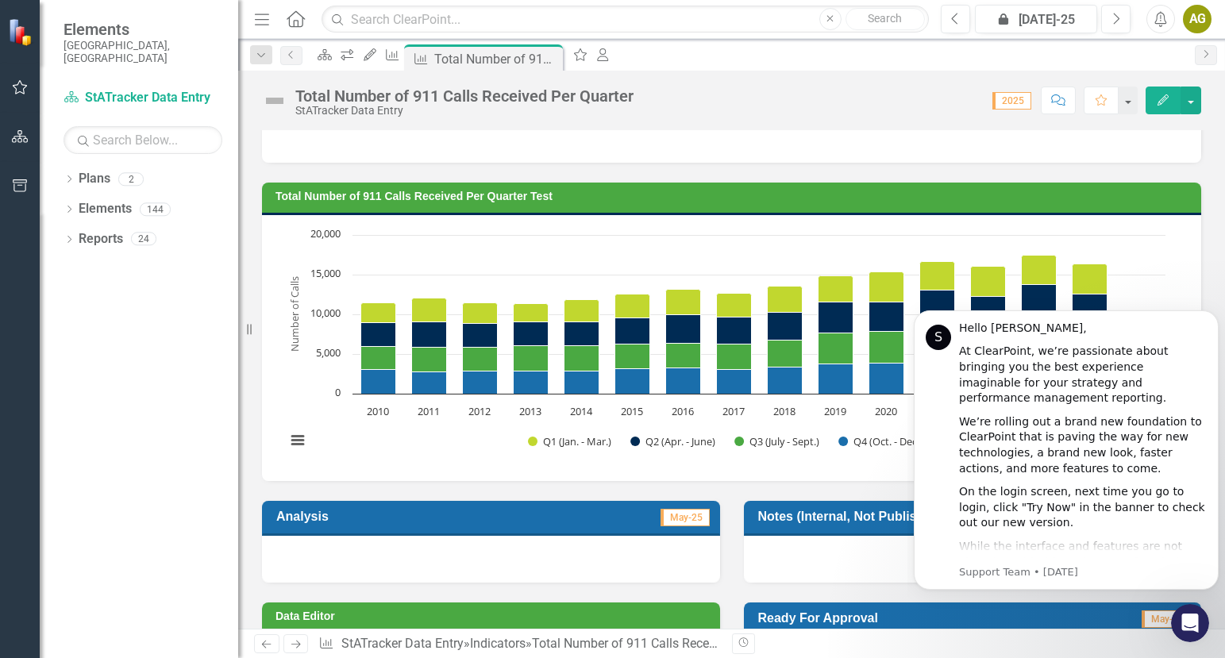
scroll to position [28, 0]
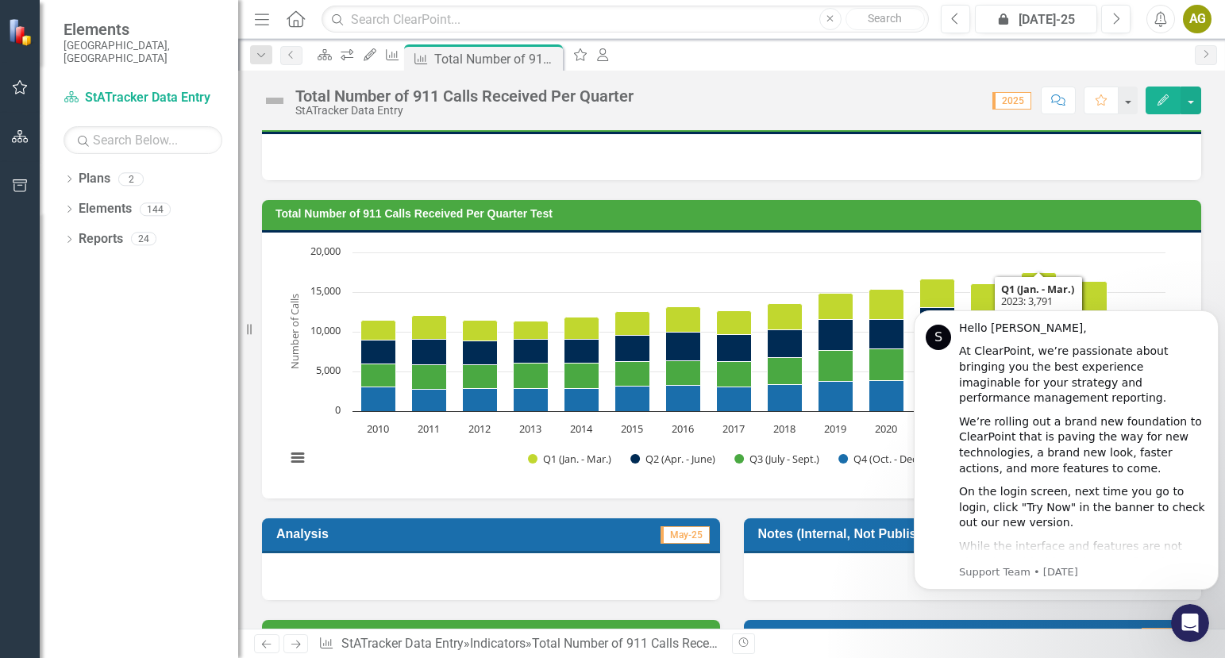
click at [833, 233] on div "Chart Bar chart with 4 data series. The chart has 1 X axis displaying categorie…" at bounding box center [731, 366] width 939 height 266
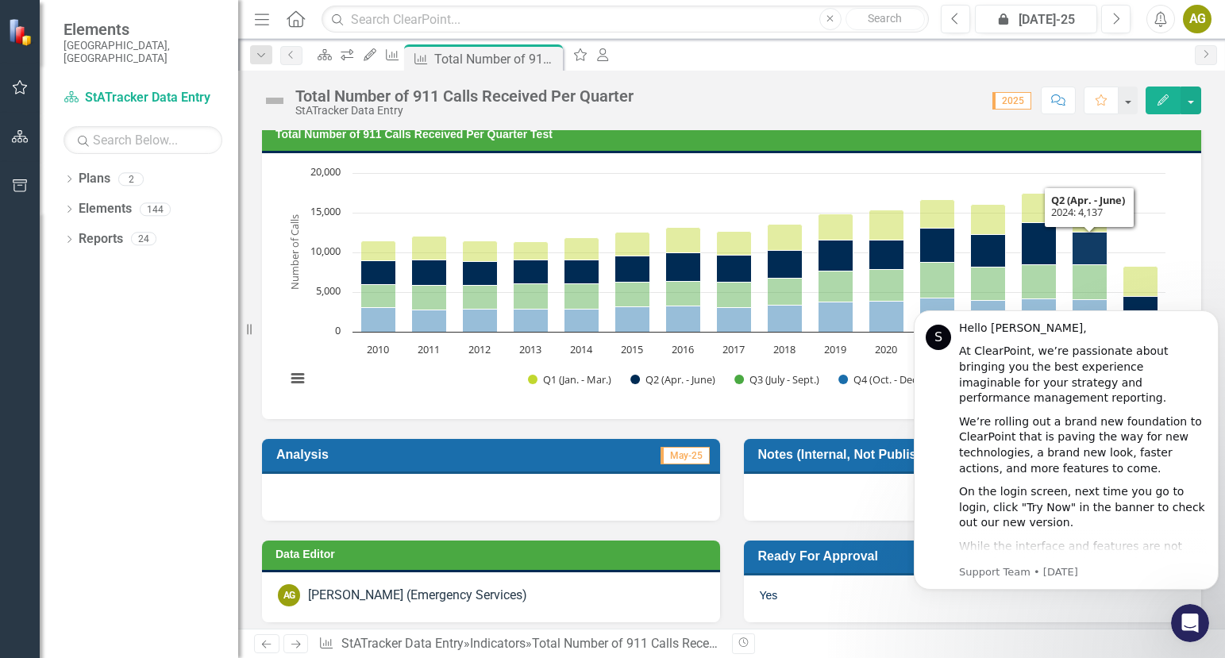
scroll to position [187, 0]
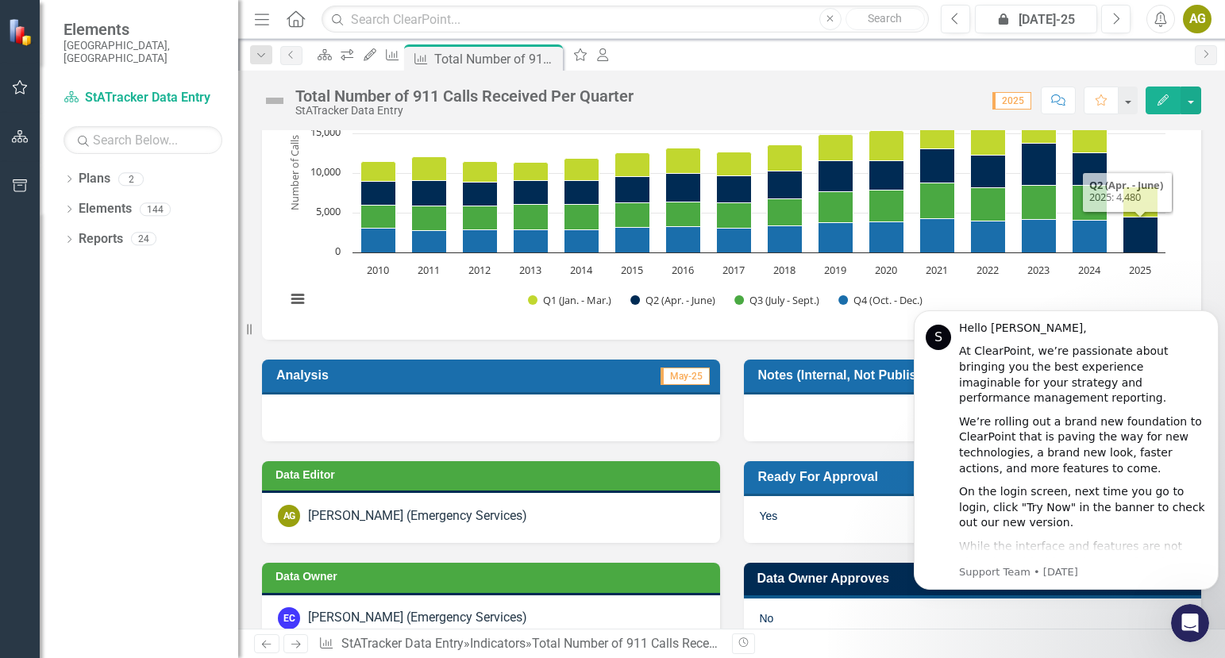
click at [411, 421] on div at bounding box center [491, 417] width 458 height 46
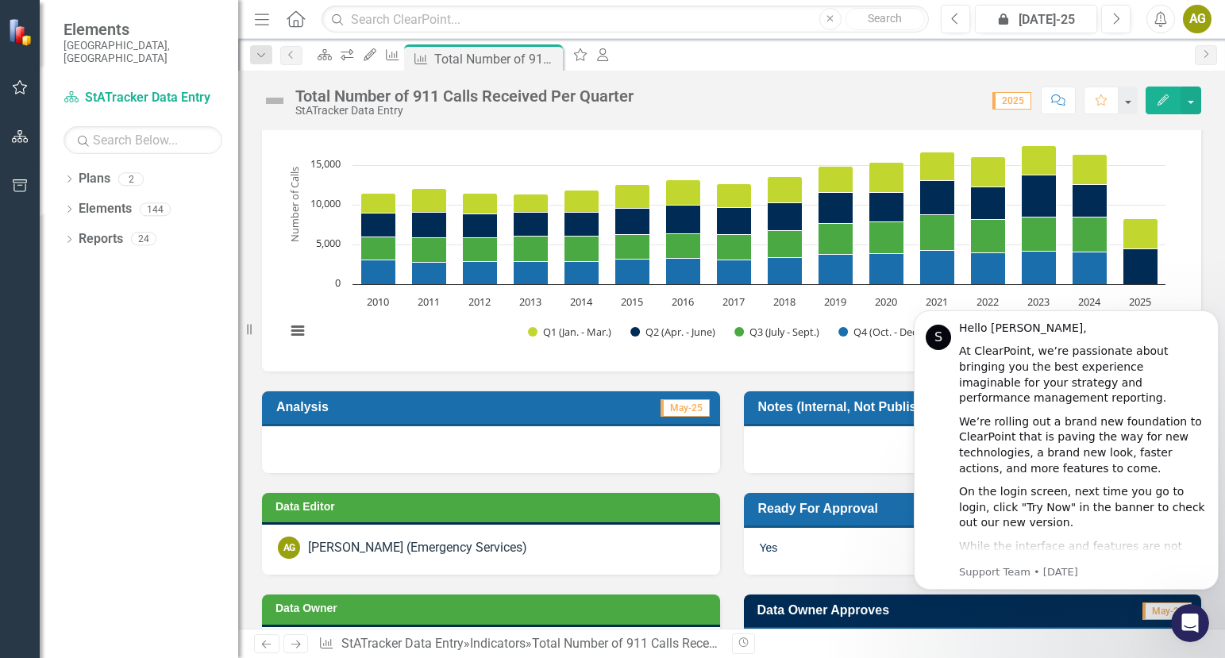
scroll to position [107, 0]
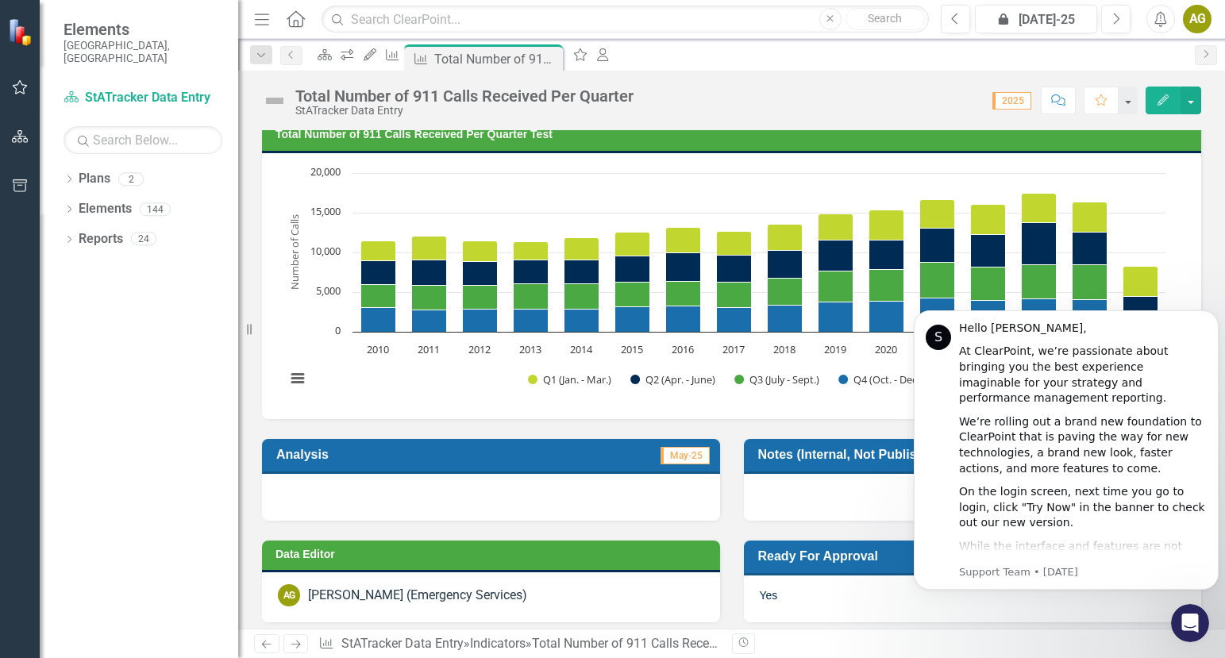
click at [337, 486] on div at bounding box center [491, 497] width 458 height 46
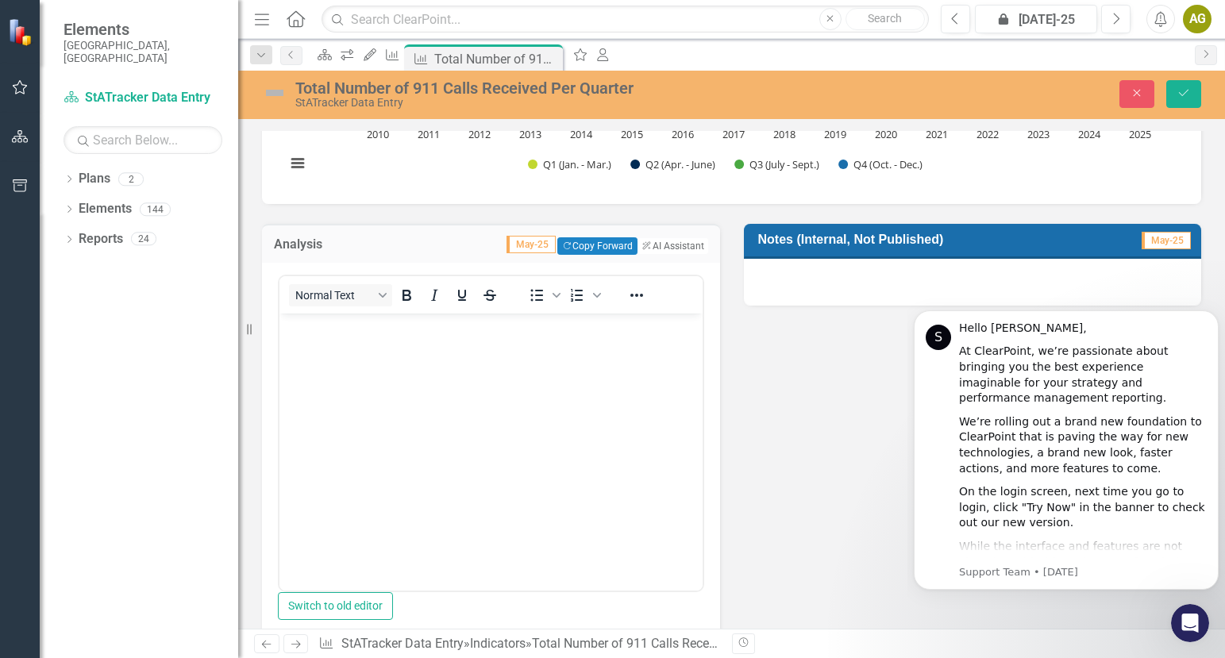
scroll to position [345, 0]
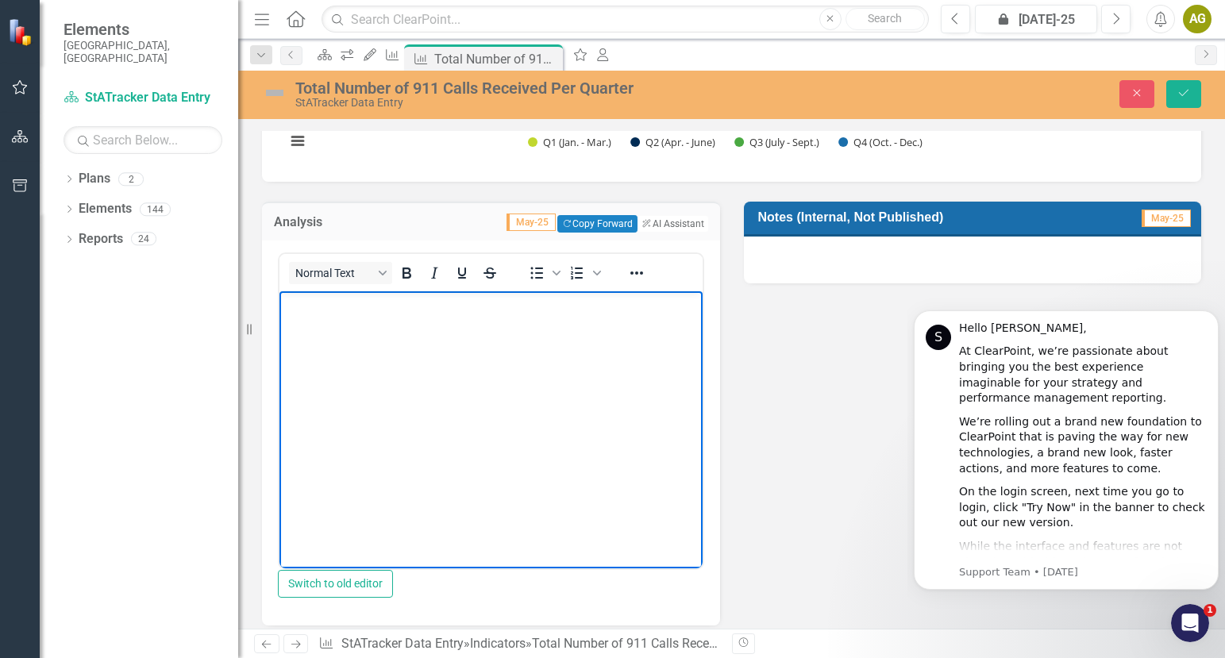
click at [333, 317] on body "Rich Text Area. Press ALT-0 for help." at bounding box center [490, 409] width 423 height 238
click at [319, 314] on p "There was a slight increase in total 911 Calls received in Q2 compared to" at bounding box center [490, 303] width 415 height 19
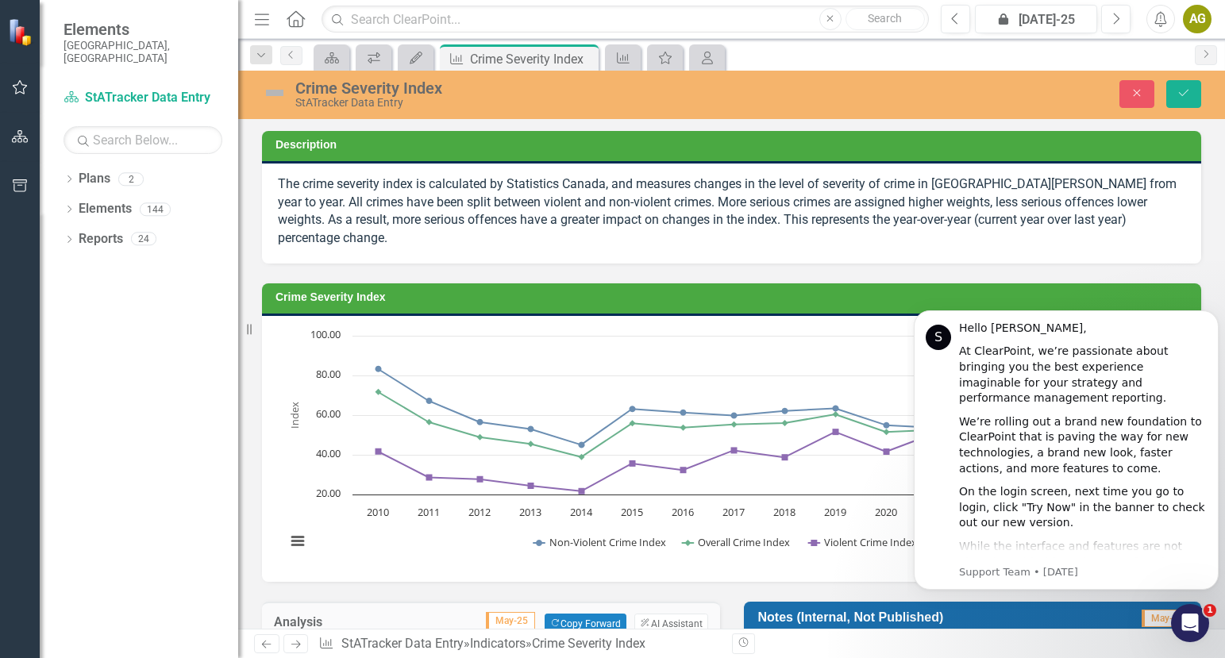
scroll to position [159, 0]
